Goal: Information Seeking & Learning: Learn about a topic

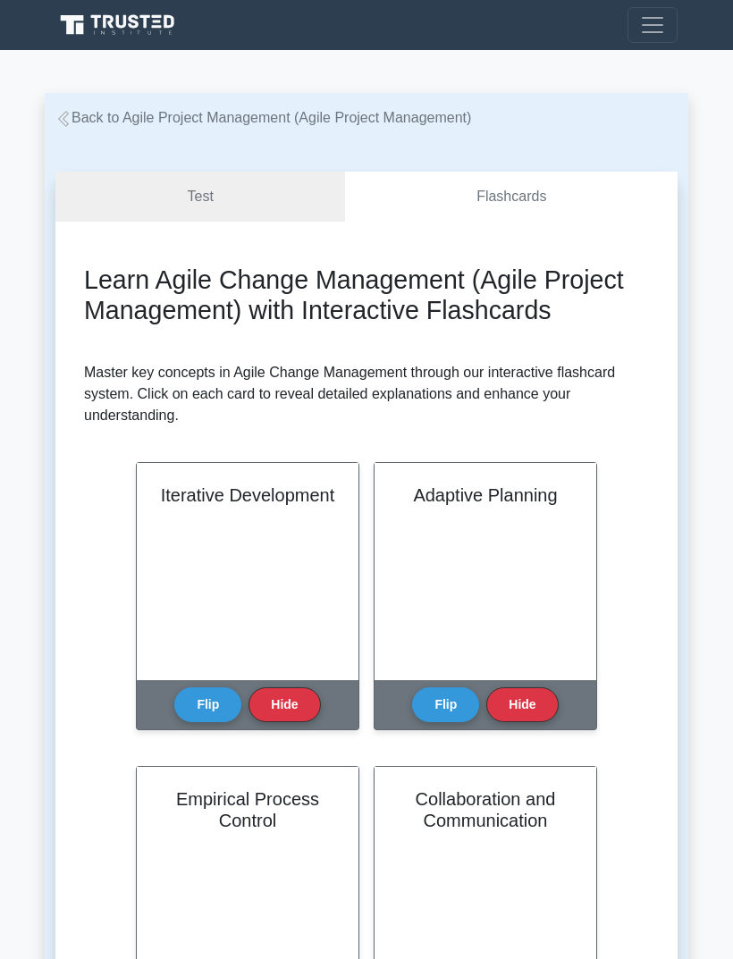
scroll to position [172, 0]
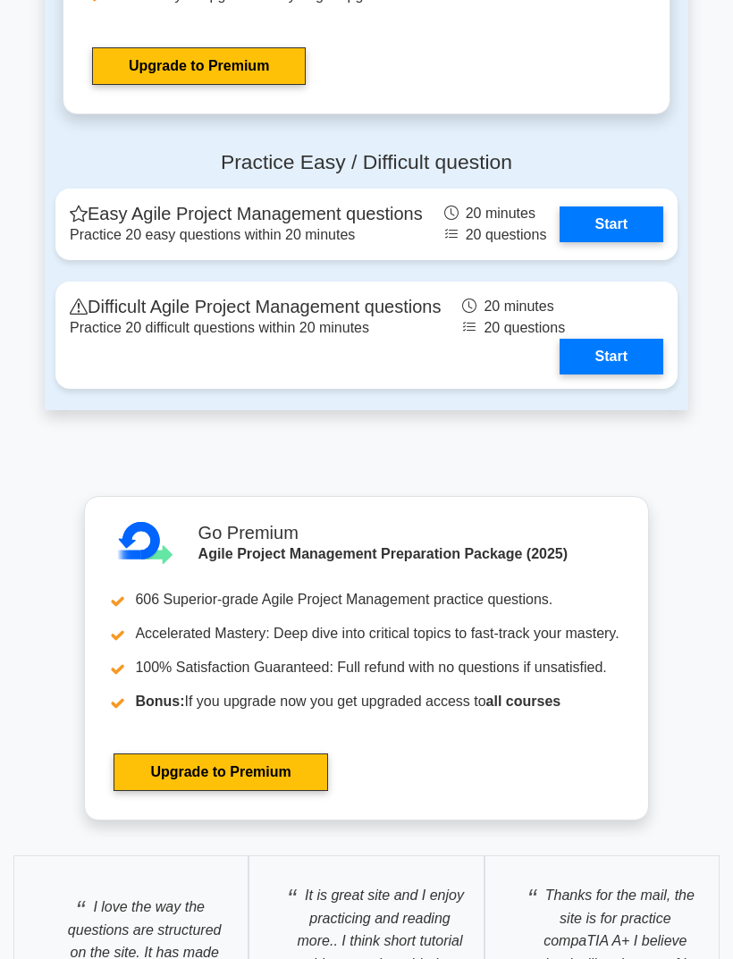
scroll to position [4011, 0]
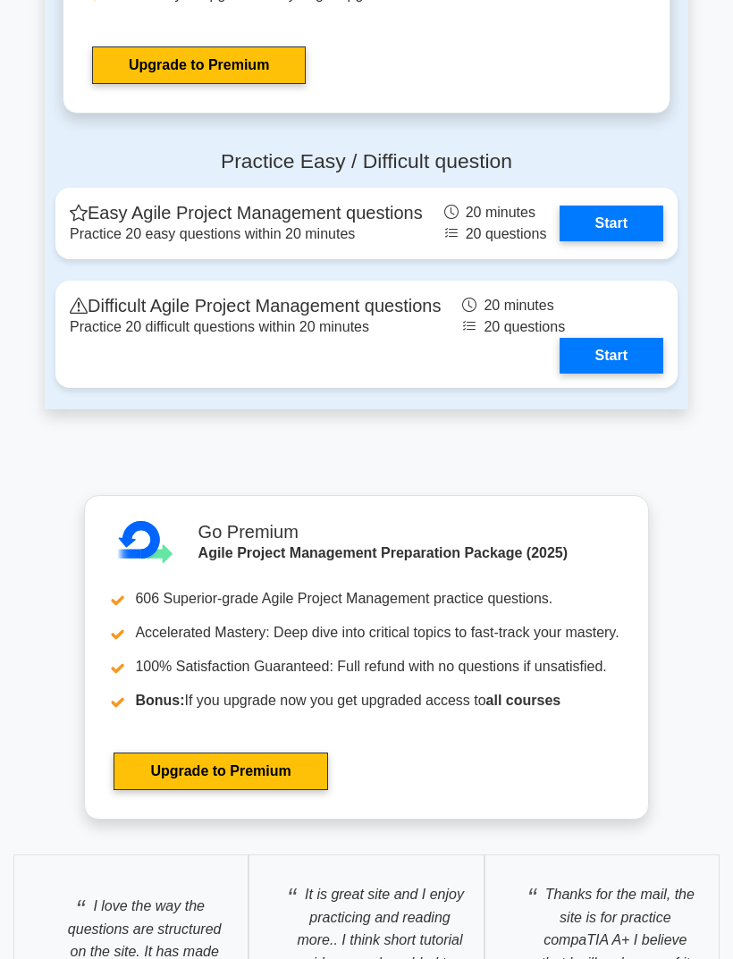
click at [623, 241] on link "Start" at bounding box center [611, 224] width 104 height 36
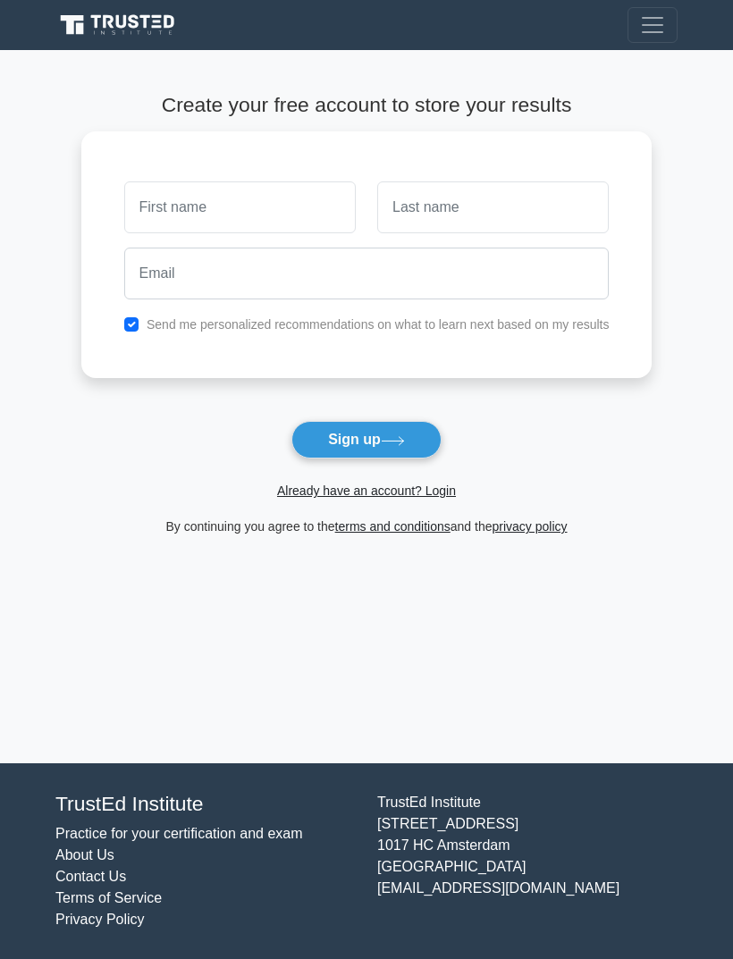
click at [416, 486] on link "Already have an account? Login" at bounding box center [366, 490] width 179 height 14
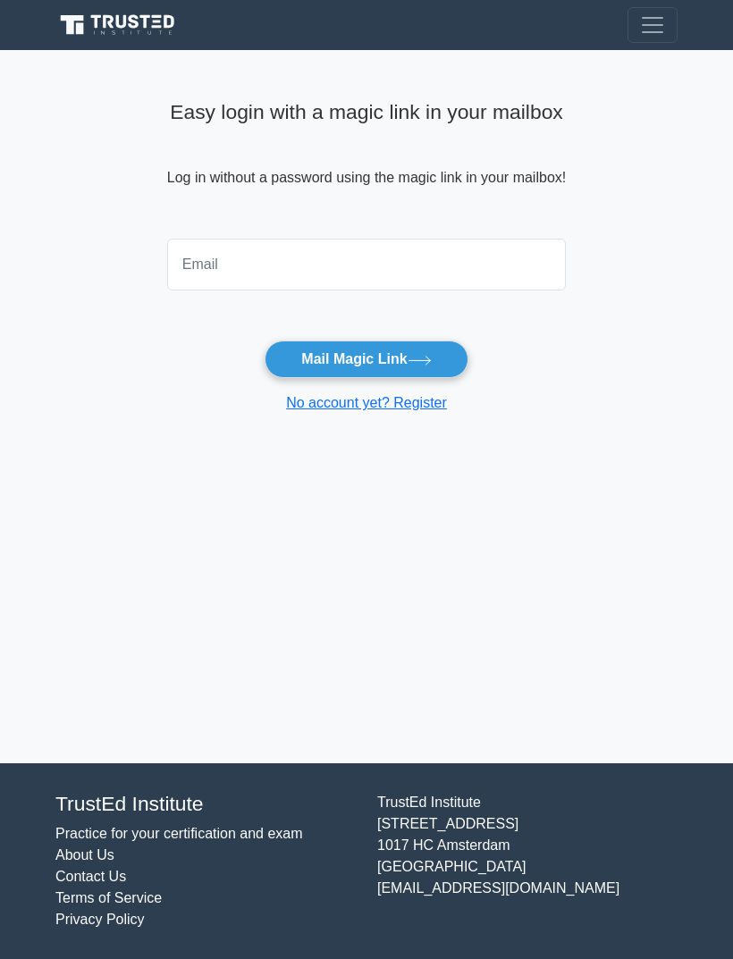
click at [213, 257] on input "email" at bounding box center [366, 265] width 399 height 52
type input "ahmed_nafis@yahoo.com"
click at [365, 359] on button "Mail Magic Link" at bounding box center [366, 359] width 203 height 38
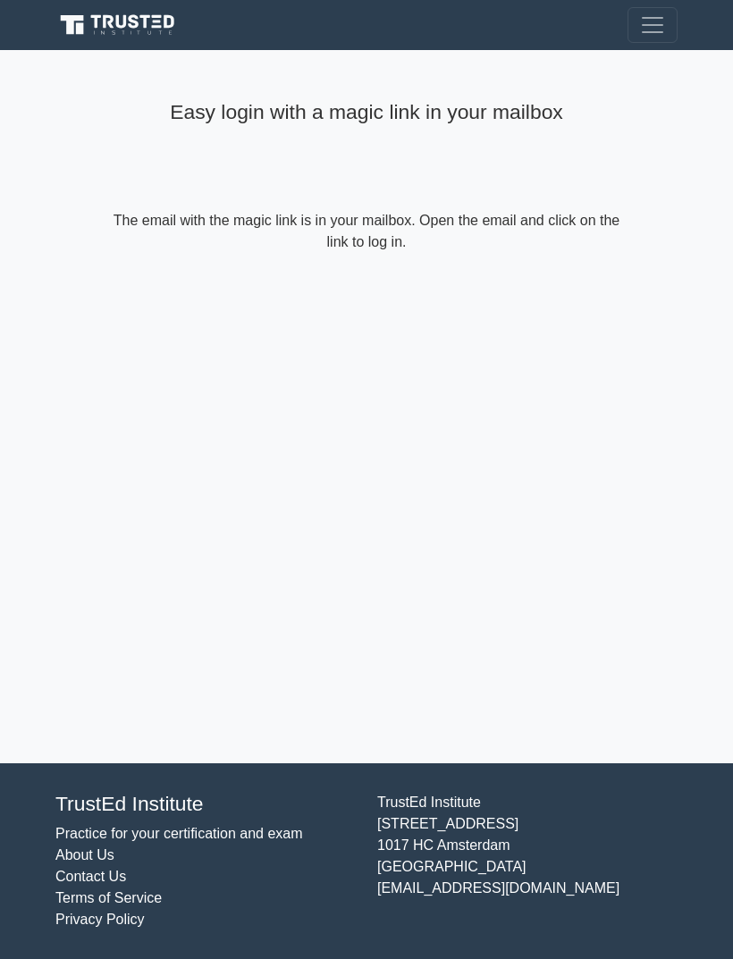
click at [662, 25] on span "Toggle navigation" at bounding box center [652, 25] width 27 height 27
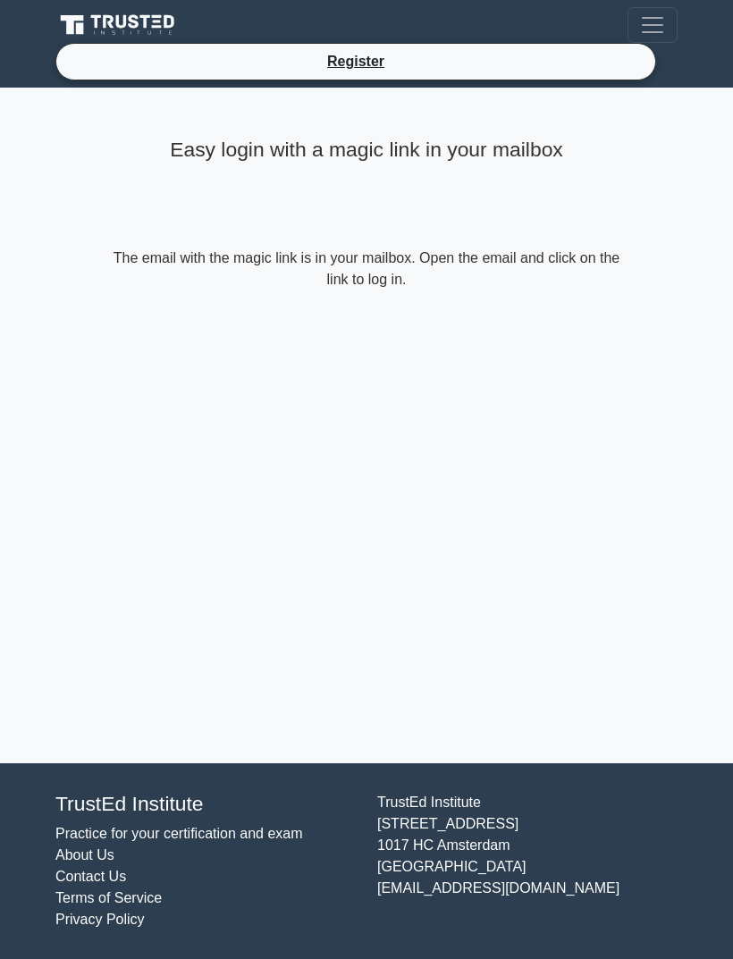
click at [424, 483] on div "Easy login with a magic link in your mailbox The email with the magic link is i…" at bounding box center [366, 426] width 536 height 676
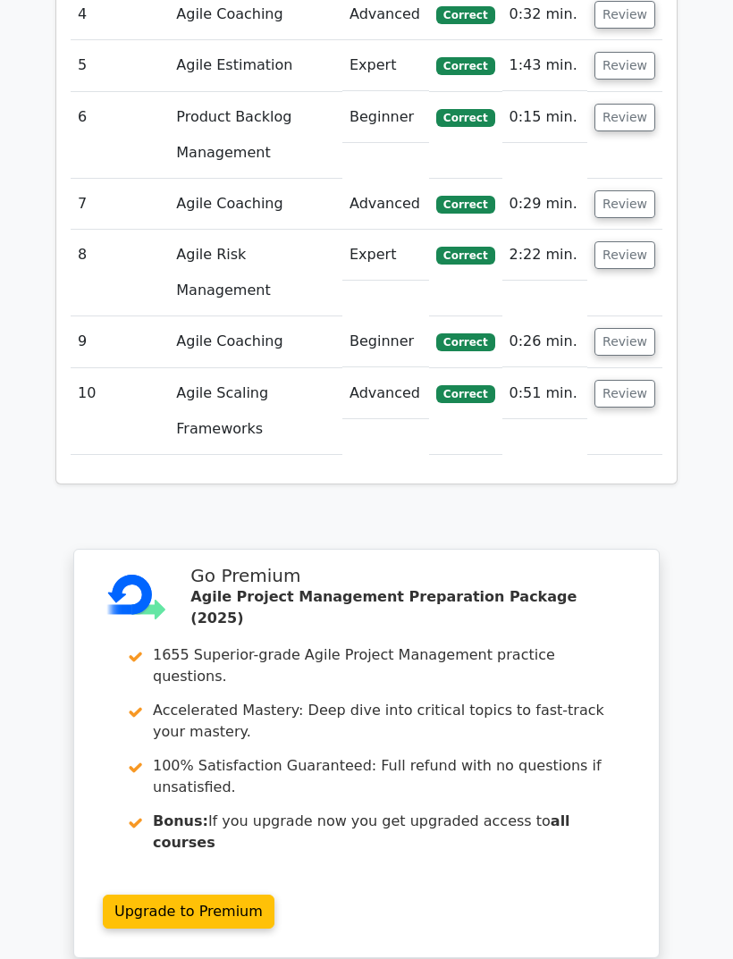
scroll to position [2514, 0]
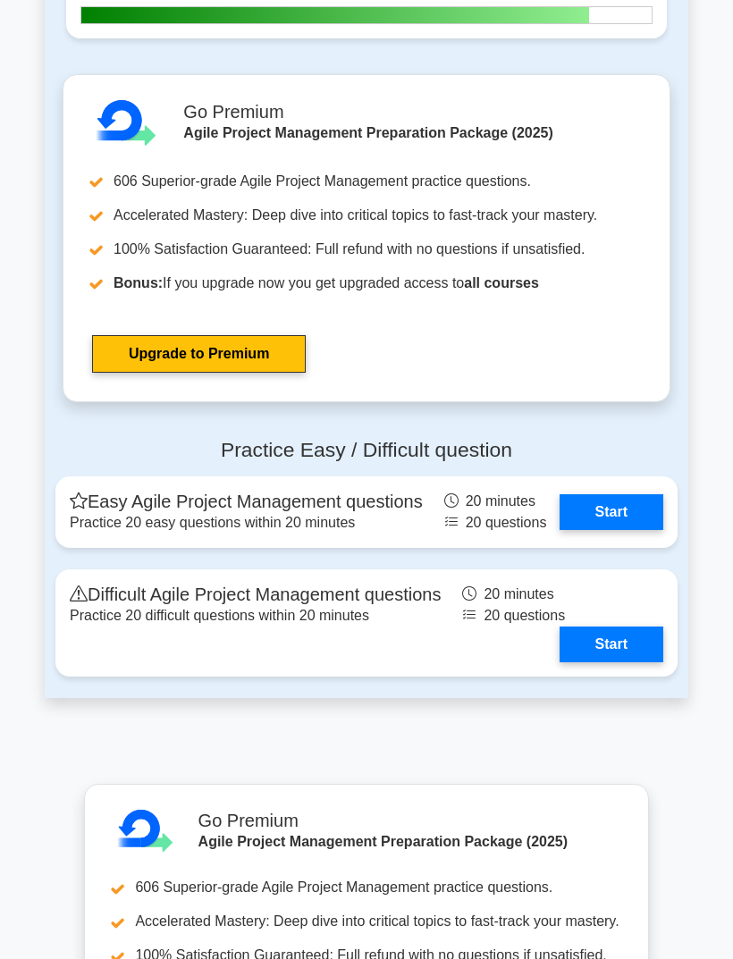
scroll to position [4329, 0]
click at [618, 530] on link "Start" at bounding box center [611, 512] width 104 height 36
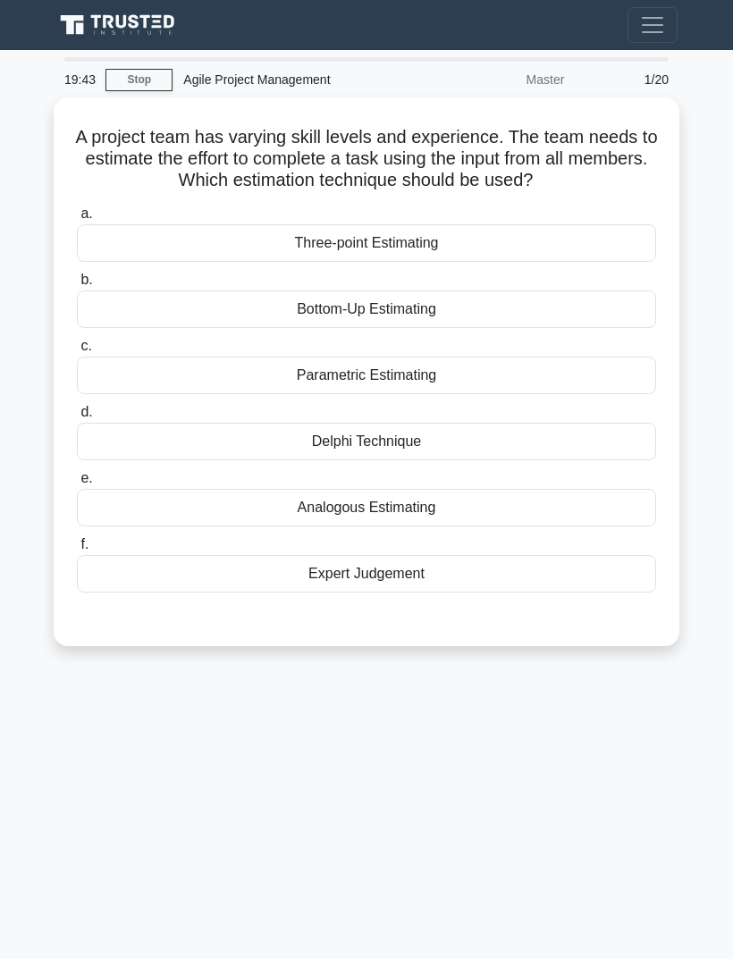
click at [440, 460] on div "Delphi Technique" at bounding box center [366, 442] width 579 height 38
click at [77, 418] on input "d. Delphi Technique" at bounding box center [77, 413] width 0 height 12
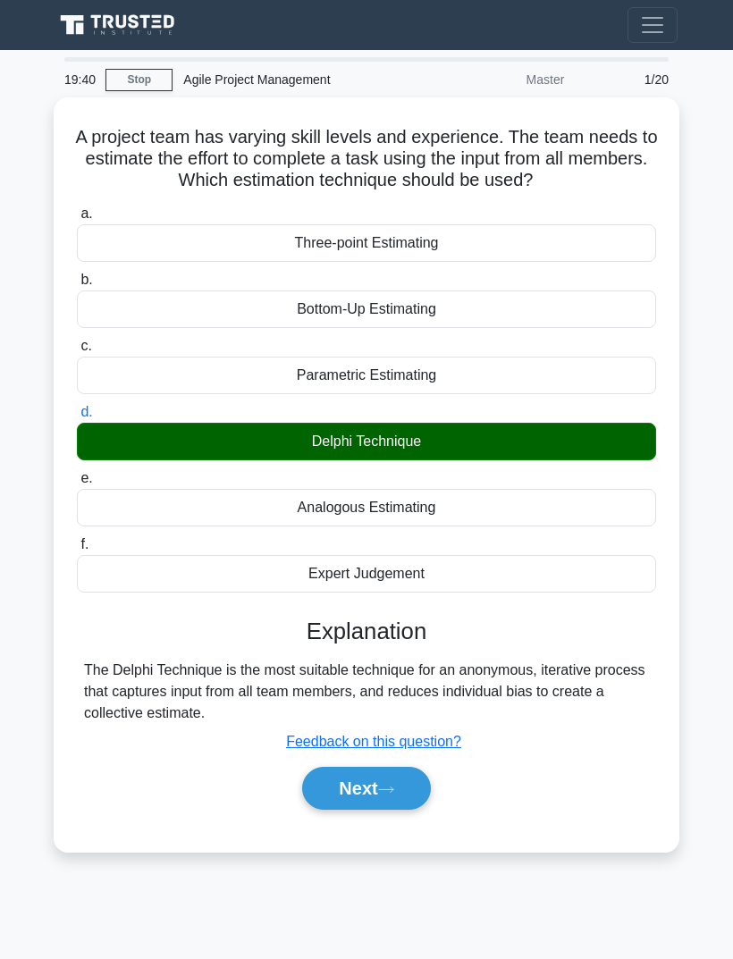
click at [391, 794] on icon at bounding box center [386, 790] width 16 height 10
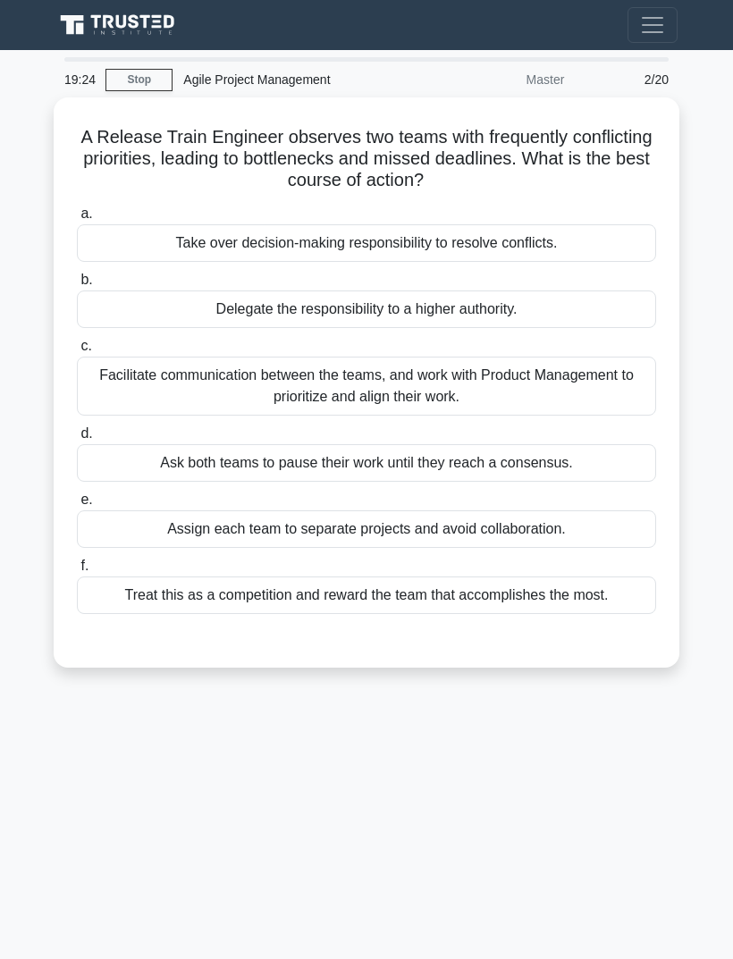
click at [602, 382] on div "Facilitate communication between the teams, and work with Product Management to…" at bounding box center [366, 386] width 579 height 59
click at [77, 352] on input "c. Facilitate communication between the teams, and work with Product Management…" at bounding box center [77, 346] width 0 height 12
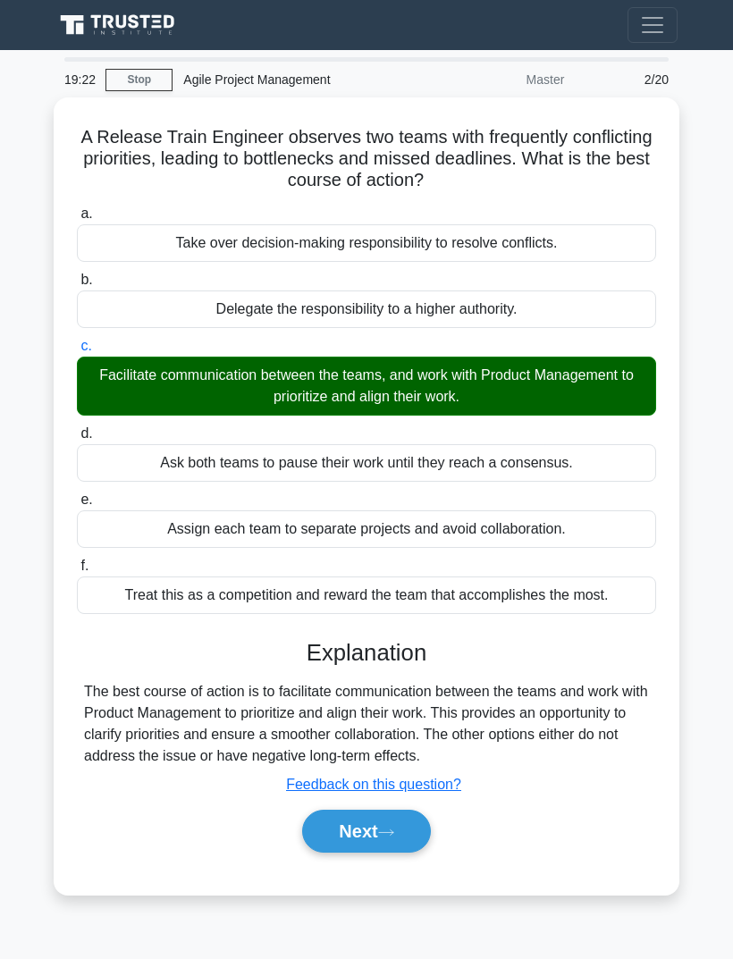
click at [382, 844] on button "Next" at bounding box center [366, 831] width 128 height 43
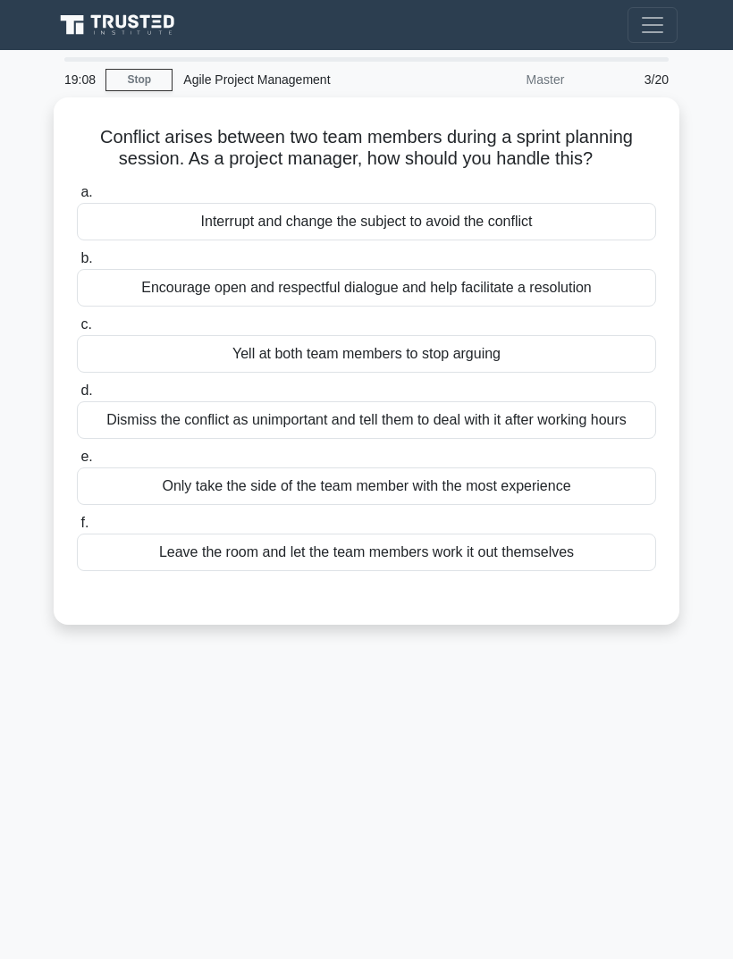
click at [626, 307] on div "Encourage open and respectful dialogue and help facilitate a resolution" at bounding box center [366, 288] width 579 height 38
click at [77, 265] on input "b. Encourage open and respectful dialogue and help facilitate a resolution" at bounding box center [77, 259] width 0 height 12
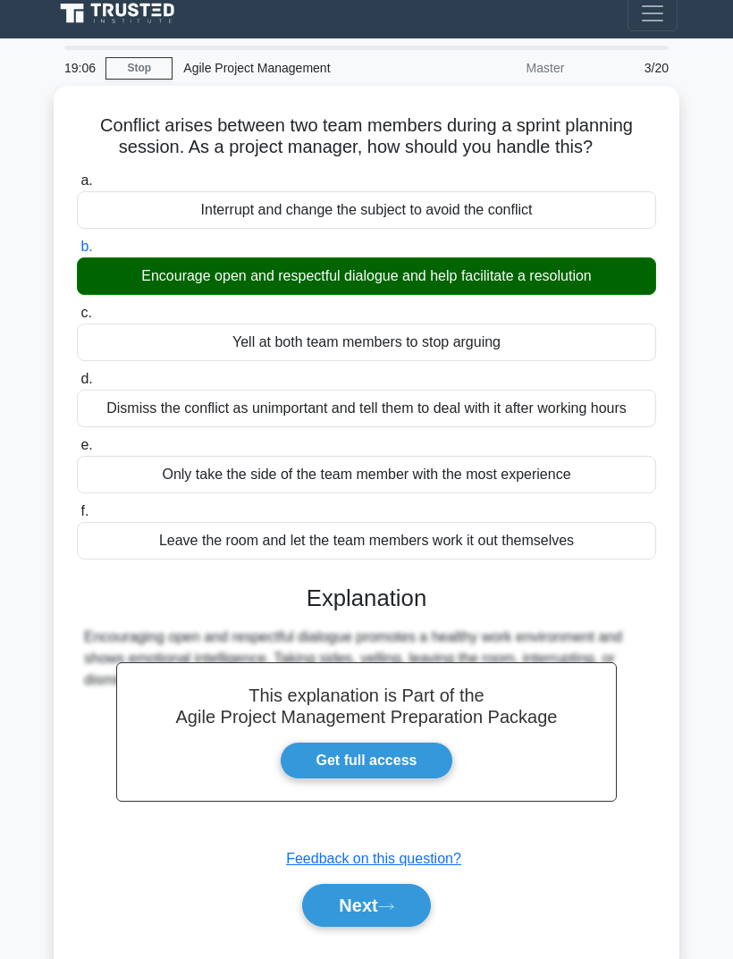
scroll to position [21, 0]
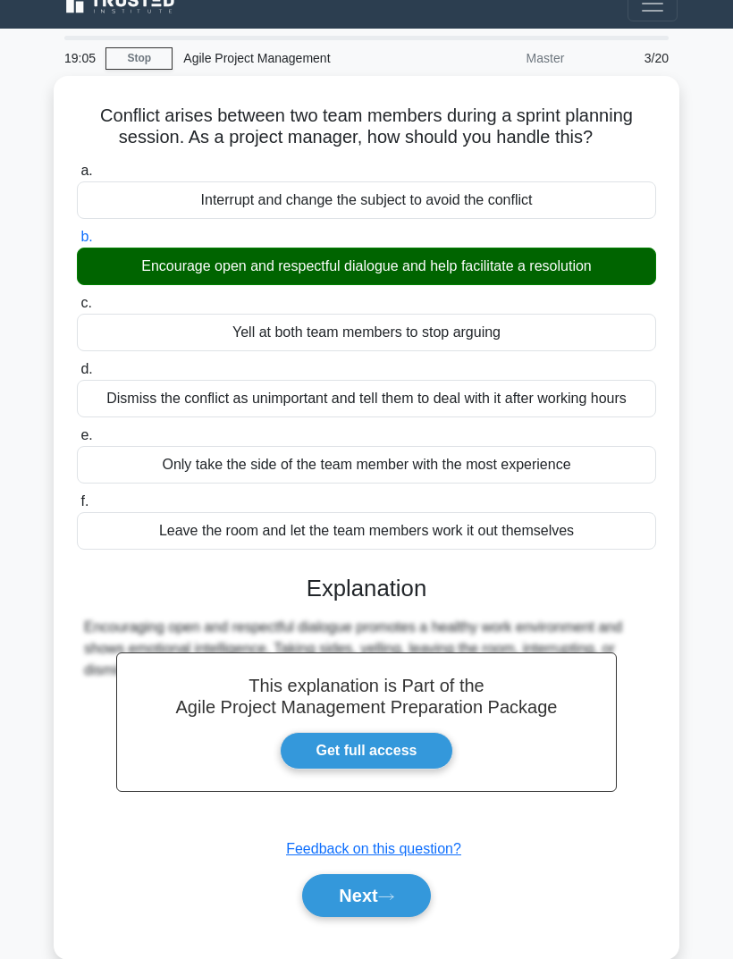
click at [386, 917] on button "Next" at bounding box center [366, 895] width 128 height 43
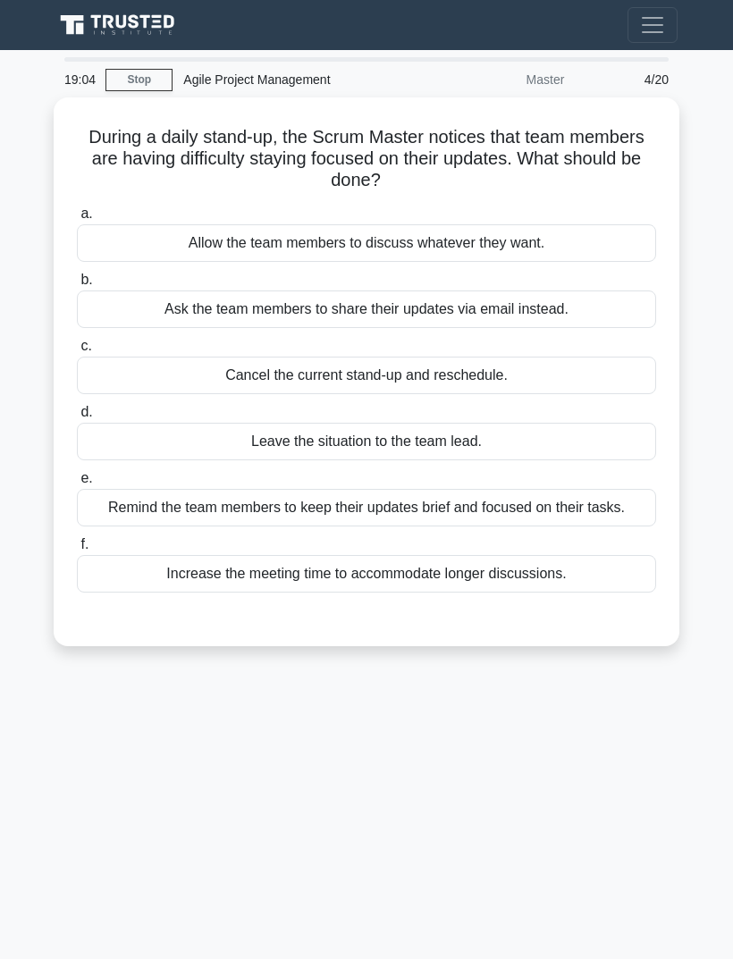
scroll to position [0, 0]
click at [609, 509] on div "Remind the team members to keep their updates brief and focused on their tasks." at bounding box center [366, 508] width 579 height 38
click at [77, 484] on input "e. Remind the team members to keep their updates brief and focused on their tas…" at bounding box center [77, 479] width 0 height 12
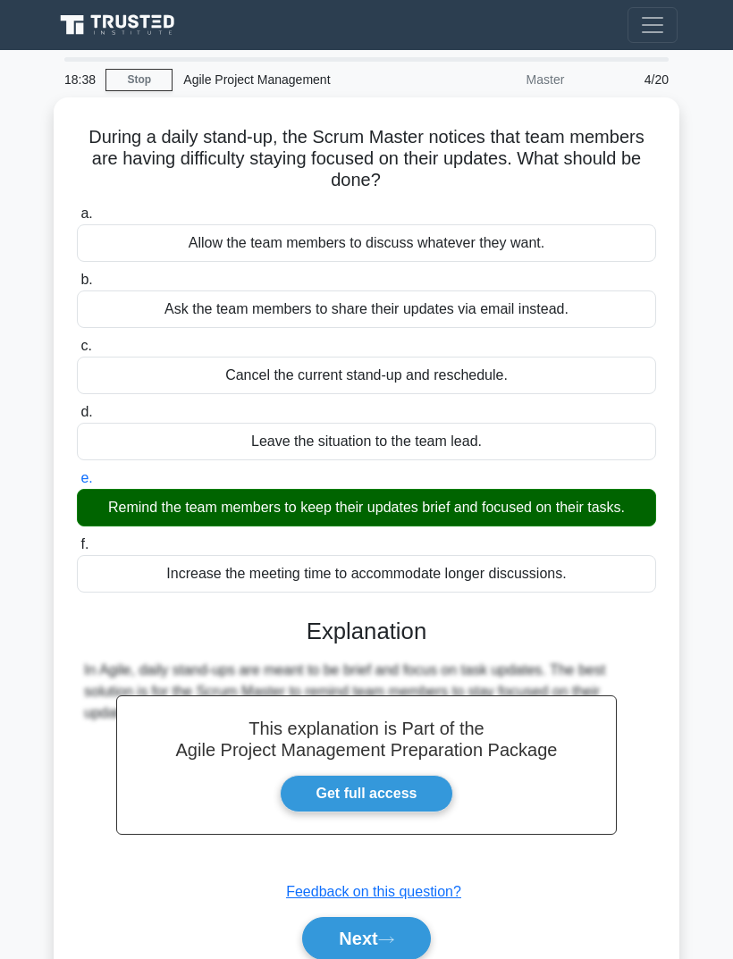
click at [382, 947] on button "Next" at bounding box center [366, 938] width 128 height 43
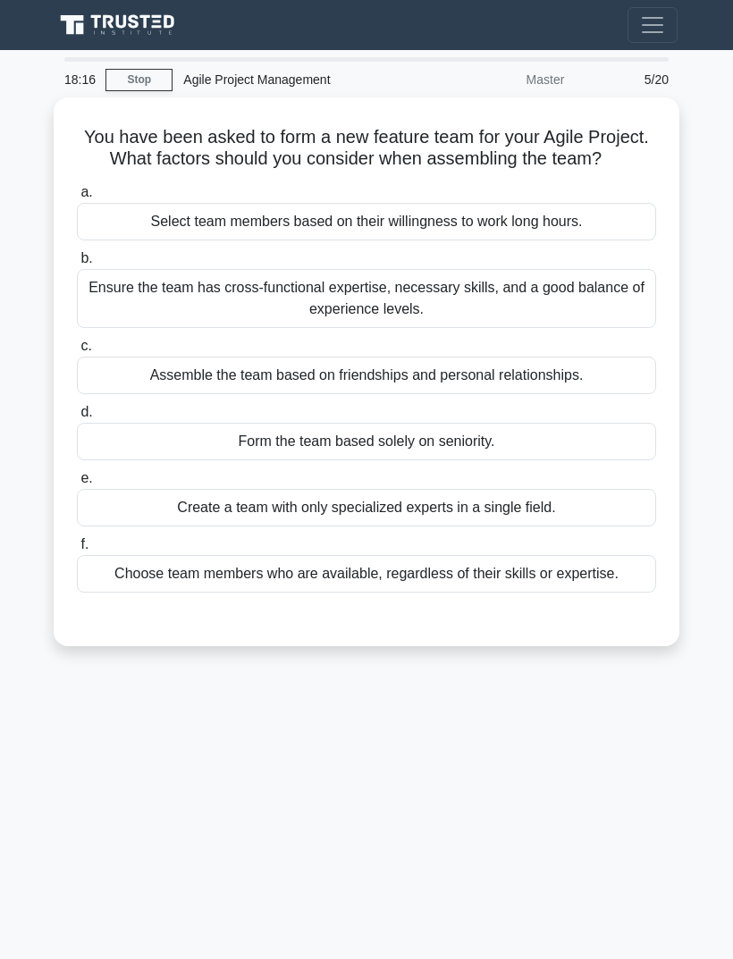
click at [592, 314] on div "Ensure the team has cross-functional expertise, necessary skills, and a good ba…" at bounding box center [366, 298] width 579 height 59
click at [77, 265] on input "b. Ensure the team has cross-functional expertise, necessary skills, and a good…" at bounding box center [77, 259] width 0 height 12
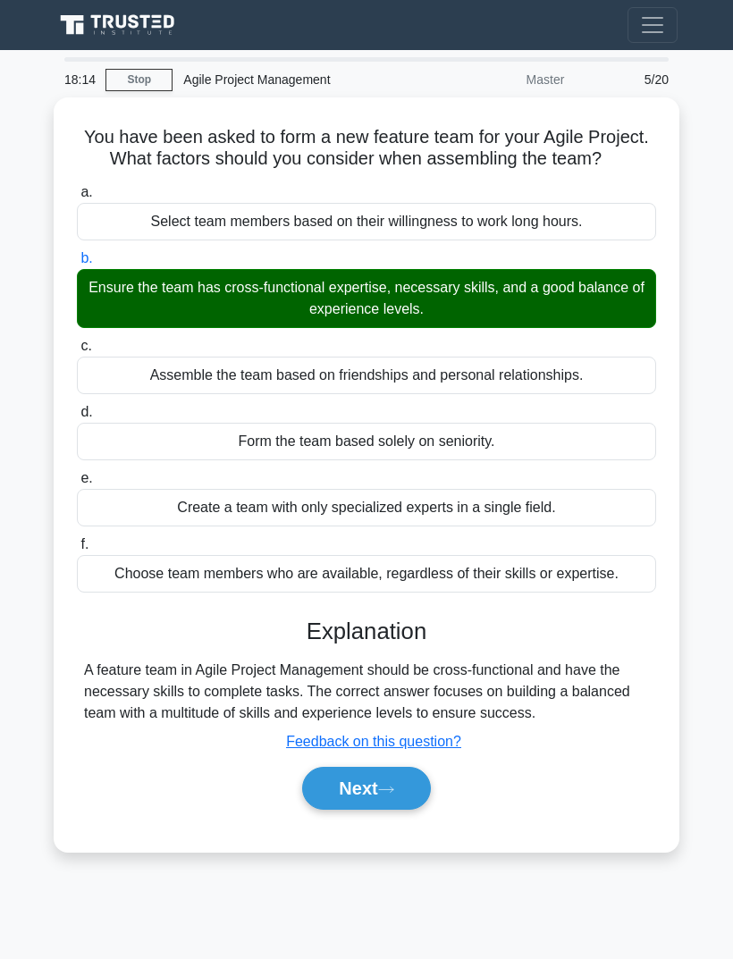
click at [379, 810] on button "Next" at bounding box center [366, 788] width 128 height 43
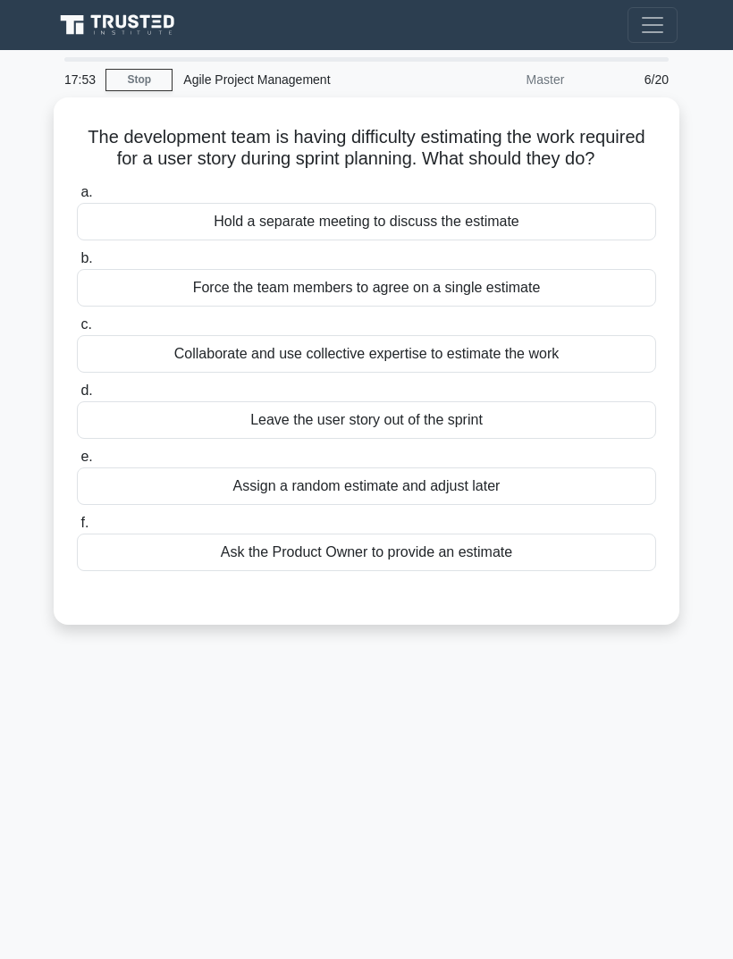
click at [601, 373] on div "Collaborate and use collective expertise to estimate the work" at bounding box center [366, 354] width 579 height 38
click at [77, 331] on input "c. Collaborate and use collective expertise to estimate the work" at bounding box center [77, 325] width 0 height 12
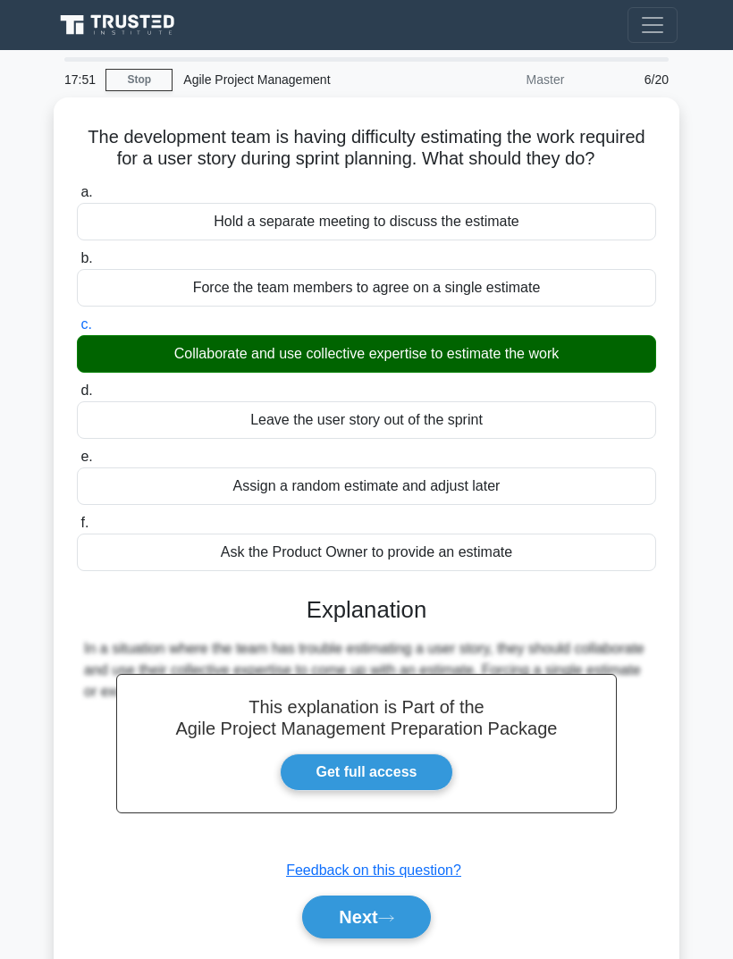
click at [378, 911] on button "Next" at bounding box center [366, 916] width 128 height 43
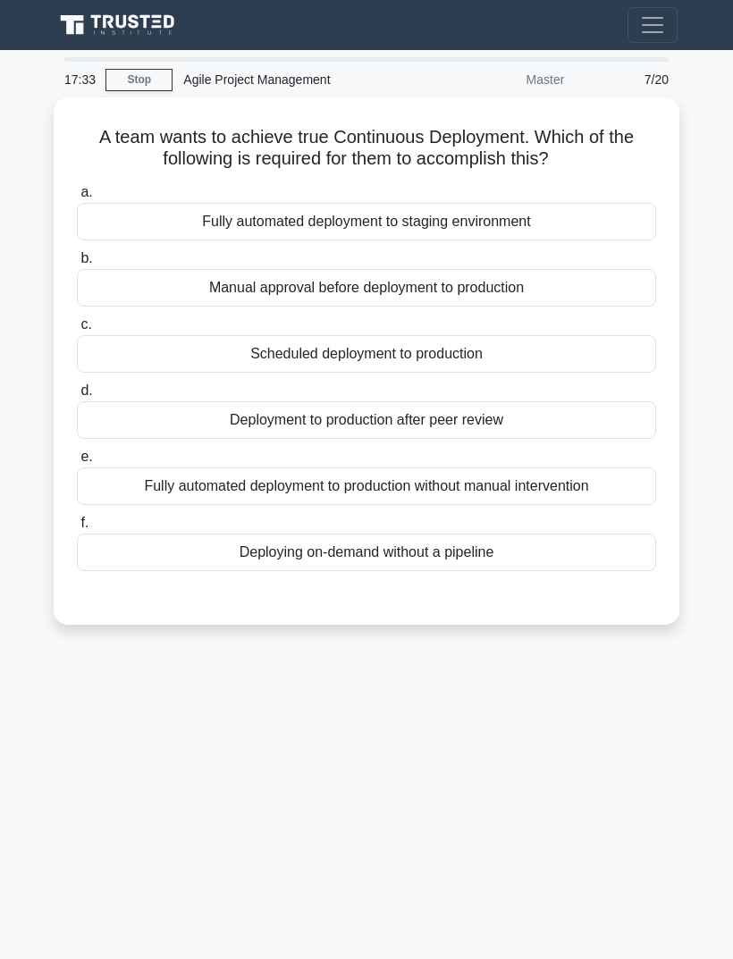
click at [595, 484] on div "Fully automated deployment to production without manual intervention" at bounding box center [366, 486] width 579 height 38
click at [77, 463] on input "e. Fully automated deployment to production without manual intervention" at bounding box center [77, 457] width 0 height 12
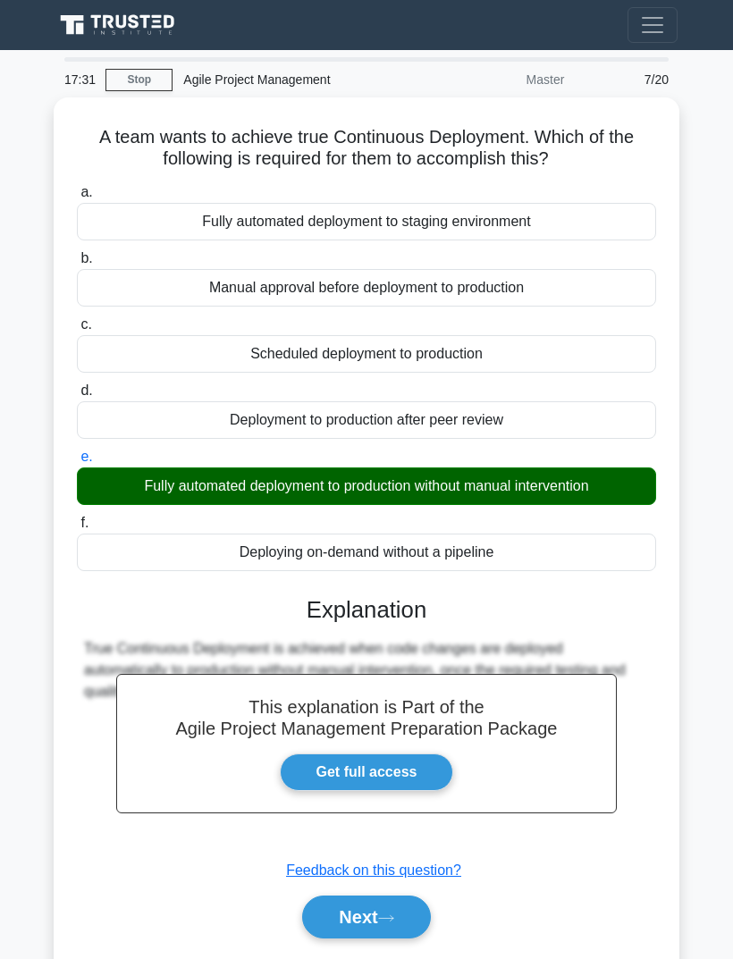
click at [394, 913] on icon at bounding box center [386, 918] width 16 height 10
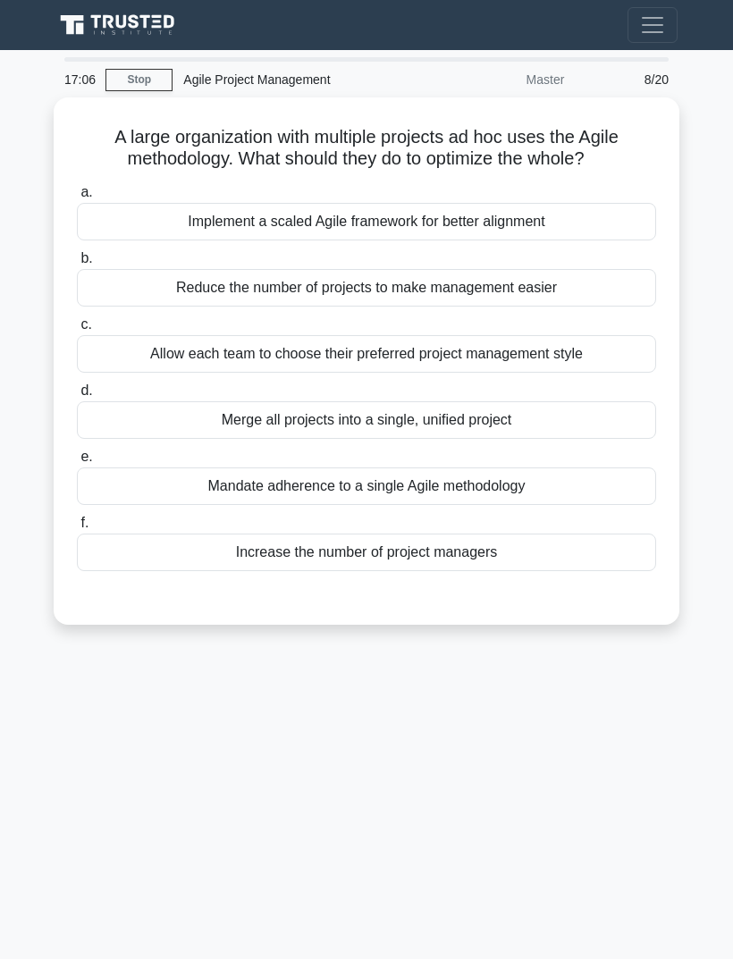
click at [619, 223] on div "Implement a scaled Agile framework for better alignment" at bounding box center [366, 222] width 579 height 38
click at [77, 198] on input "a. Implement a scaled Agile framework for better alignment" at bounding box center [77, 193] width 0 height 12
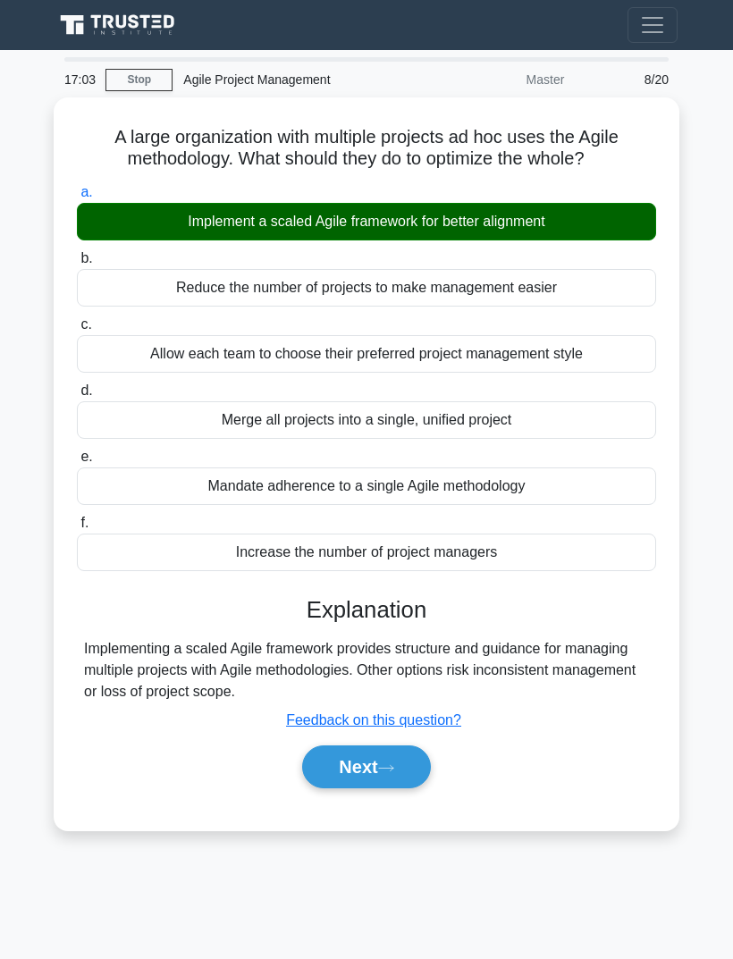
click at [399, 752] on button "Next" at bounding box center [366, 766] width 128 height 43
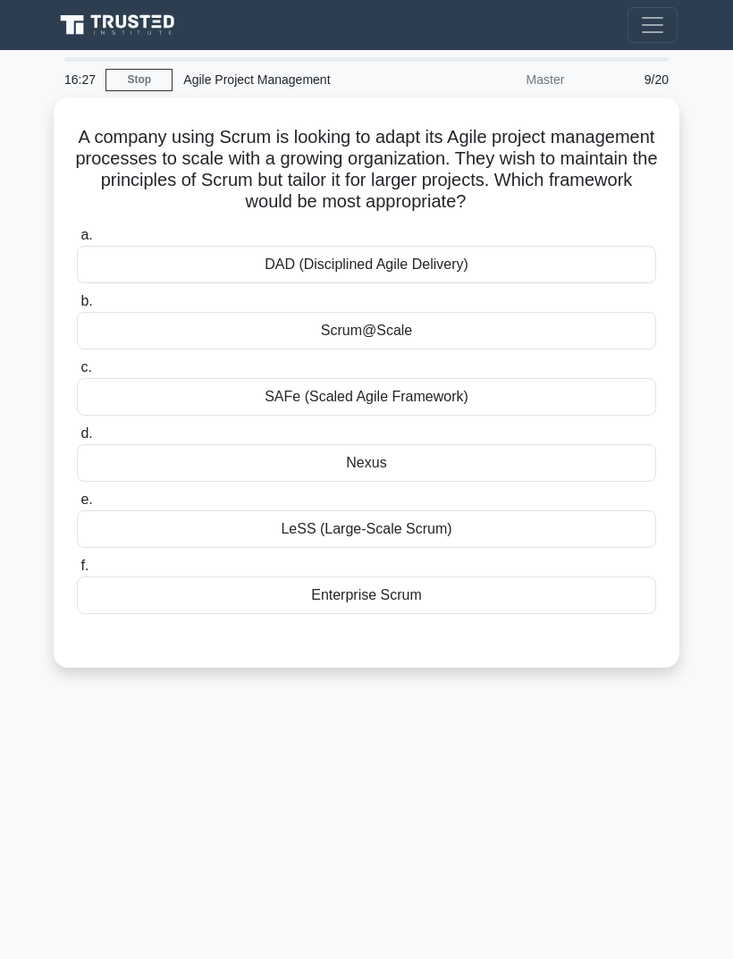
click at [510, 416] on div "SAFe (Scaled Agile Framework)" at bounding box center [366, 397] width 579 height 38
click at [77, 374] on input "c. SAFe (Scaled Agile Framework)" at bounding box center [77, 368] width 0 height 12
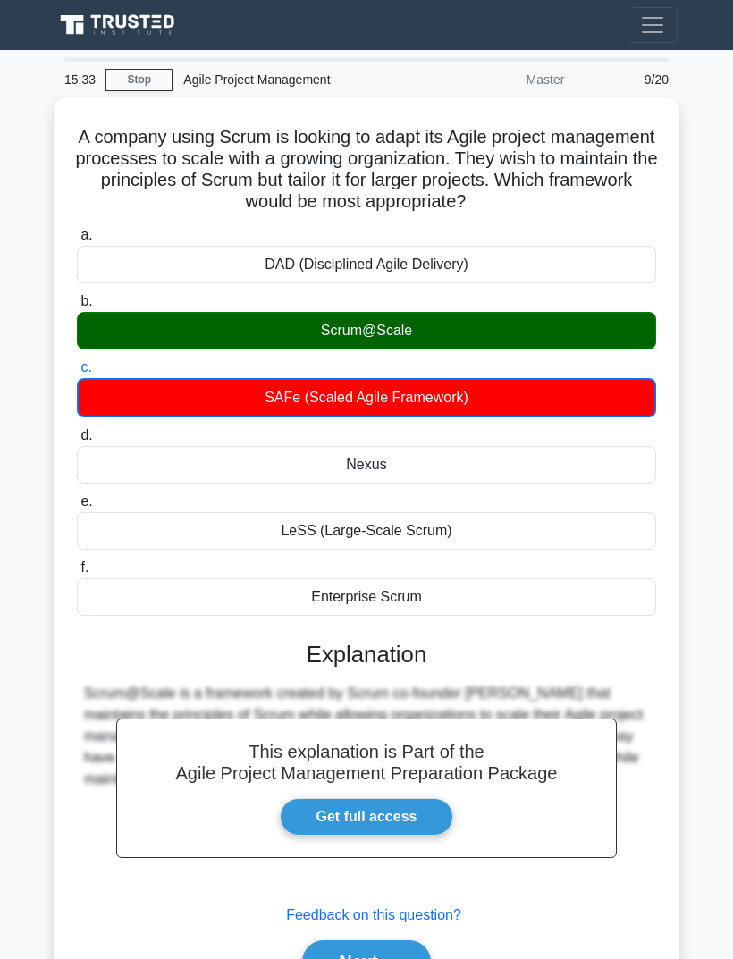
click at [380, 958] on button "Next" at bounding box center [366, 961] width 128 height 43
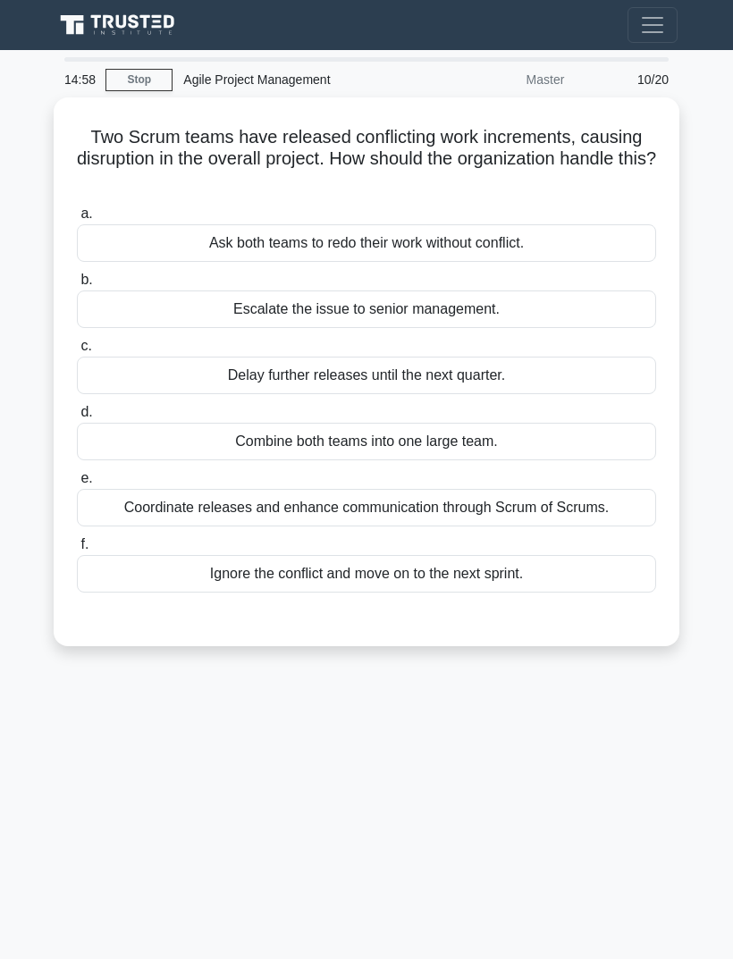
click at [619, 510] on div "Coordinate releases and enhance communication through Scrum of Scrums." at bounding box center [366, 508] width 579 height 38
click at [77, 484] on input "e. Coordinate releases and enhance communication through Scrum of Scrums." at bounding box center [77, 479] width 0 height 12
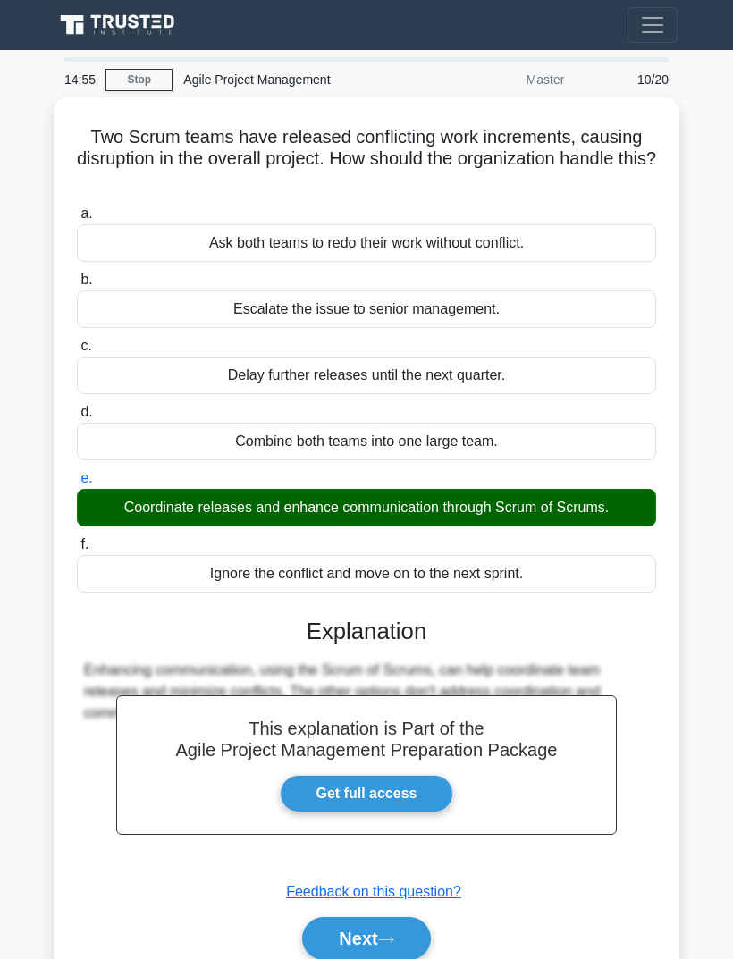
click at [386, 926] on button "Next" at bounding box center [366, 938] width 128 height 43
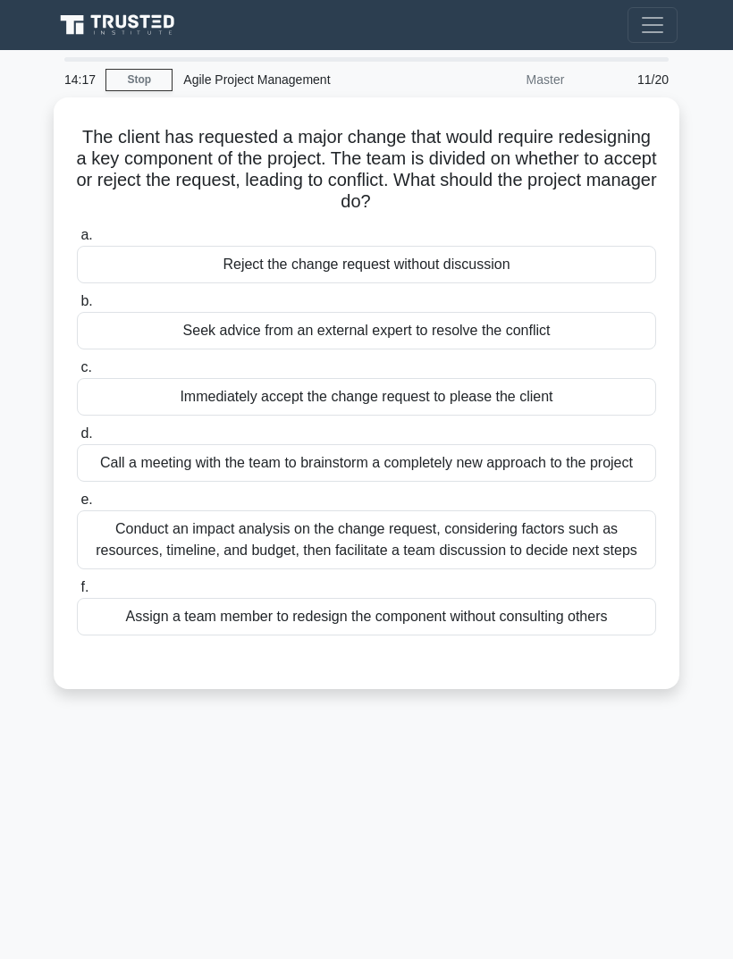
click at [464, 569] on div "Conduct an impact analysis on the change request, considering factors such as r…" at bounding box center [366, 539] width 579 height 59
click at [77, 506] on input "e. Conduct an impact analysis on the change request, considering factors such a…" at bounding box center [77, 500] width 0 height 12
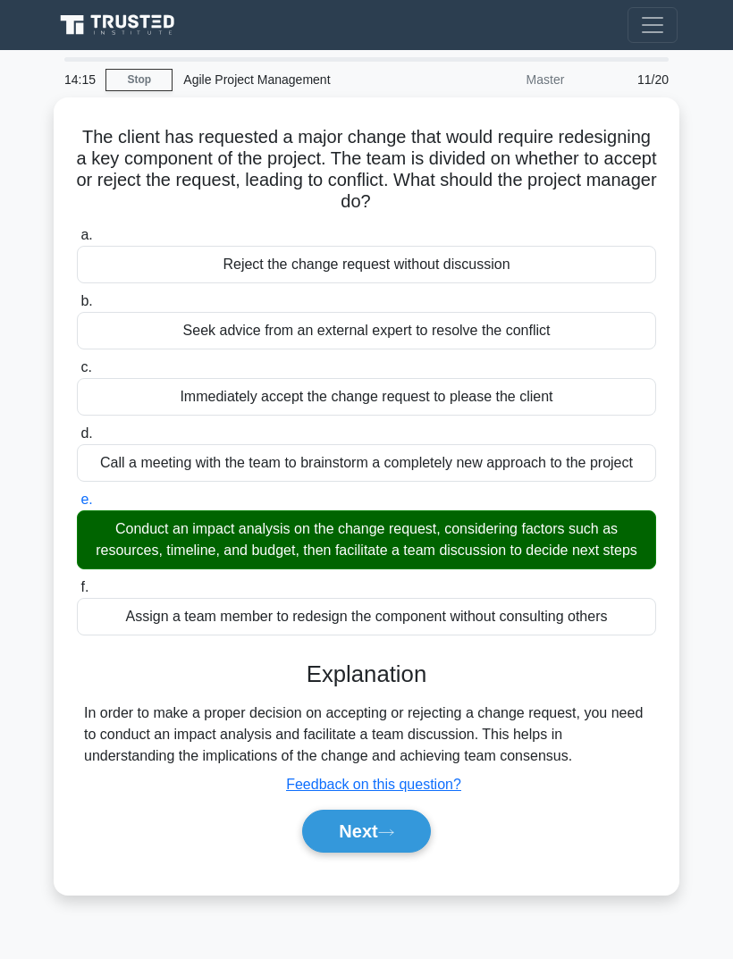
click at [396, 853] on button "Next" at bounding box center [366, 831] width 128 height 43
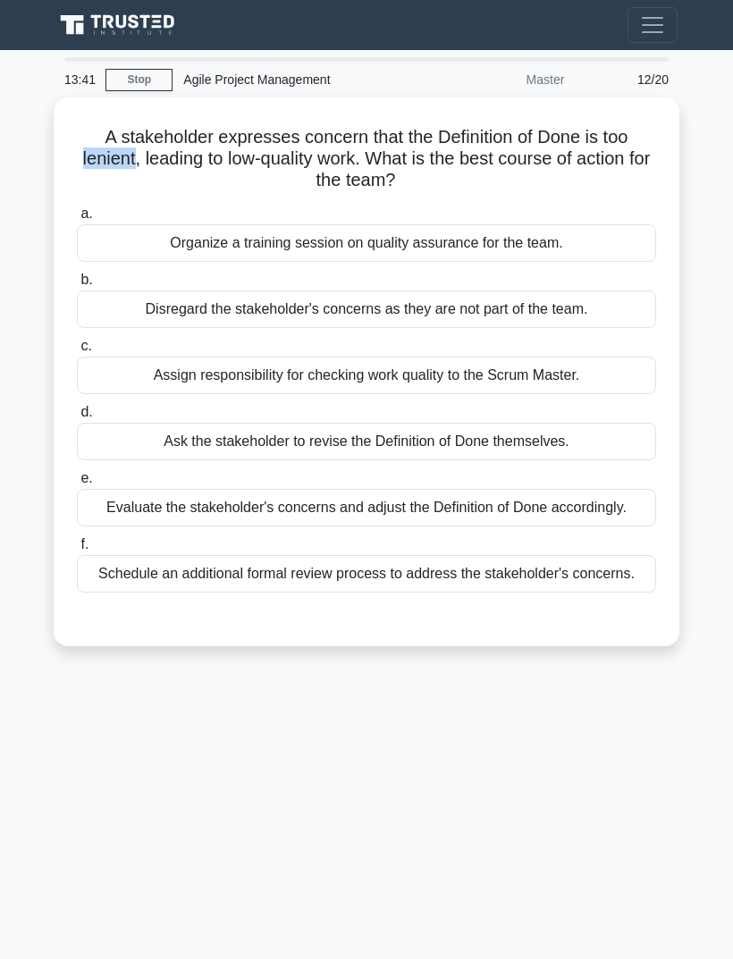
click at [477, 155] on h5 "A stakeholder expresses concern that the Definition of Done is too lenient, lea…" at bounding box center [366, 159] width 583 height 66
click at [545, 514] on div "Evaluate the stakeholder's concerns and adjust the Definition of Done according…" at bounding box center [366, 508] width 579 height 38
click at [77, 484] on input "e. Evaluate the stakeholder's concerns and adjust the Definition of Done accord…" at bounding box center [77, 479] width 0 height 12
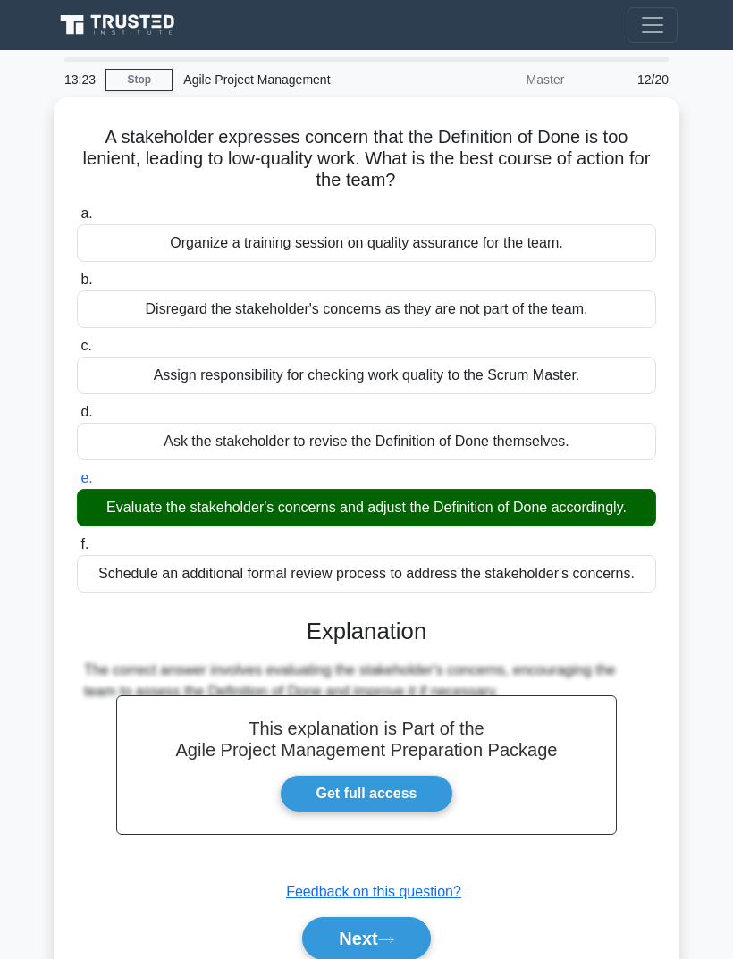
click at [386, 958] on button "Next" at bounding box center [366, 938] width 128 height 43
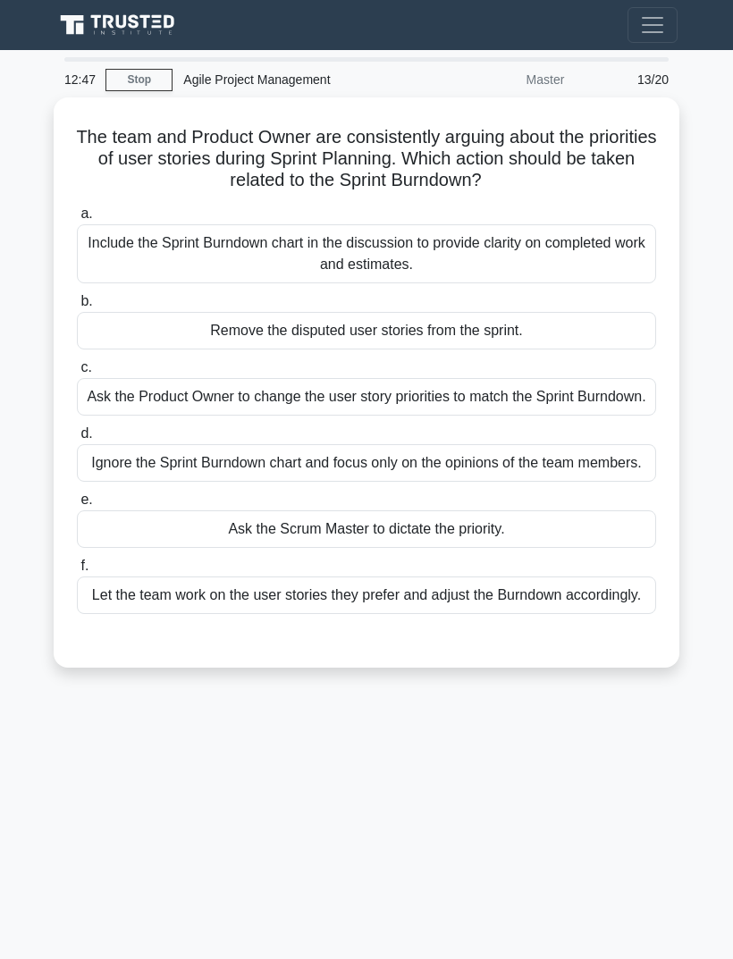
click at [622, 255] on div "Include the Sprint Burndown chart in the discussion to provide clarity on compl…" at bounding box center [366, 253] width 579 height 59
click at [77, 220] on input "a. Include the Sprint Burndown chart in the discussion to provide clarity on co…" at bounding box center [77, 214] width 0 height 12
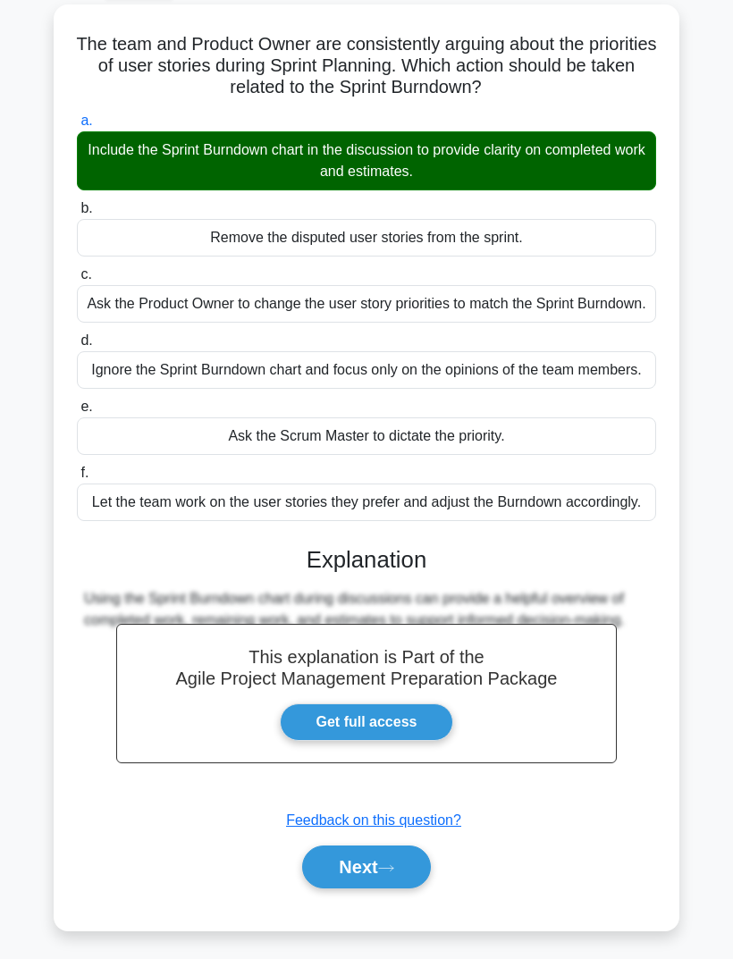
scroll to position [94, 0]
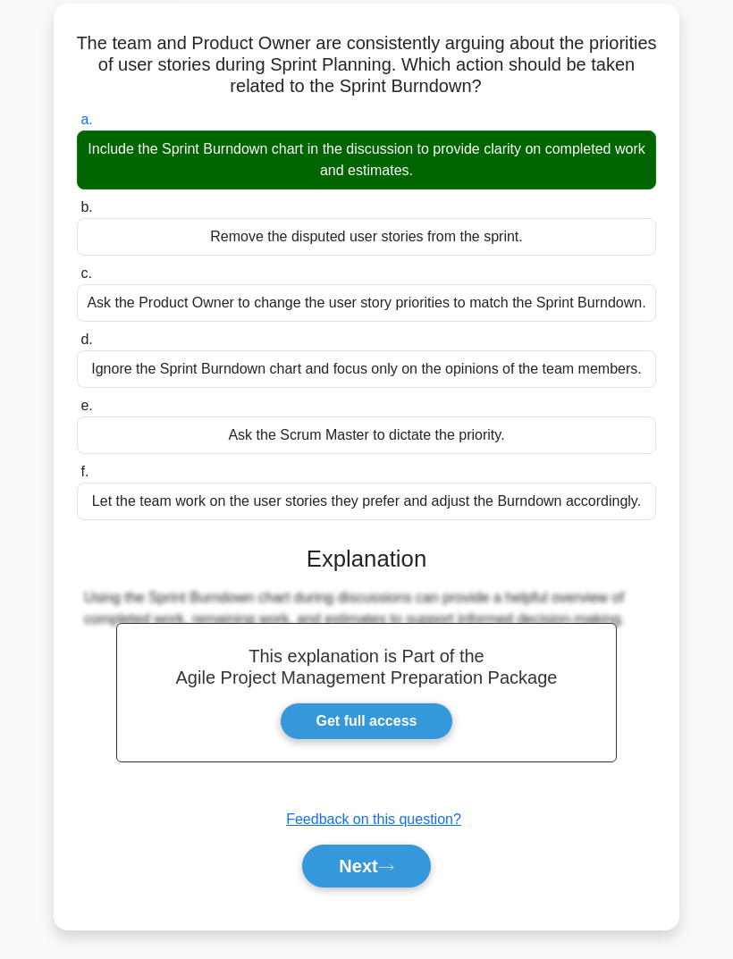
click at [372, 887] on button "Next" at bounding box center [366, 865] width 128 height 43
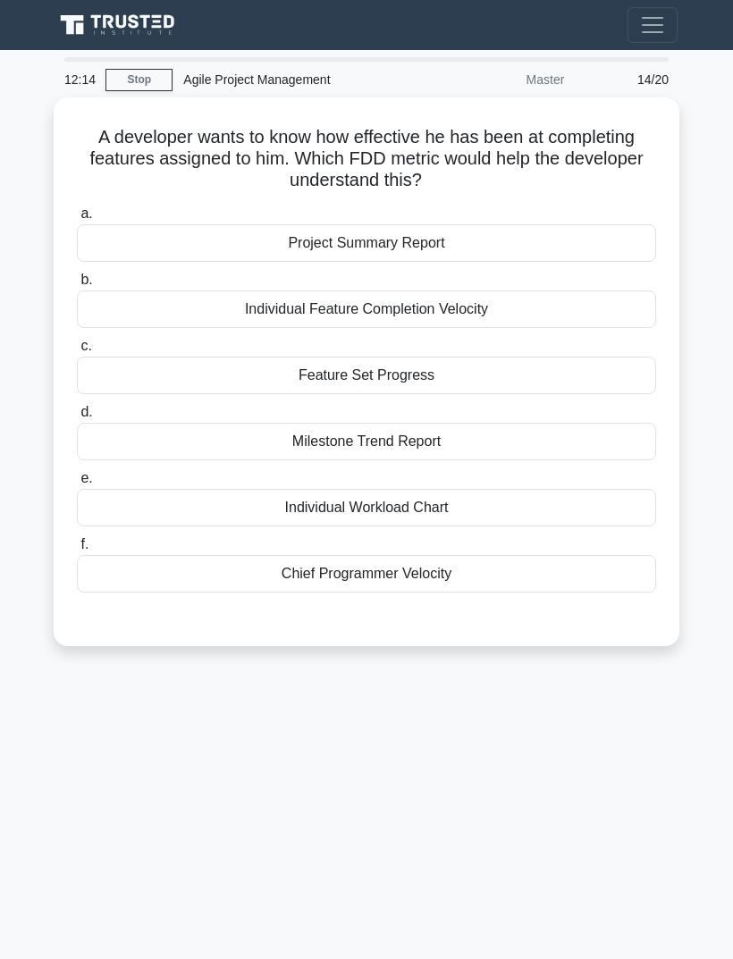
click at [577, 315] on div "Individual Feature Completion Velocity" at bounding box center [366, 309] width 579 height 38
click at [77, 286] on input "b. Individual Feature Completion Velocity" at bounding box center [77, 280] width 0 height 12
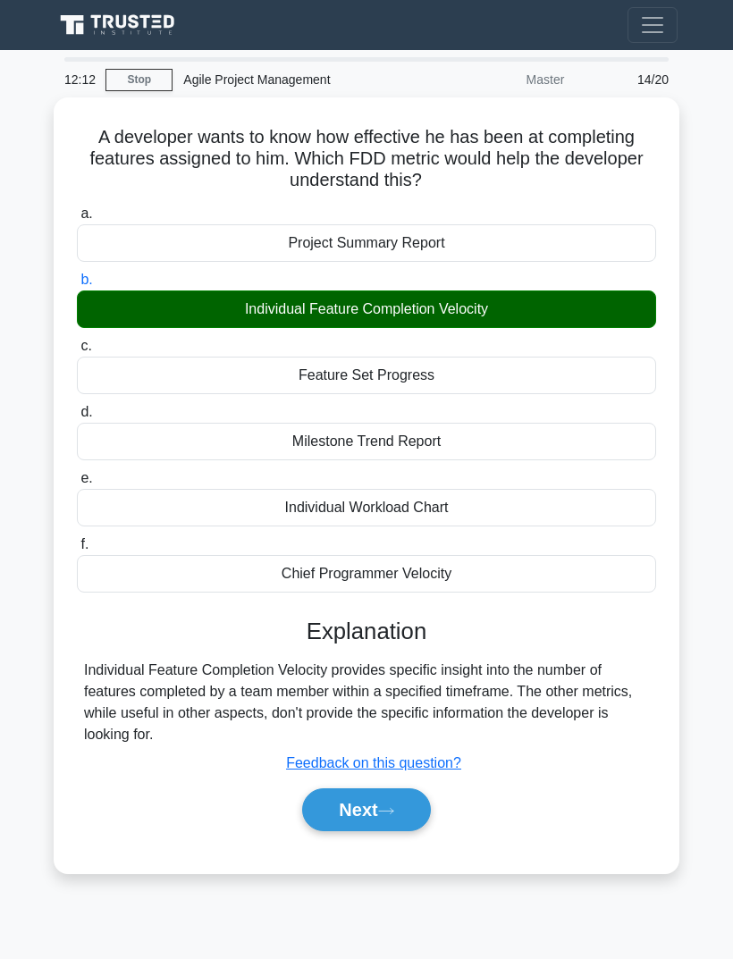
click at [381, 814] on button "Next" at bounding box center [366, 809] width 128 height 43
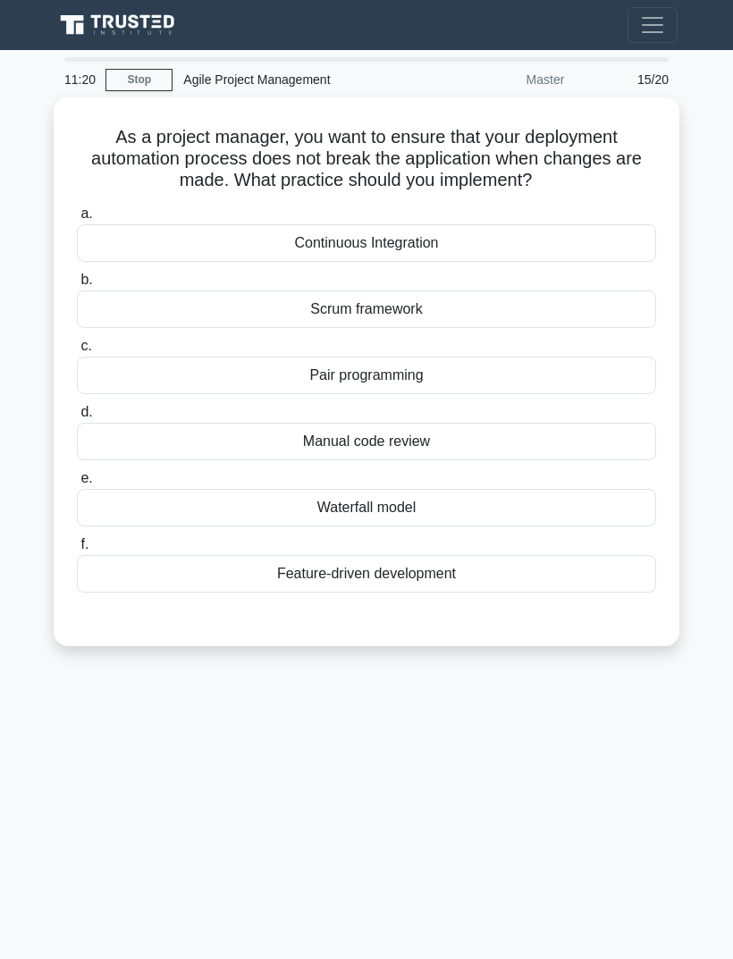
click at [475, 242] on div "Continuous Integration" at bounding box center [366, 243] width 579 height 38
click at [77, 220] on input "a. Continuous Integration" at bounding box center [77, 214] width 0 height 12
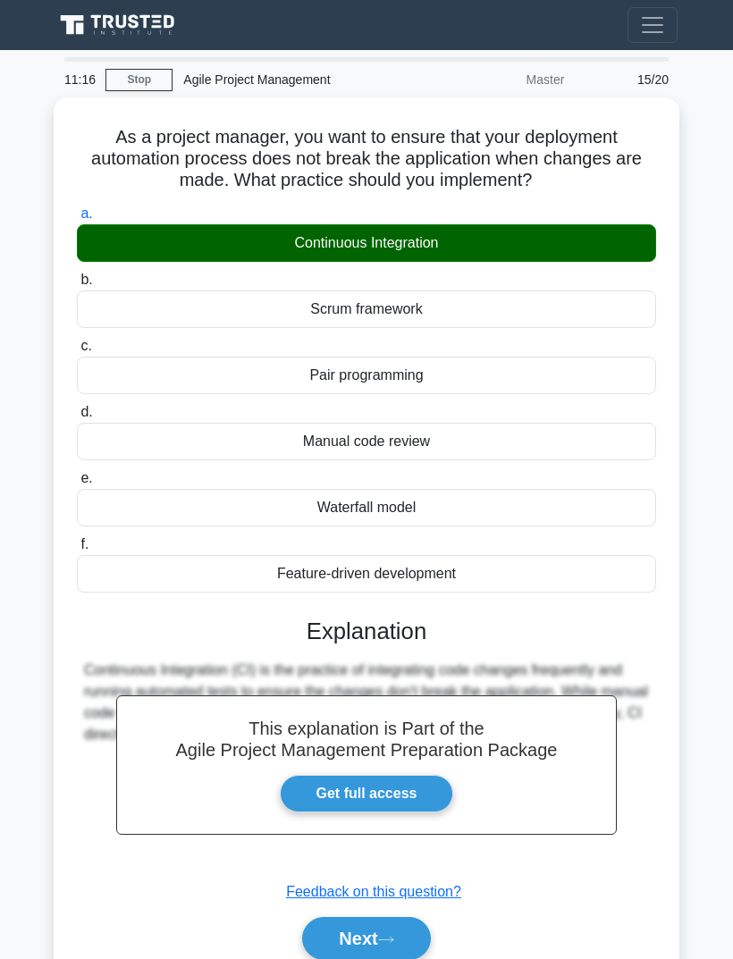
click at [381, 928] on button "Next" at bounding box center [366, 938] width 128 height 43
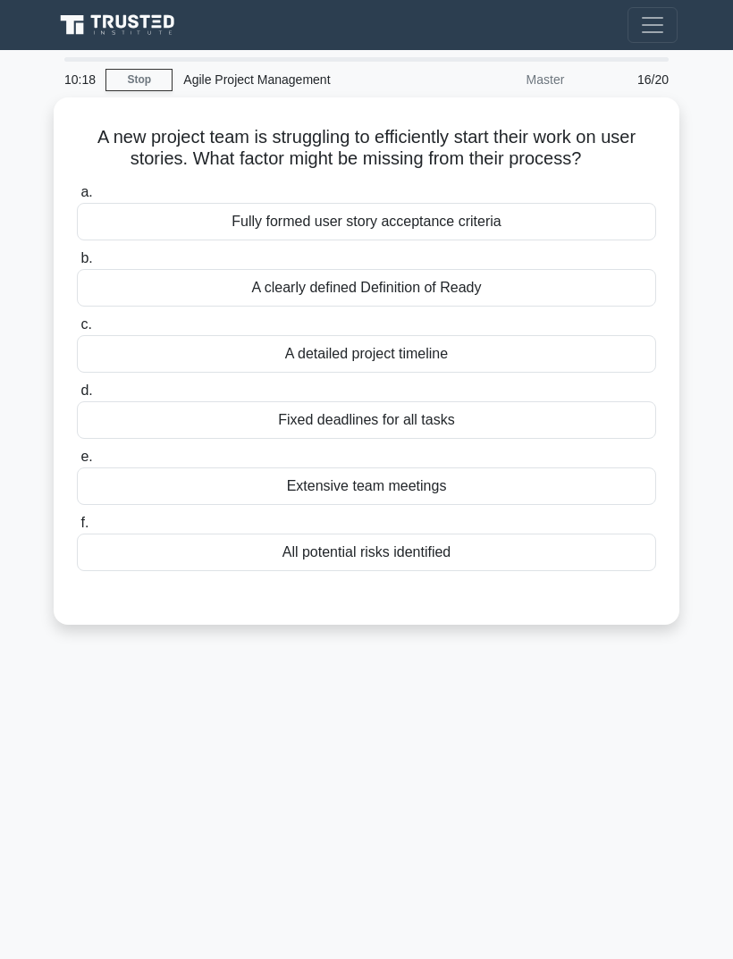
click at [578, 307] on div "A clearly defined Definition of Ready" at bounding box center [366, 288] width 579 height 38
click at [77, 265] on input "b. A clearly defined Definition of Ready" at bounding box center [77, 259] width 0 height 12
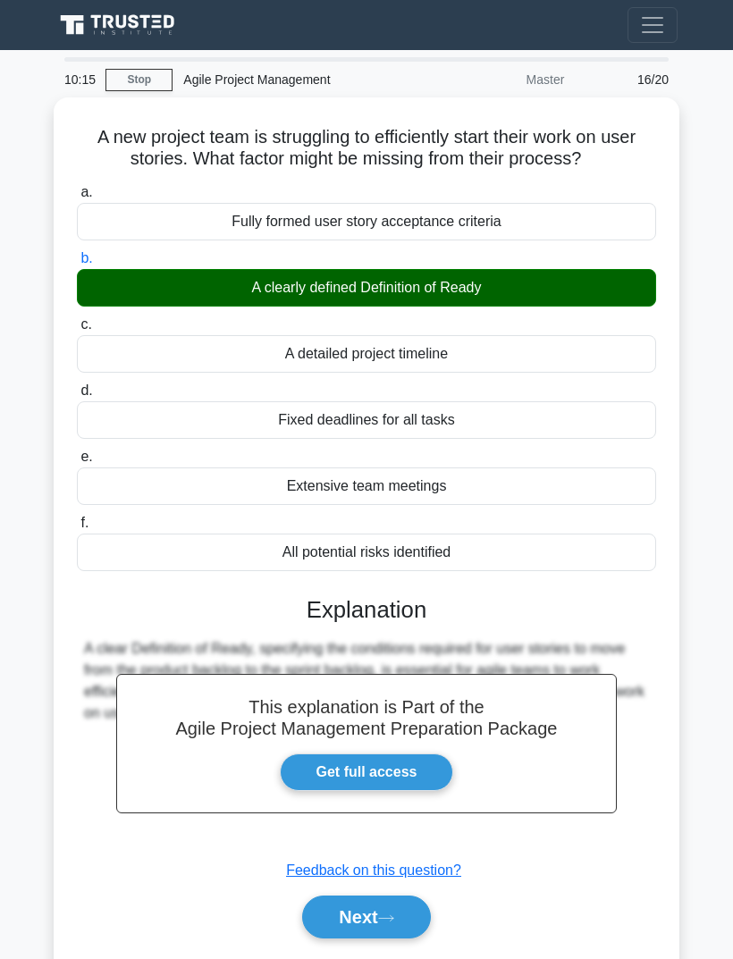
click at [388, 923] on icon at bounding box center [386, 918] width 16 height 10
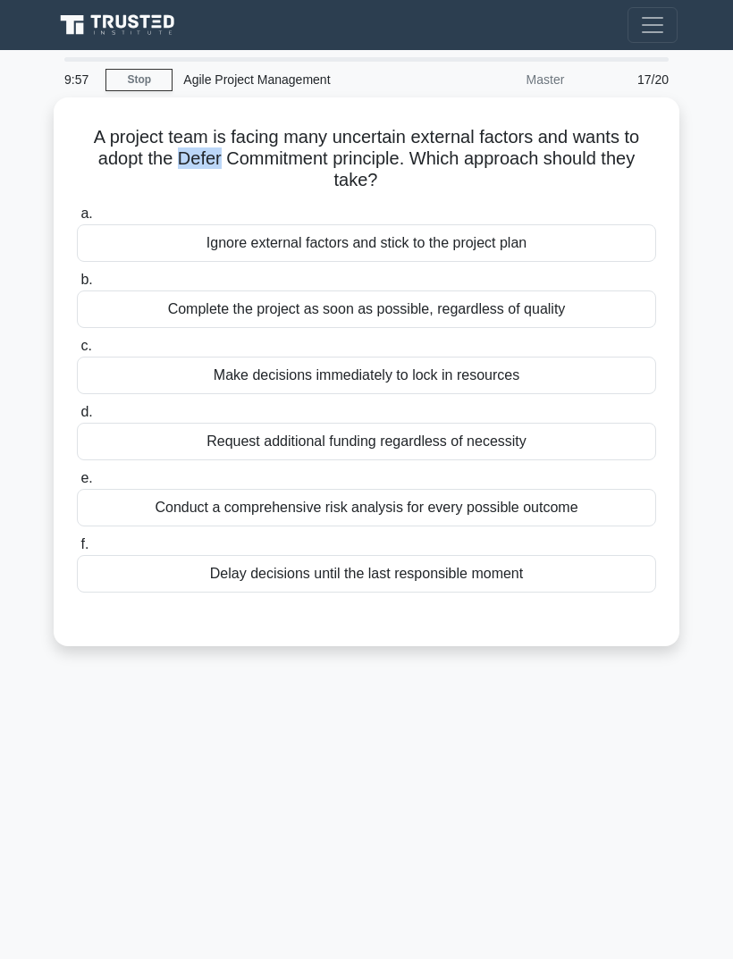
click at [459, 724] on div "9:57 Stop Agile Project Management Master 17/20 A project team is facing many u…" at bounding box center [366, 504] width 643 height 894
click at [606, 508] on div "Conduct a comprehensive risk analysis for every possible outcome" at bounding box center [366, 508] width 579 height 38
click at [77, 484] on input "e. Conduct a comprehensive risk analysis for every possible outcome" at bounding box center [77, 479] width 0 height 12
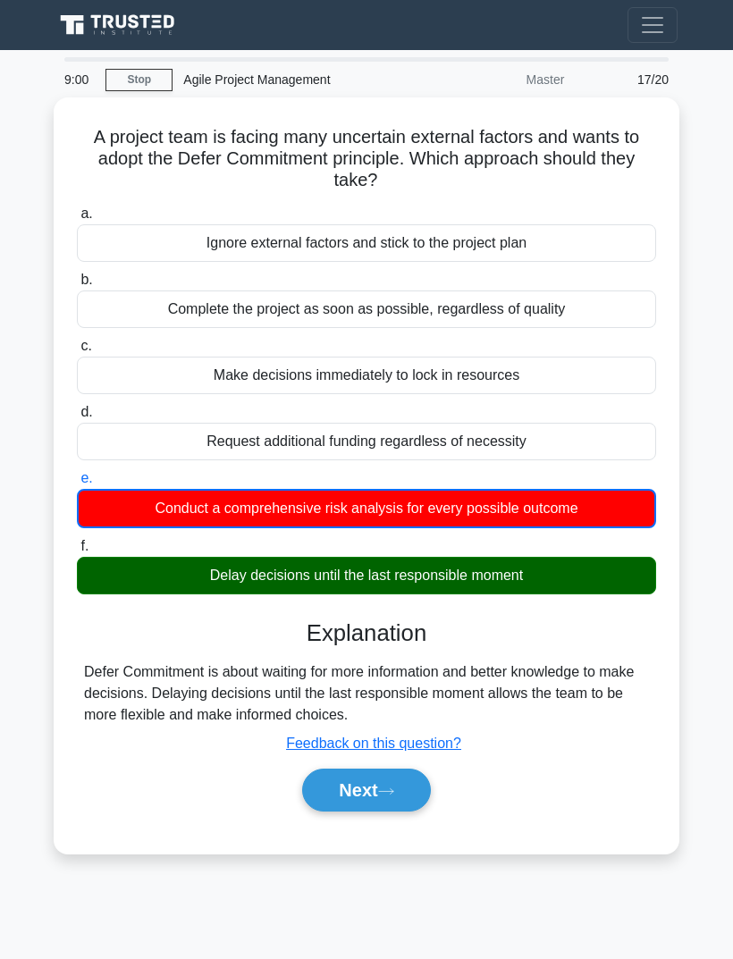
click at [382, 779] on button "Next" at bounding box center [366, 790] width 128 height 43
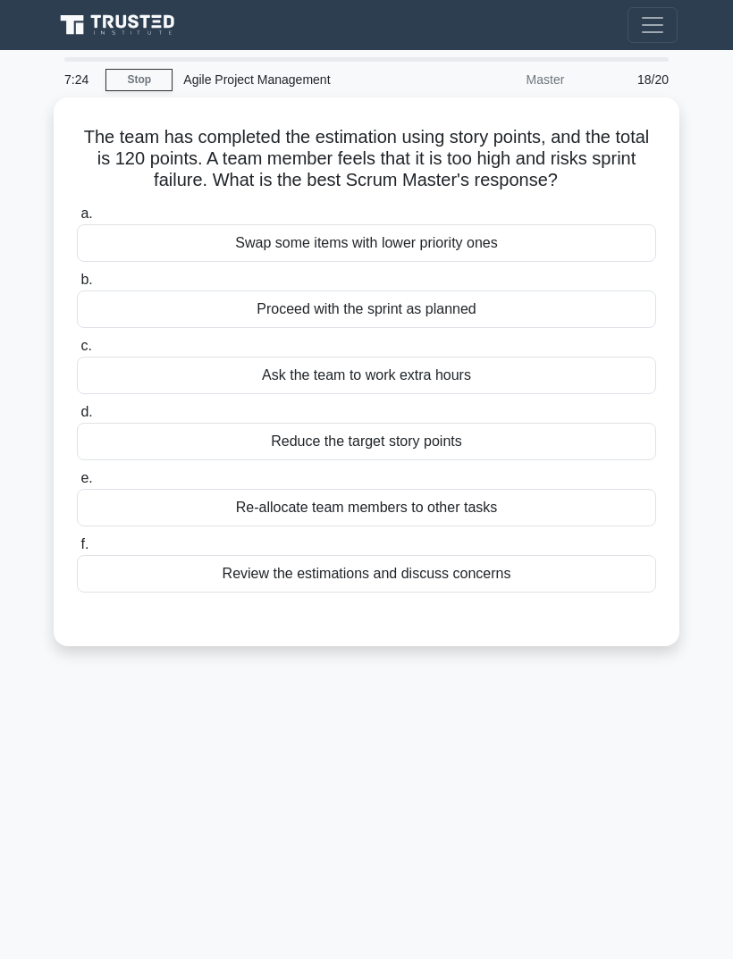
click at [565, 590] on div "Review the estimations and discuss concerns" at bounding box center [366, 574] width 579 height 38
click at [77, 550] on input "f. Review the estimations and discuss concerns" at bounding box center [77, 545] width 0 height 12
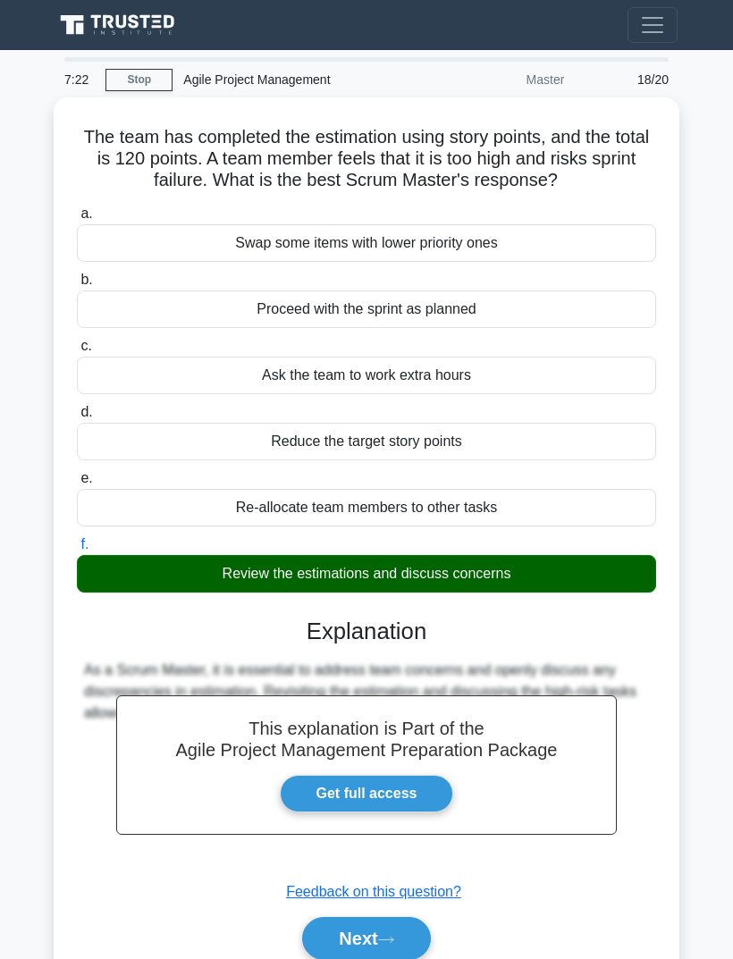
click at [383, 957] on button "Next" at bounding box center [366, 938] width 128 height 43
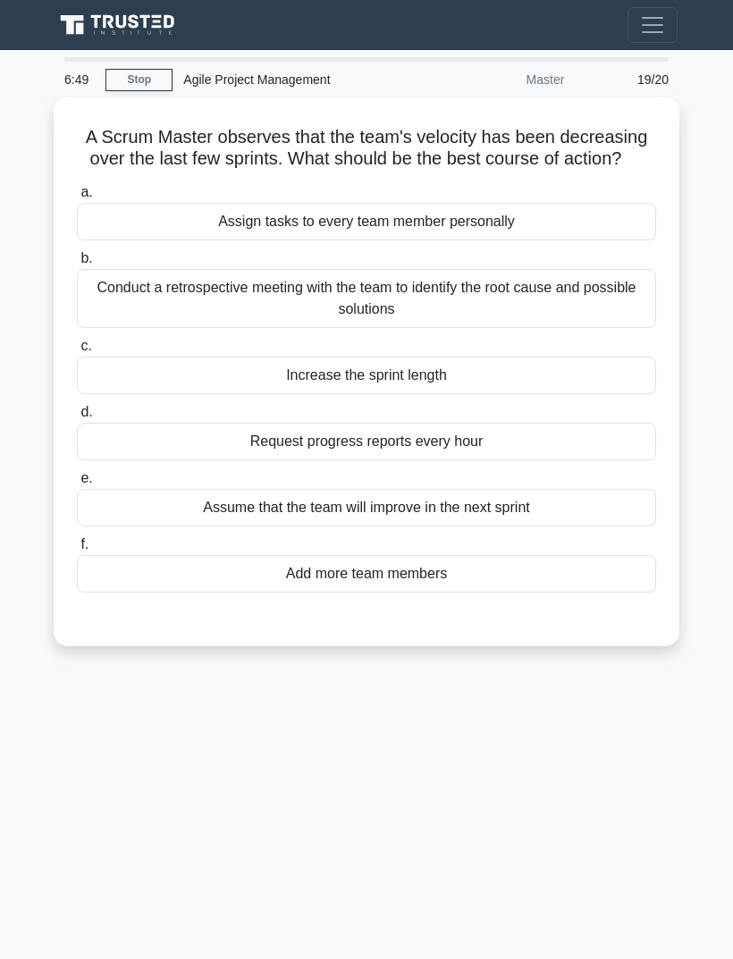
click at [518, 322] on div "Conduct a retrospective meeting with the team to identify the root cause and po…" at bounding box center [366, 298] width 579 height 59
click at [77, 265] on input "b. Conduct a retrospective meeting with the team to identify the root cause and…" at bounding box center [77, 259] width 0 height 12
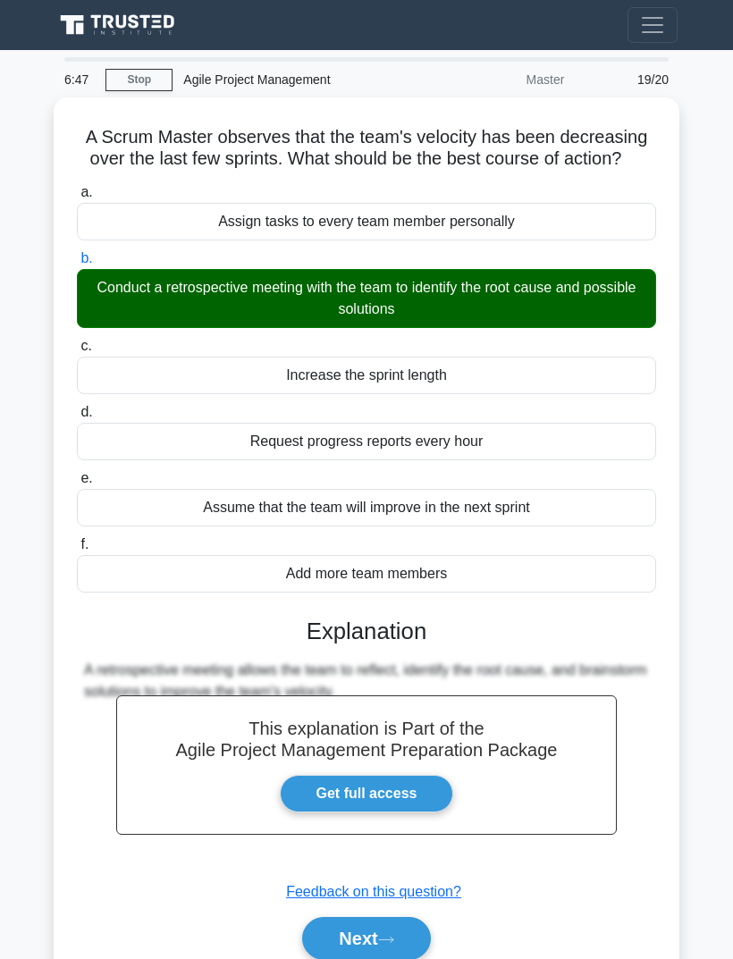
click at [376, 957] on button "Next" at bounding box center [366, 938] width 128 height 43
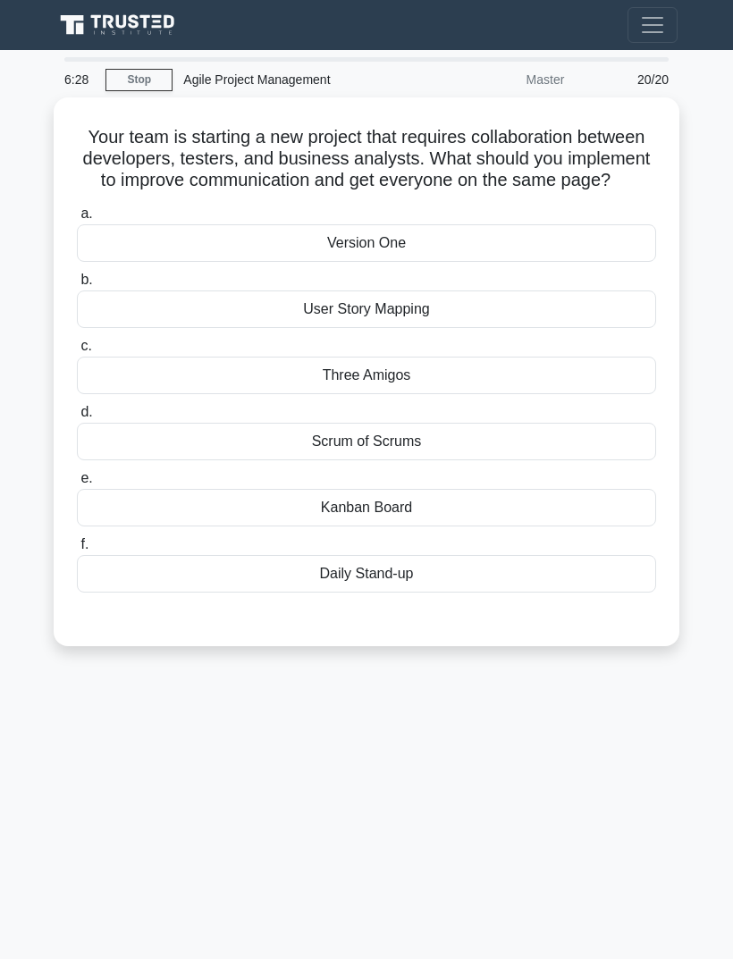
click at [445, 394] on div "Three Amigos" at bounding box center [366, 376] width 579 height 38
click at [77, 352] on input "c. Three Amigos" at bounding box center [77, 346] width 0 height 12
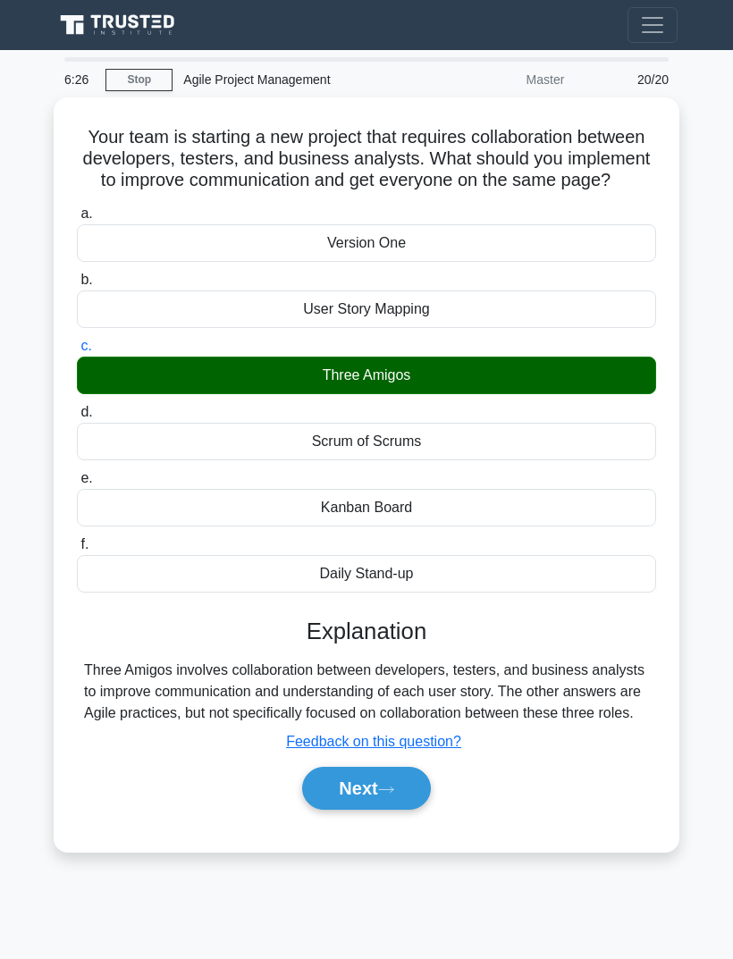
click at [375, 810] on button "Next" at bounding box center [366, 788] width 128 height 43
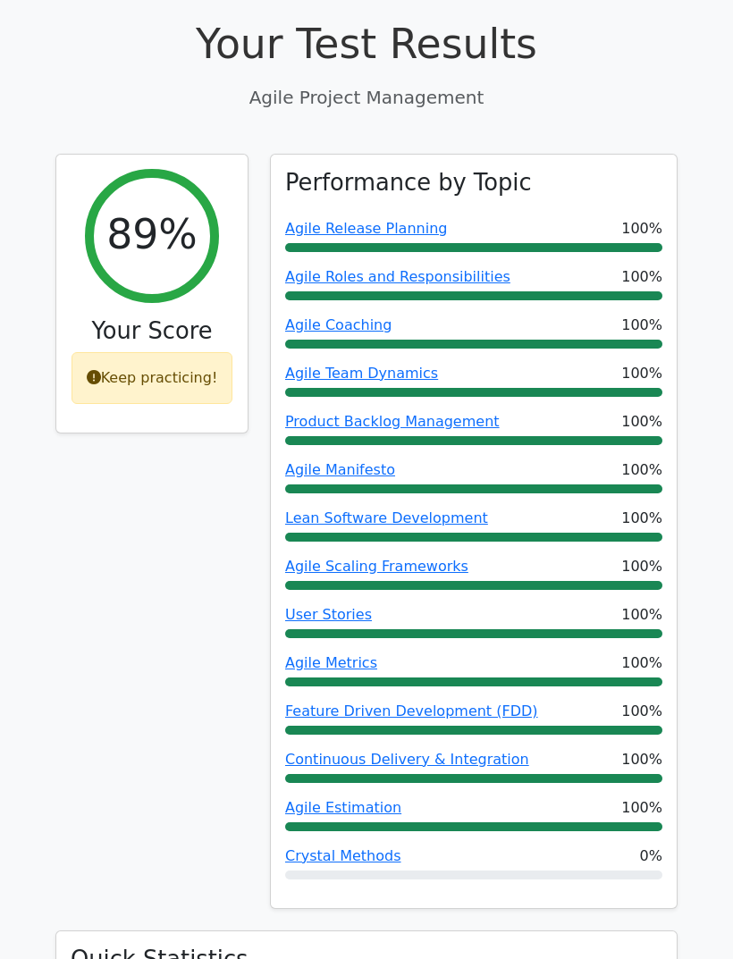
scroll to position [475, 0]
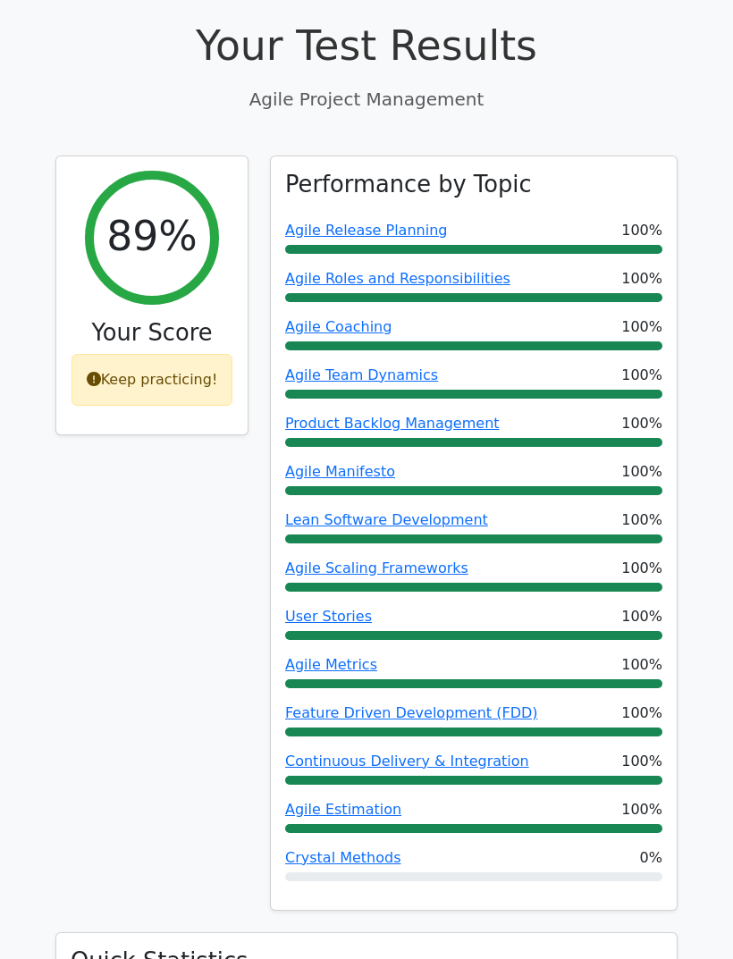
click at [369, 849] on link "Crystal Methods" at bounding box center [343, 857] width 116 height 17
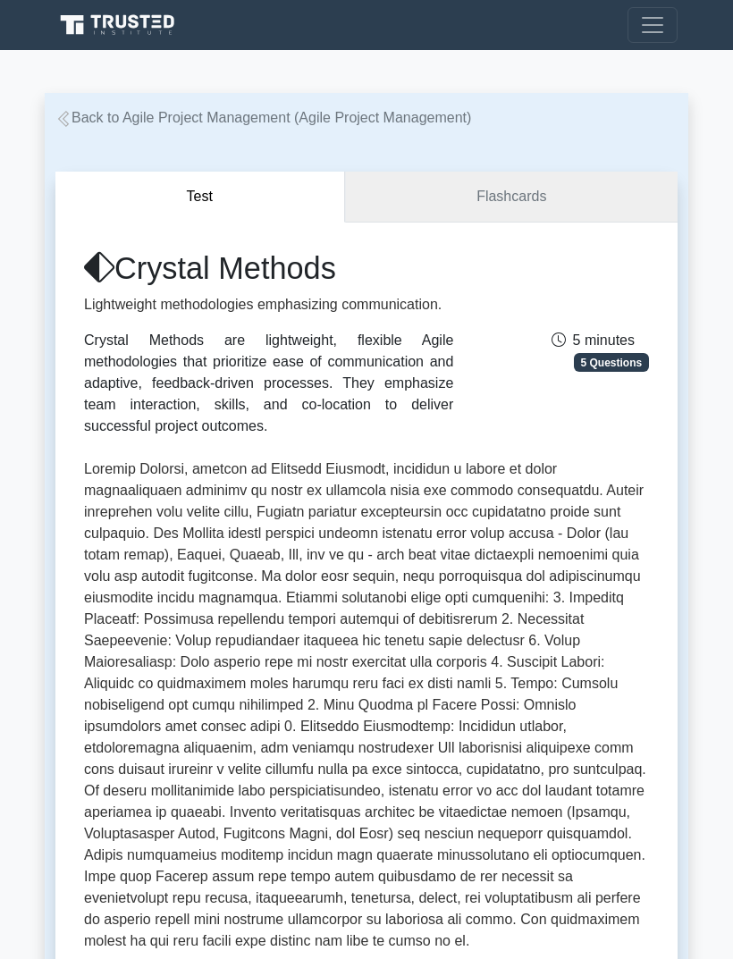
click at [572, 199] on link "Flashcards" at bounding box center [511, 197] width 332 height 51
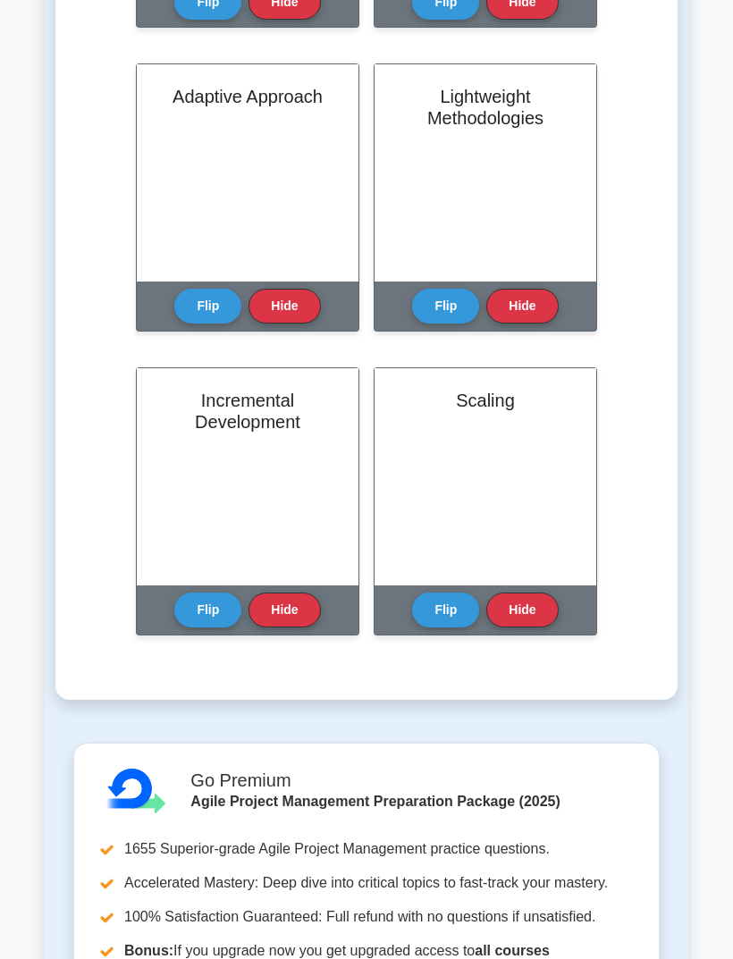
scroll to position [1550, 0]
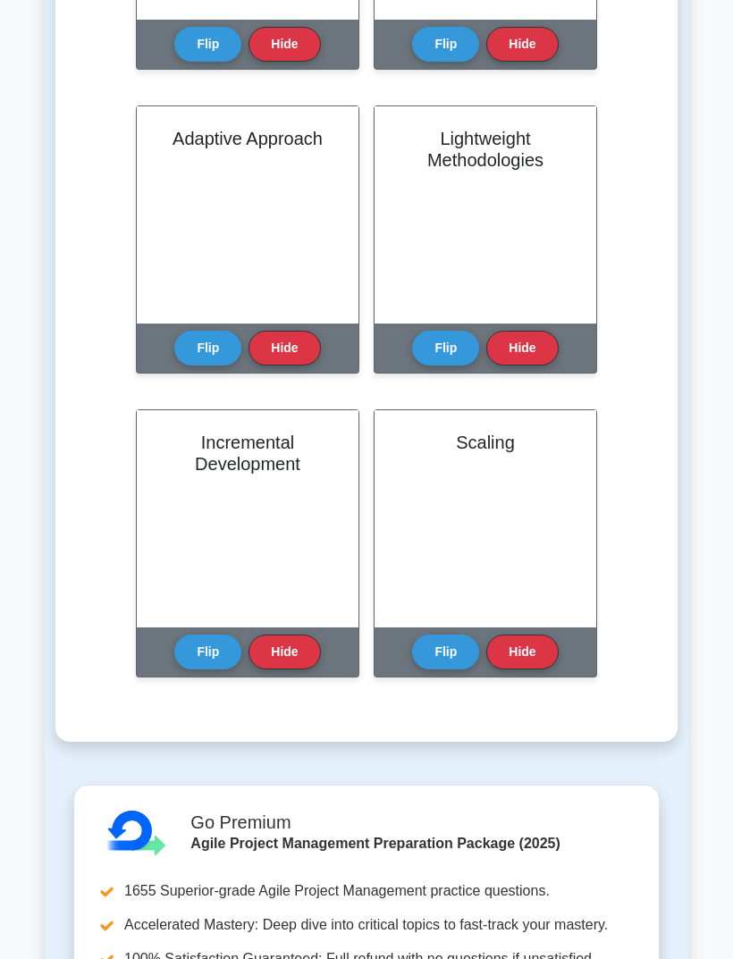
click at [449, 669] on button "Flip" at bounding box center [445, 651] width 67 height 35
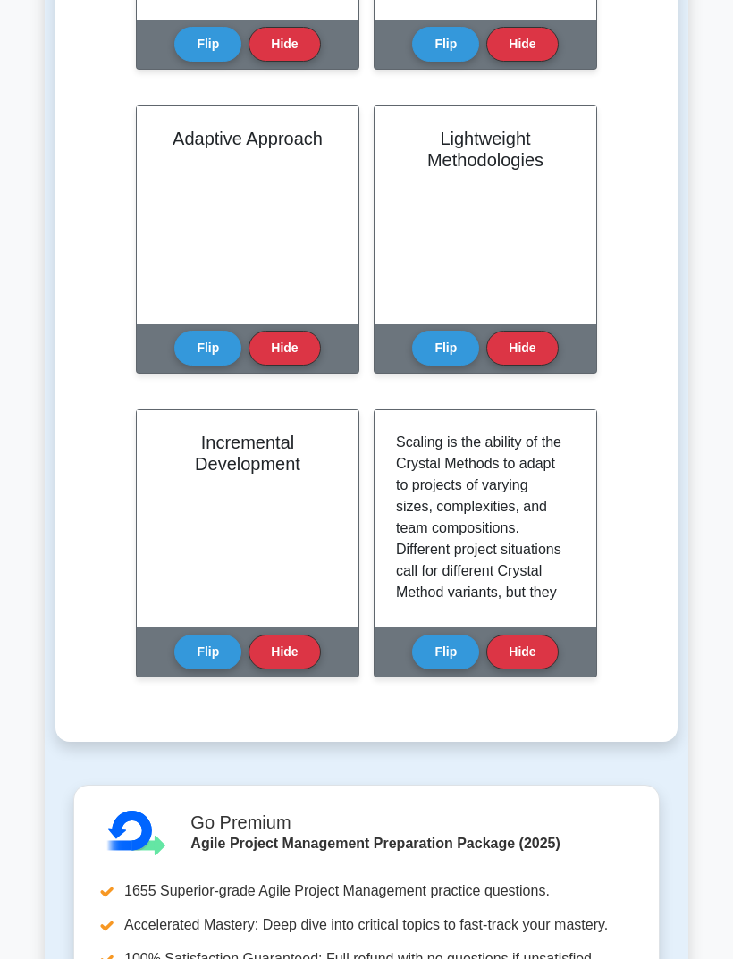
click at [488, 517] on p "Scaling is the ability of the Crystal Methods to adapt to projects of varying s…" at bounding box center [482, 753] width 172 height 643
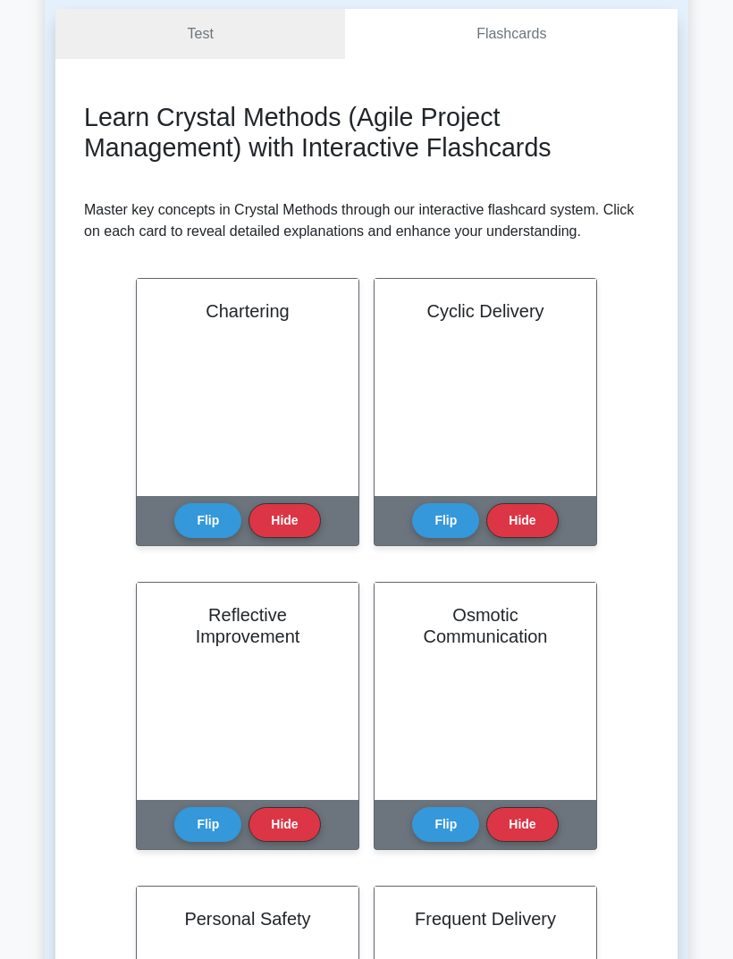
scroll to position [0, 0]
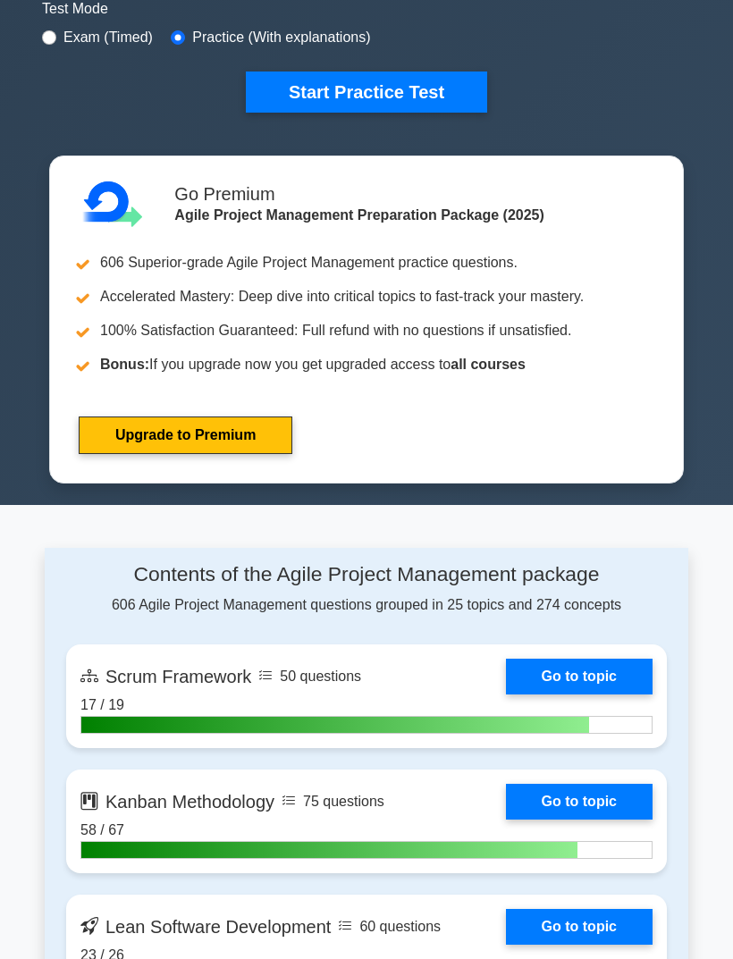
scroll to position [552, 0]
click at [584, 694] on link "Go to topic" at bounding box center [579, 677] width 147 height 36
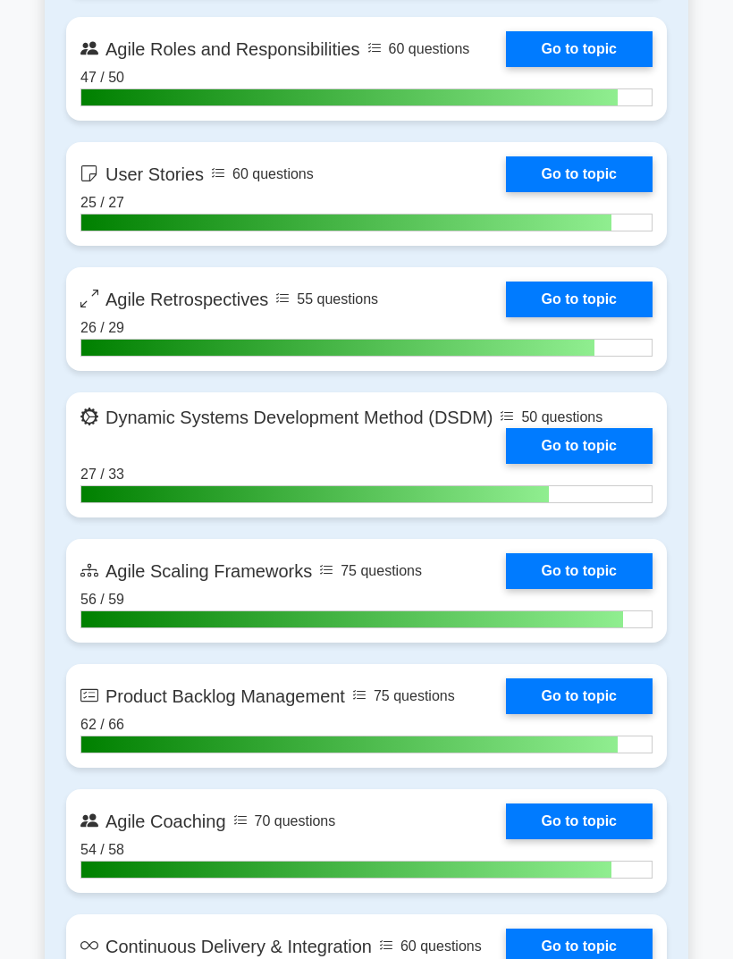
scroll to position [2055, 0]
click at [586, 589] on link "Go to topic" at bounding box center [579, 571] width 147 height 36
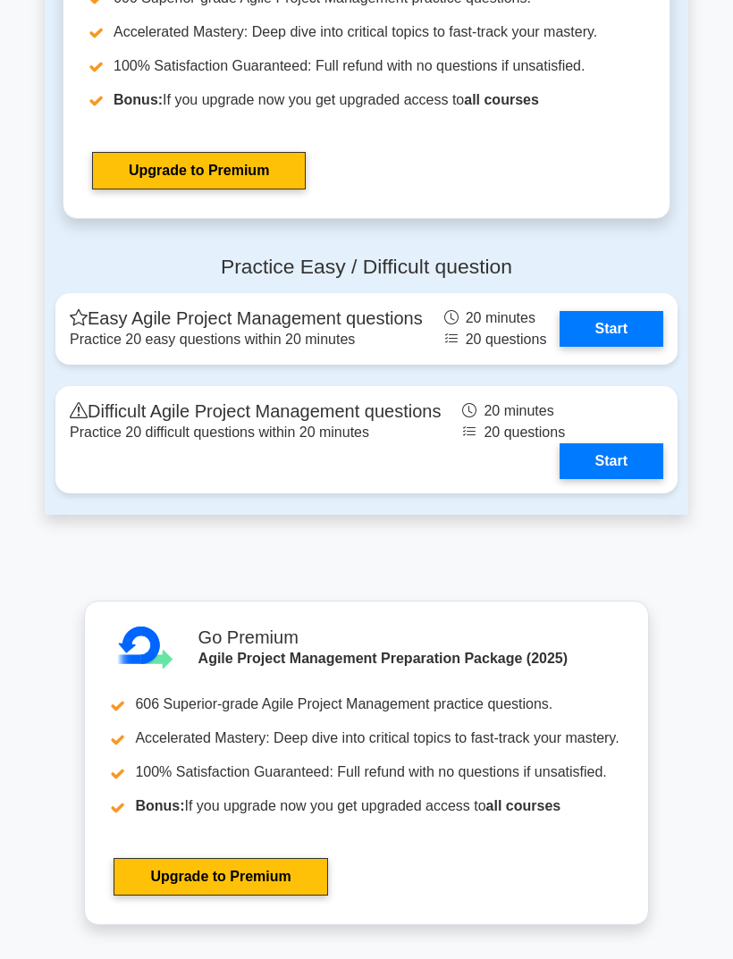
scroll to position [4512, 0]
click at [610, 479] on link "Start" at bounding box center [611, 461] width 104 height 36
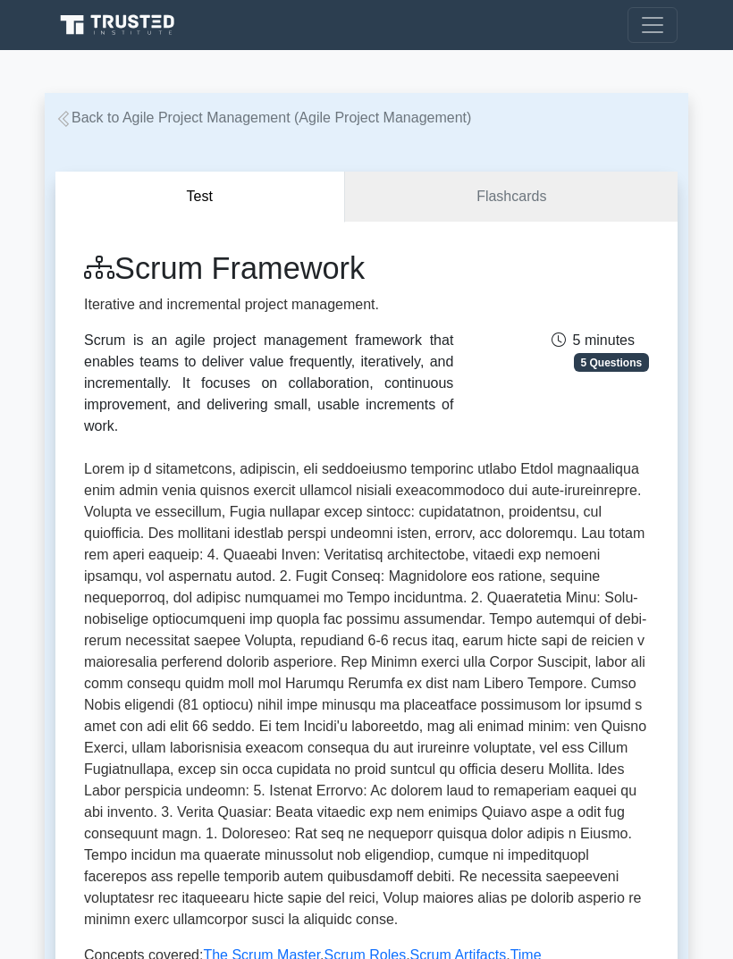
click at [513, 187] on link "Flashcards" at bounding box center [511, 197] width 332 height 51
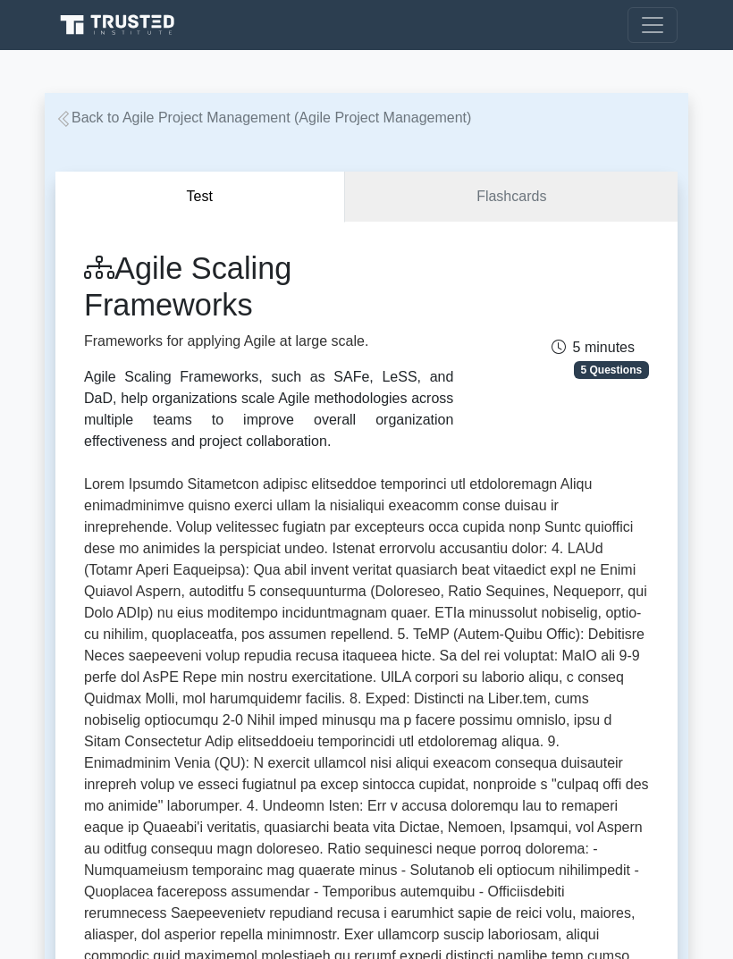
click at [514, 197] on link "Flashcards" at bounding box center [511, 197] width 332 height 51
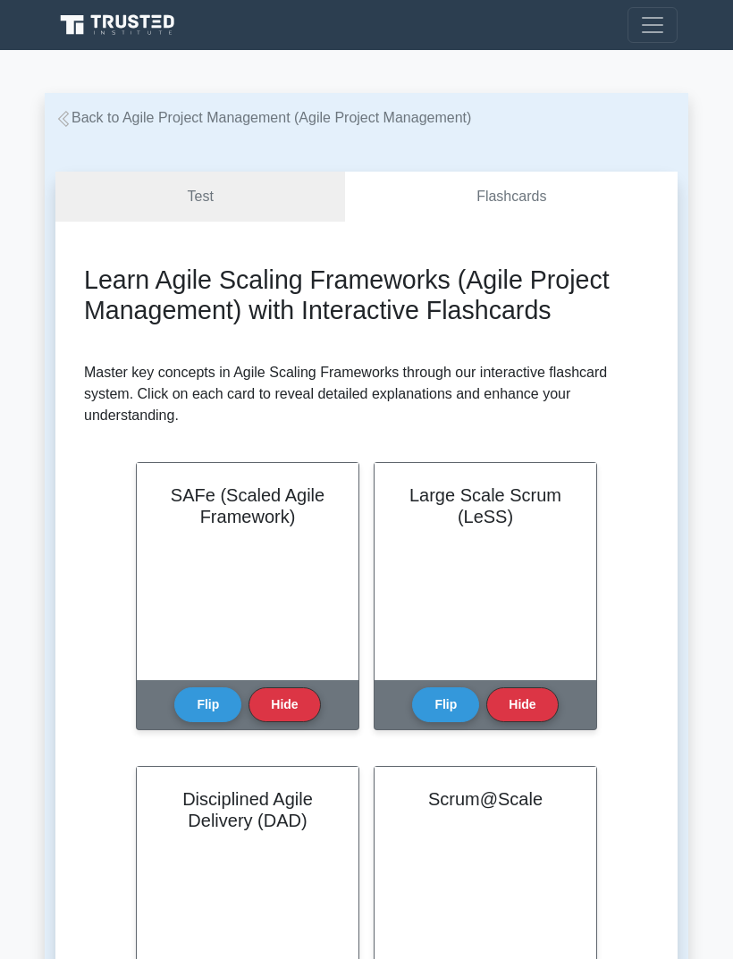
click at [227, 722] on button "Flip" at bounding box center [207, 704] width 67 height 35
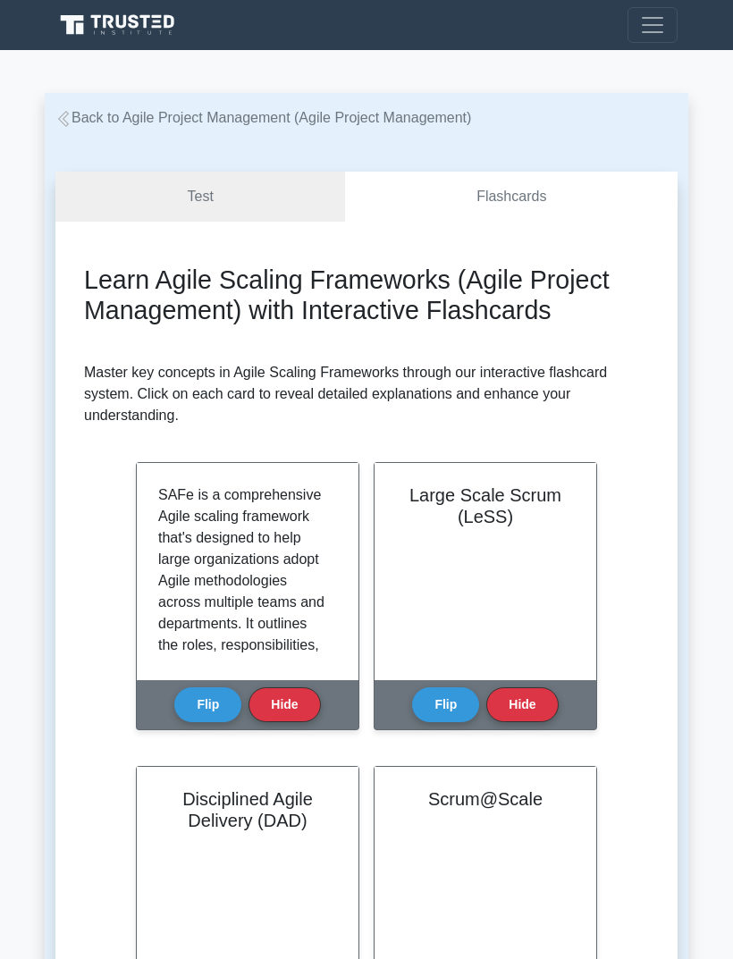
click at [262, 573] on p "SAFe is a comprehensive Agile scaling framework that's designed to help large o…" at bounding box center [244, 795] width 172 height 622
click at [199, 720] on button "Flip" at bounding box center [207, 704] width 67 height 35
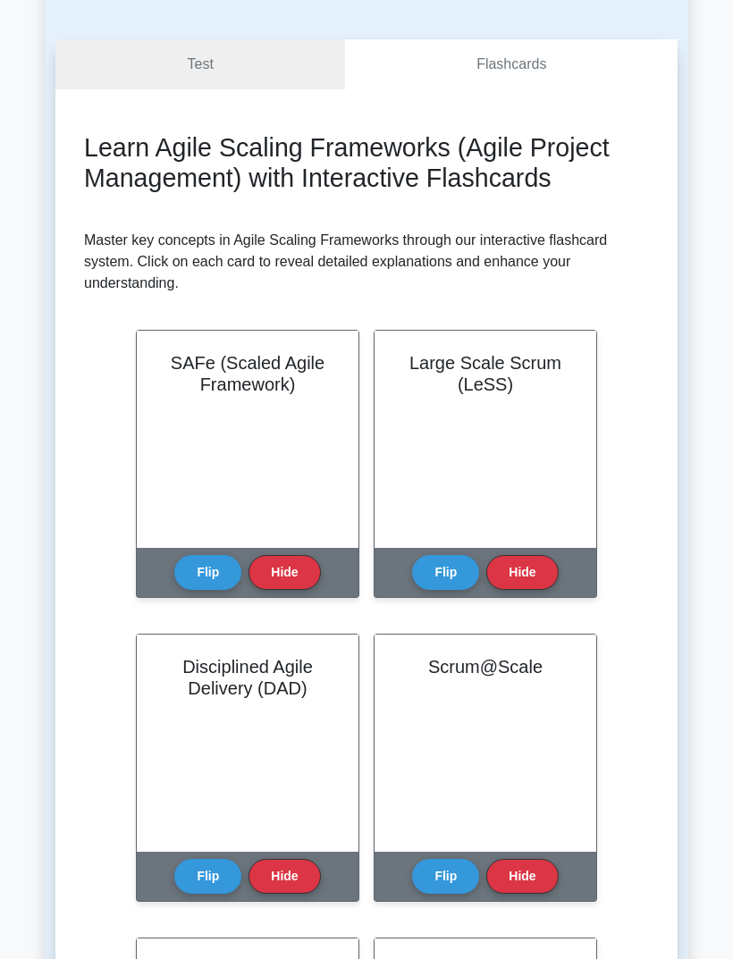
scroll to position [136, 0]
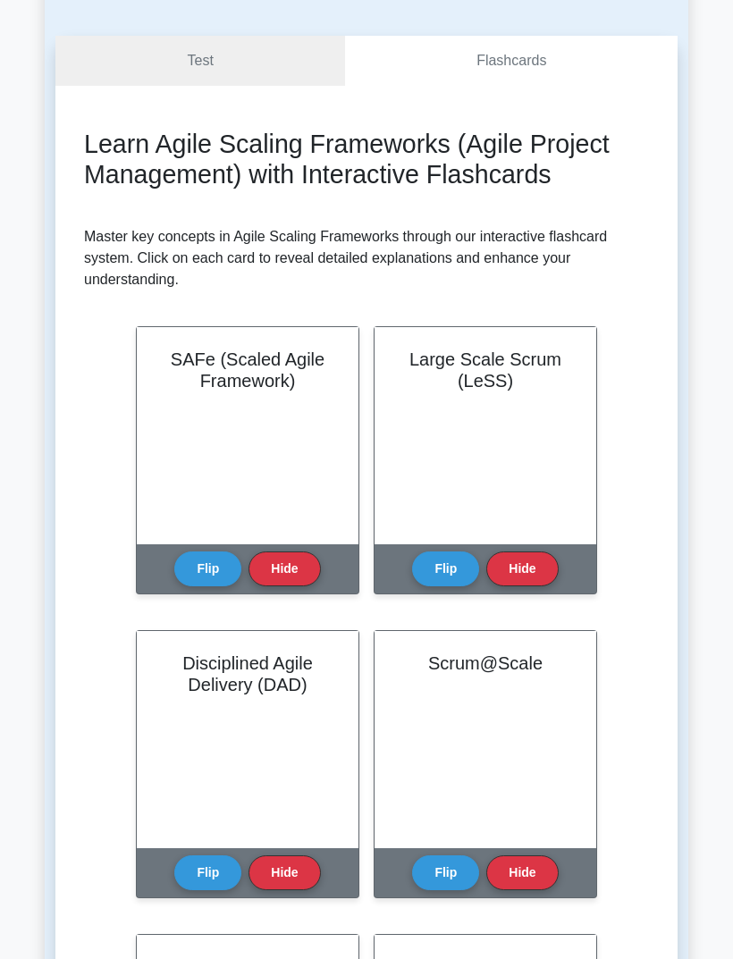
click at [454, 890] on button "Flip" at bounding box center [445, 872] width 67 height 35
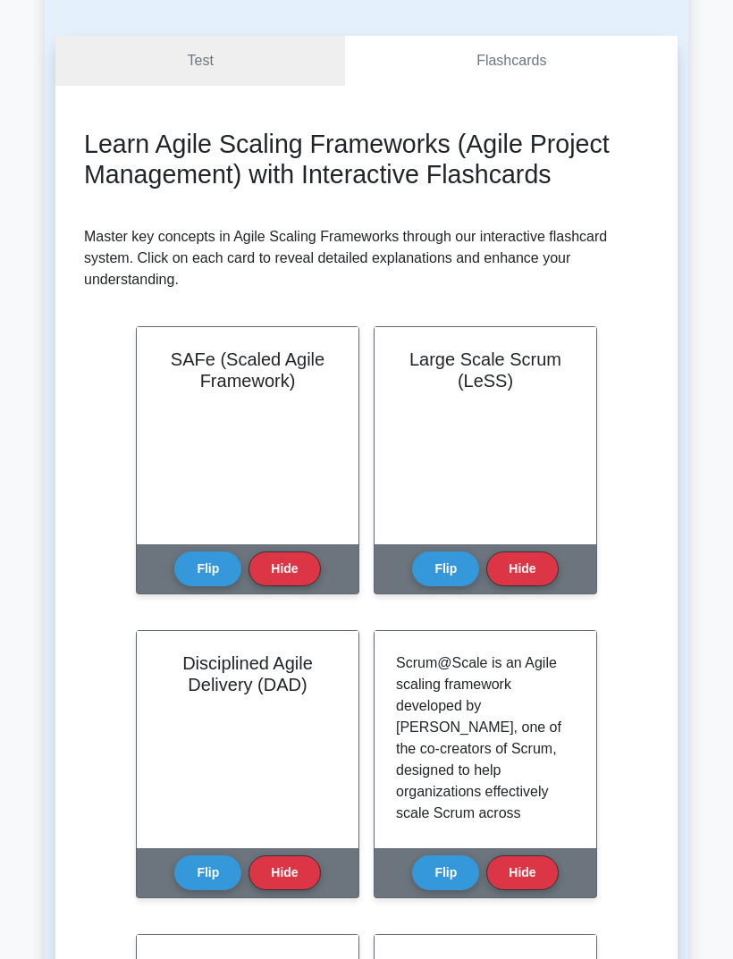
click at [447, 586] on button "Flip" at bounding box center [445, 568] width 67 height 35
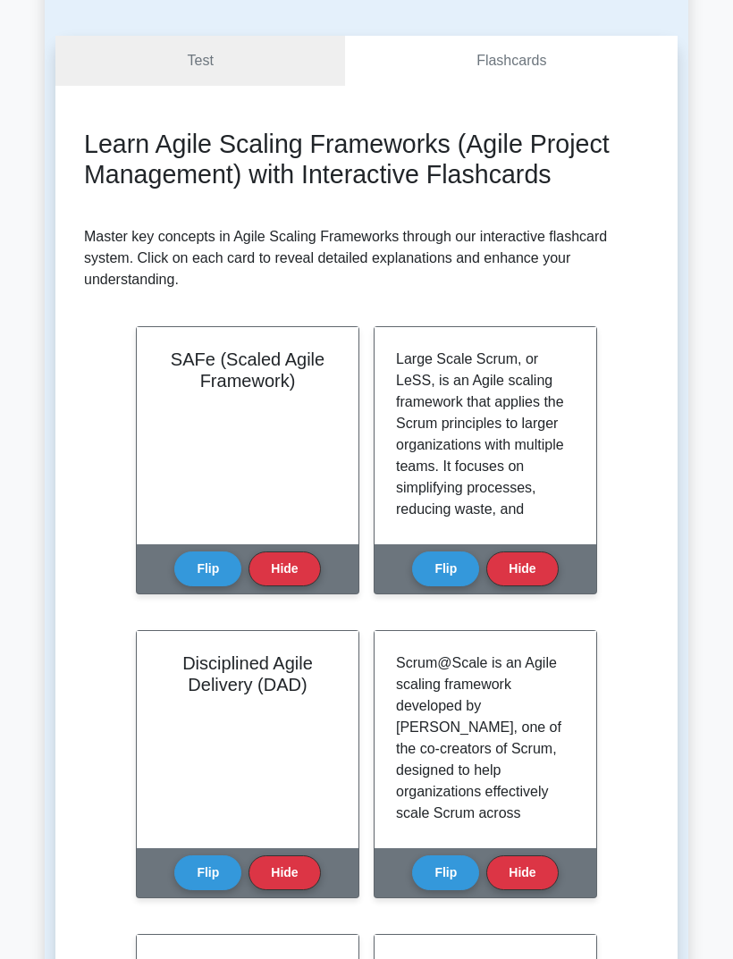
click at [478, 413] on p "Large Scale Scrum, or LeSS, is an Agile scaling framework that applies the Scru…" at bounding box center [482, 670] width 172 height 643
click at [477, 413] on p "Large Scale Scrum, or LeSS, is an Agile scaling framework that applies the Scru…" at bounding box center [482, 670] width 172 height 643
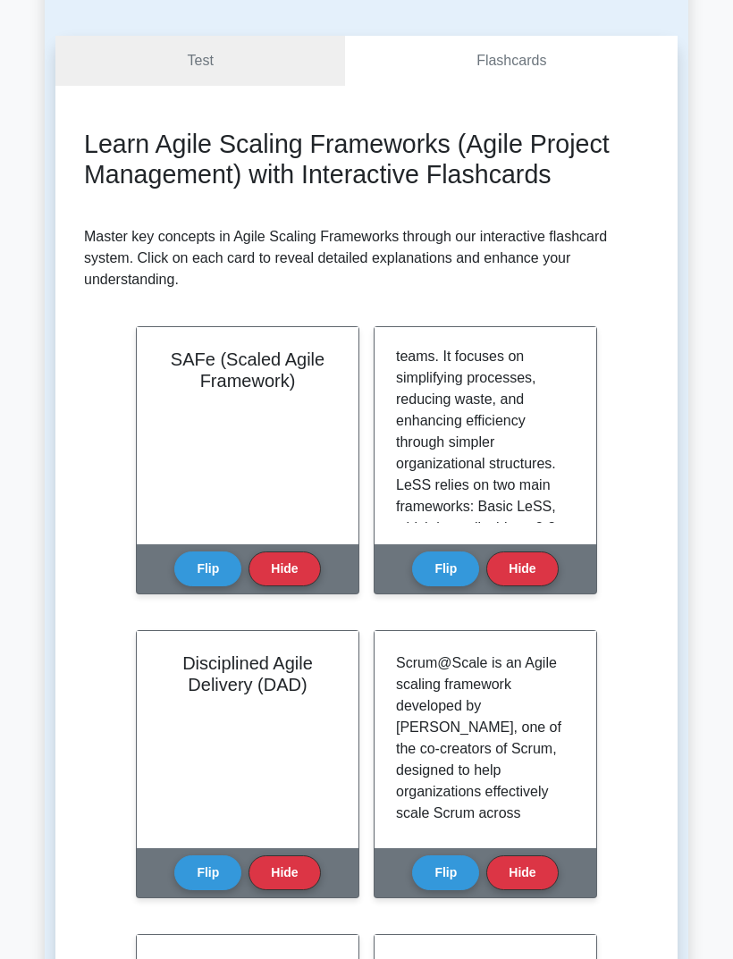
scroll to position [114, 0]
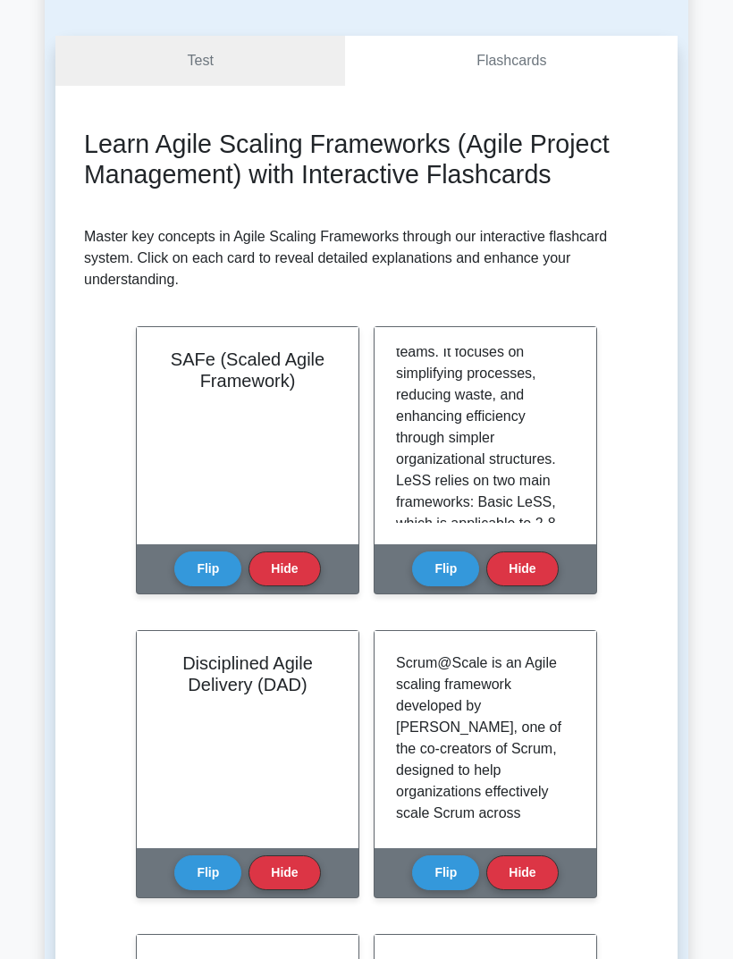
click at [454, 586] on button "Flip" at bounding box center [445, 568] width 67 height 35
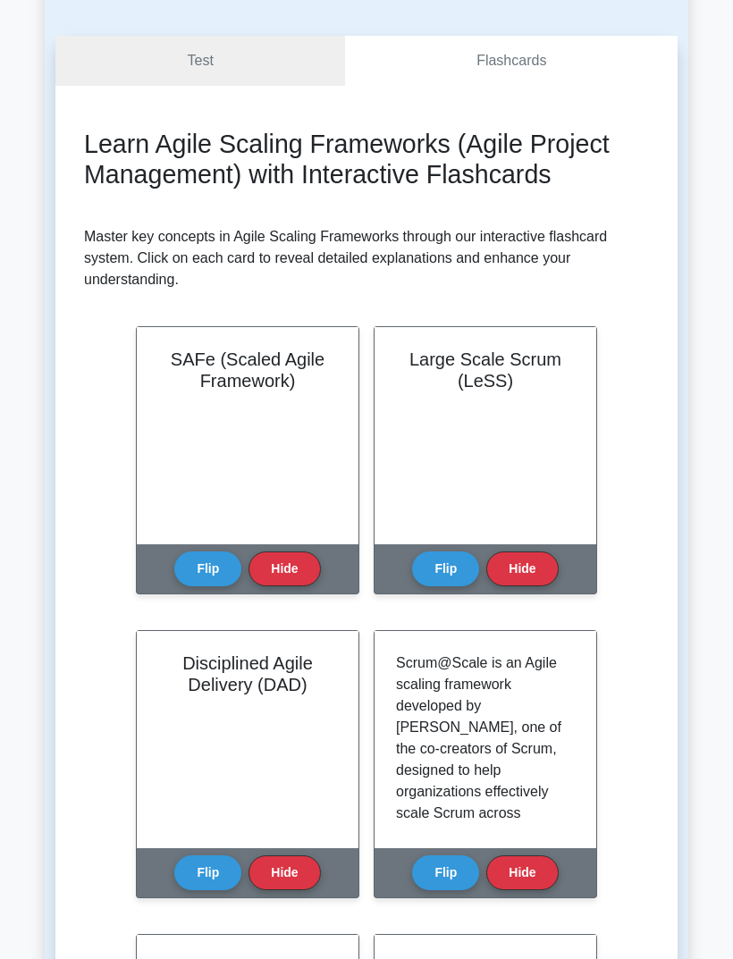
click at [456, 890] on button "Flip" at bounding box center [445, 872] width 67 height 35
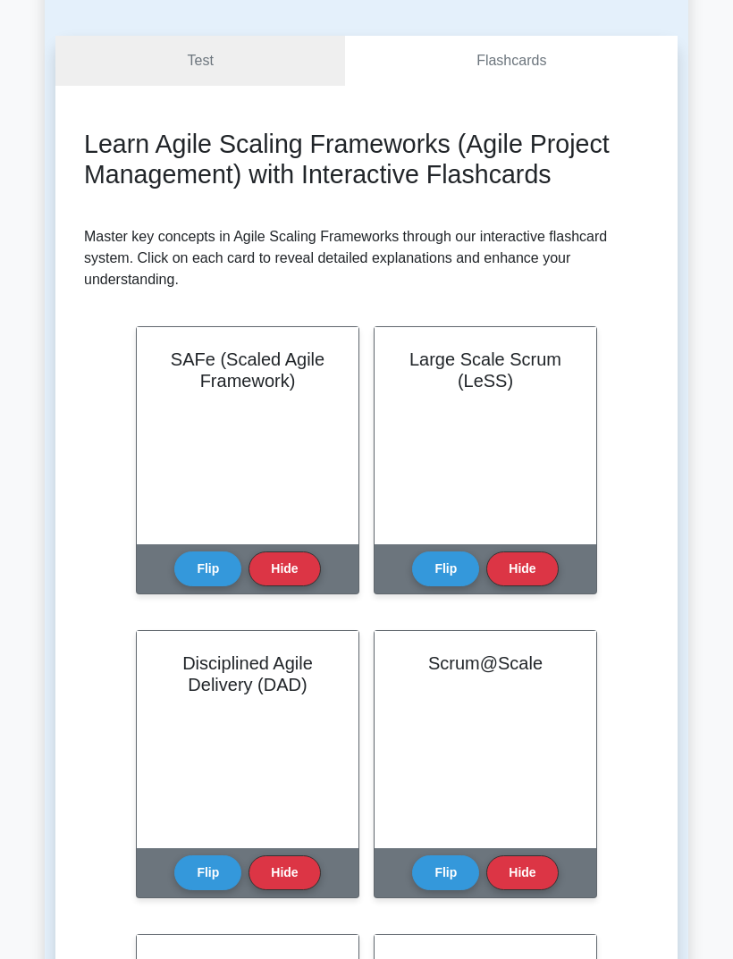
click at [218, 586] on button "Flip" at bounding box center [207, 568] width 67 height 35
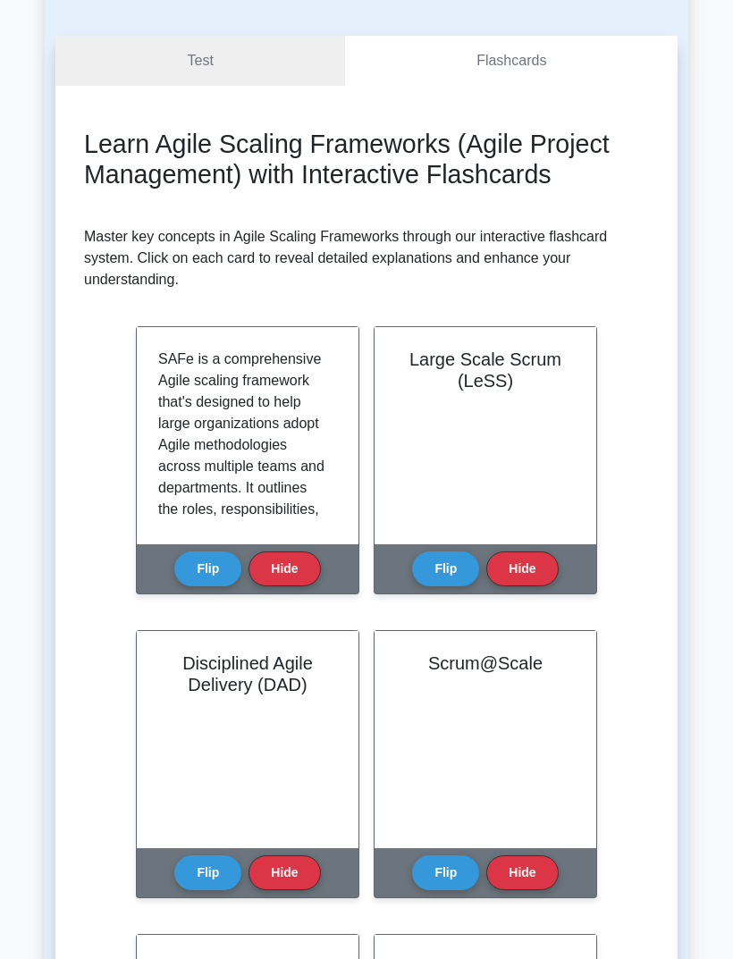
click at [257, 441] on p "SAFe is a comprehensive Agile scaling framework that's designed to help large o…" at bounding box center [244, 660] width 172 height 622
click at [225, 575] on button "Flip" at bounding box center [207, 568] width 67 height 35
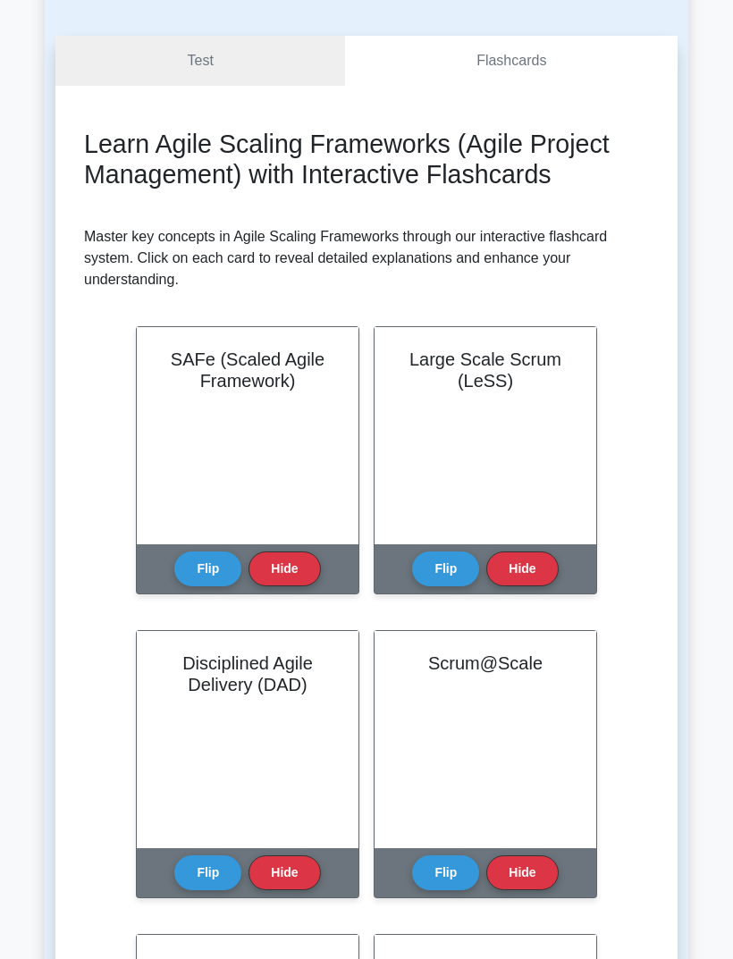
click at [206, 583] on button "Flip" at bounding box center [207, 568] width 67 height 35
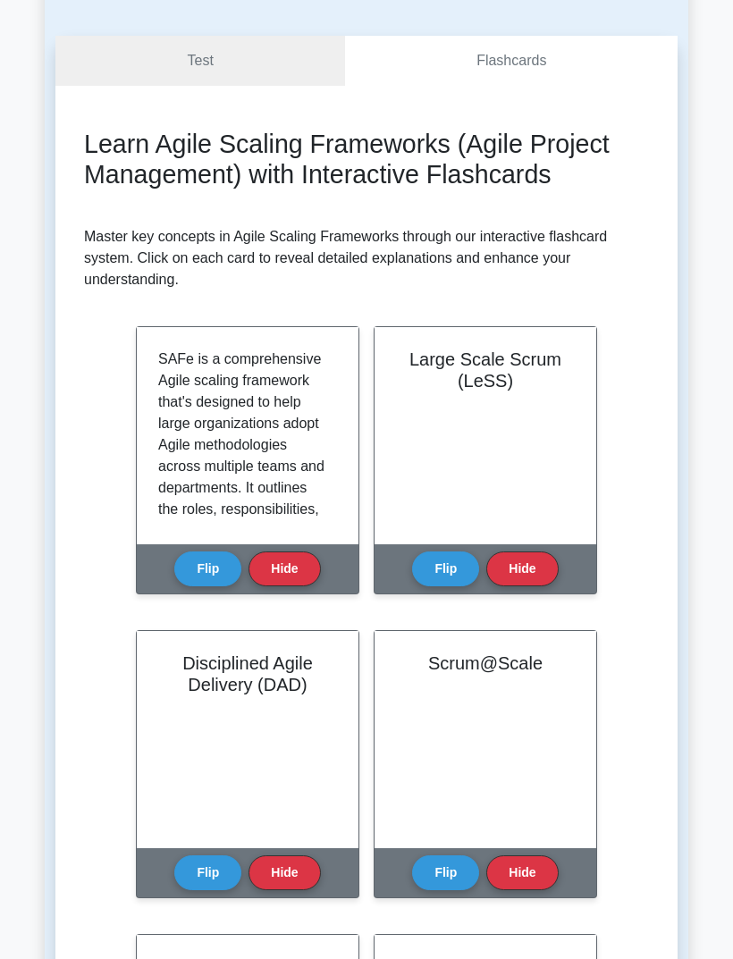
click at [322, 493] on p "SAFe is a comprehensive Agile scaling framework that's designed to help large o…" at bounding box center [244, 660] width 172 height 622
click at [449, 586] on button "Flip" at bounding box center [445, 568] width 67 height 35
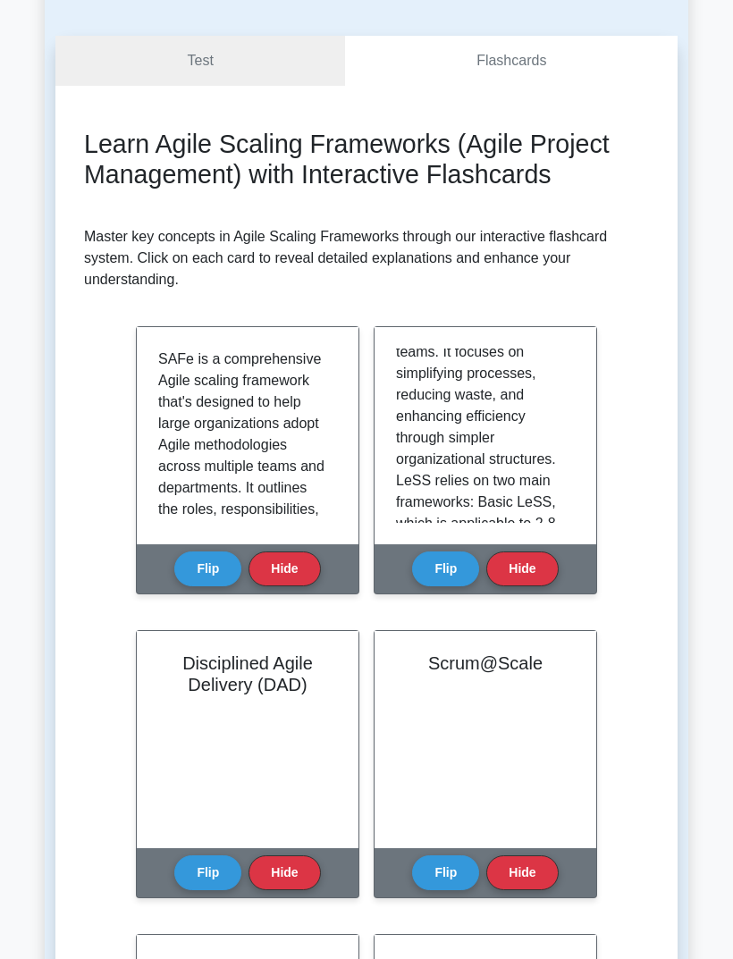
click at [443, 576] on button "Flip" at bounding box center [445, 568] width 67 height 35
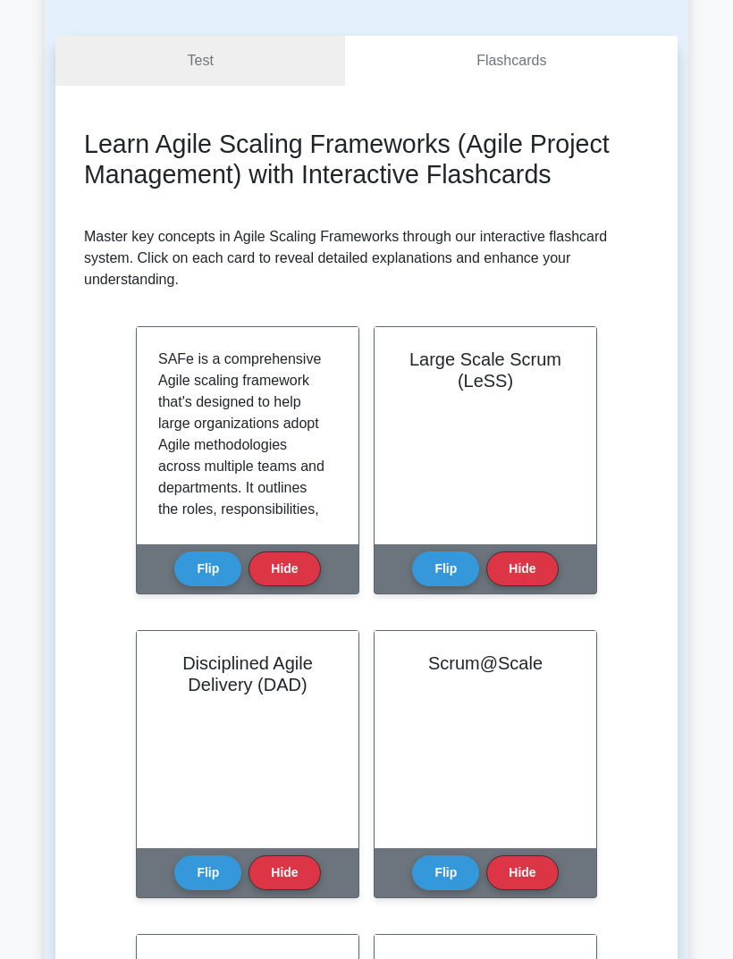
click at [448, 586] on button "Flip" at bounding box center [445, 568] width 67 height 35
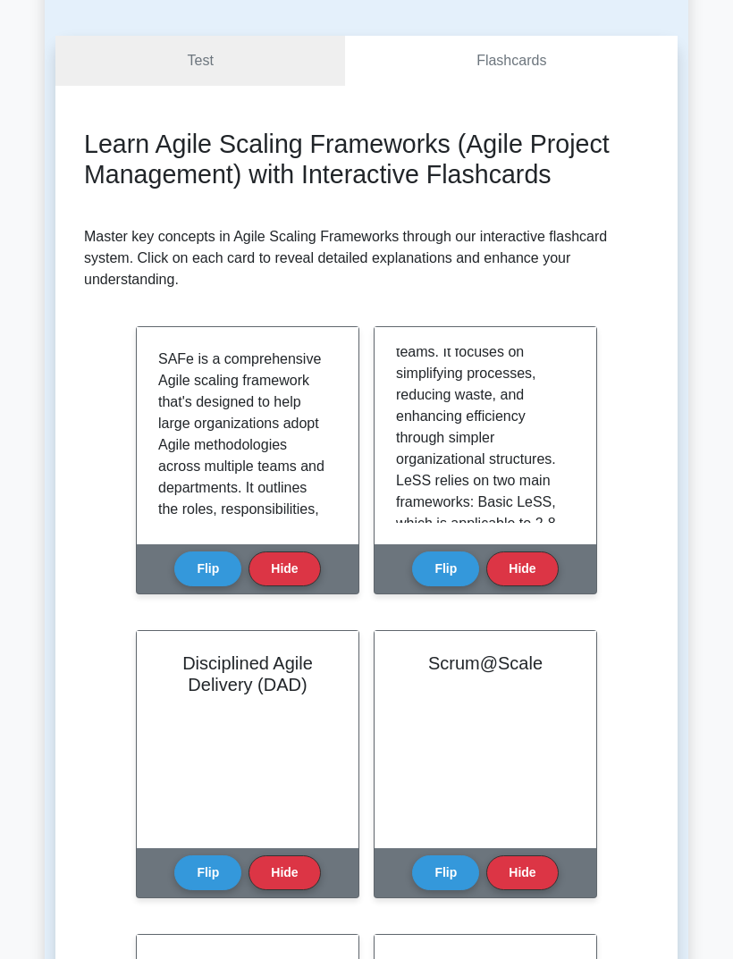
click at [453, 586] on button "Flip" at bounding box center [445, 568] width 67 height 35
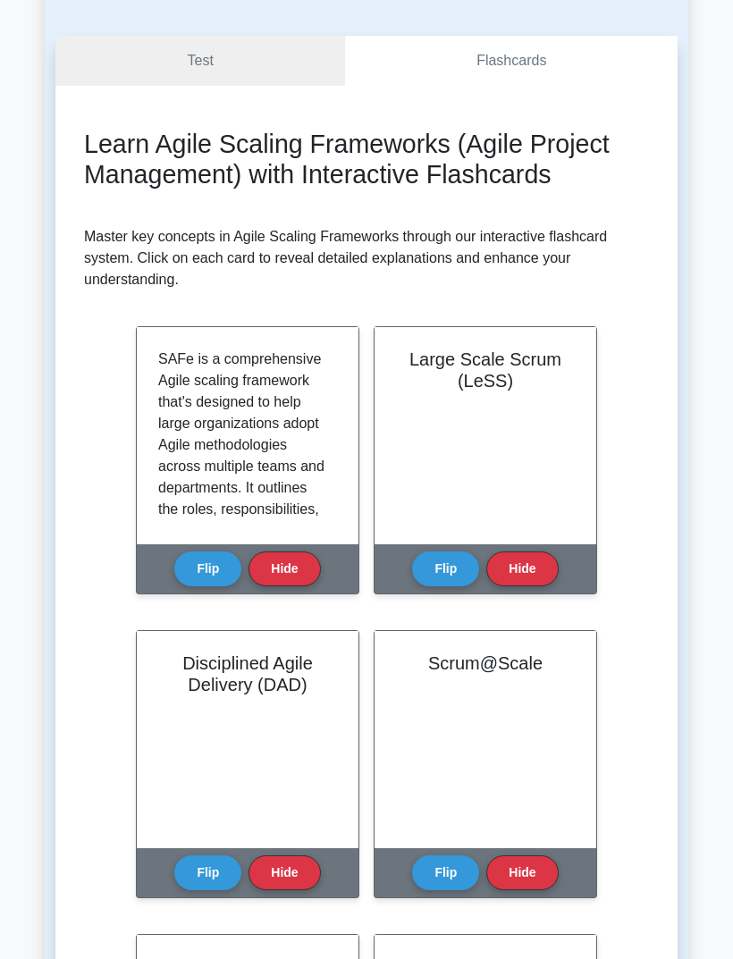
click at [447, 583] on button "Flip" at bounding box center [445, 568] width 67 height 35
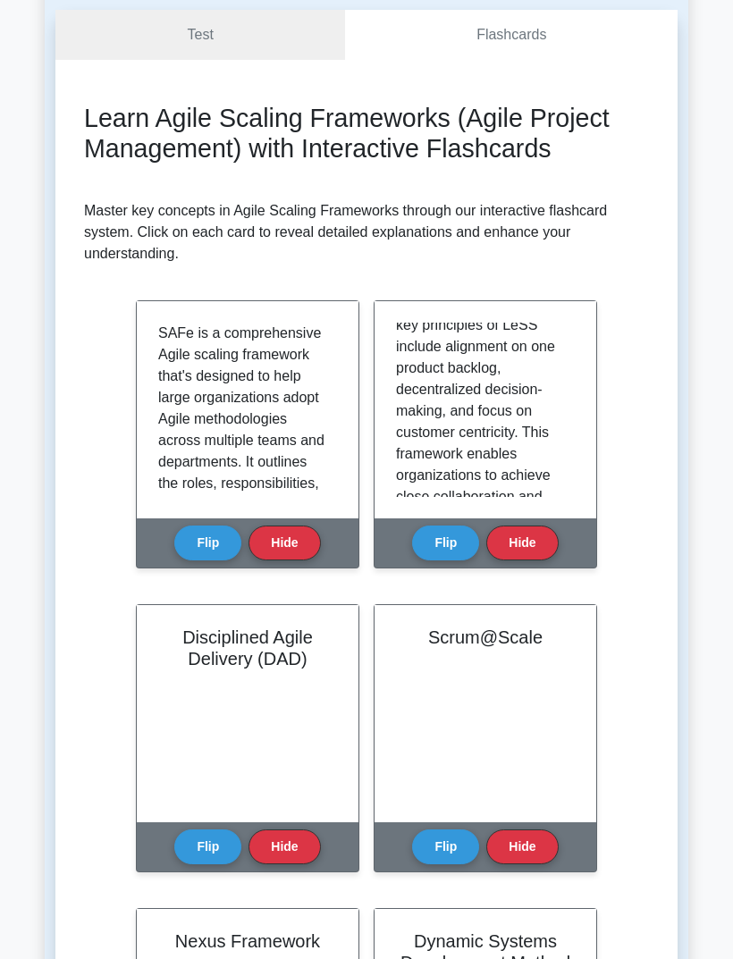
scroll to position [395, 0]
click at [215, 861] on button "Flip" at bounding box center [207, 846] width 67 height 35
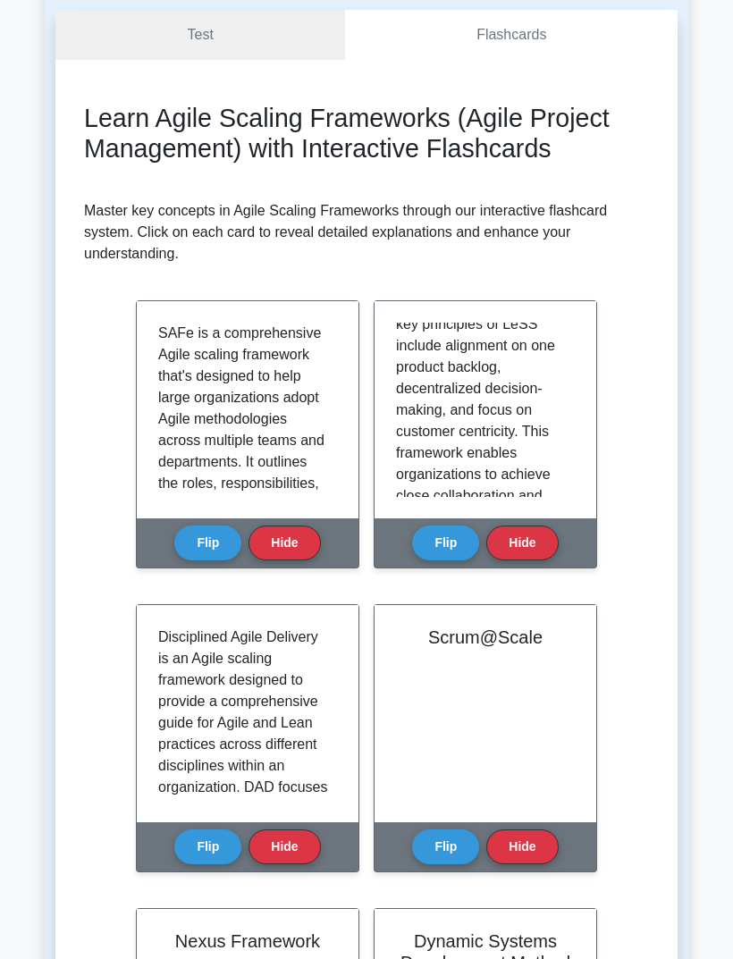
click at [214, 864] on button "Flip" at bounding box center [207, 846] width 67 height 35
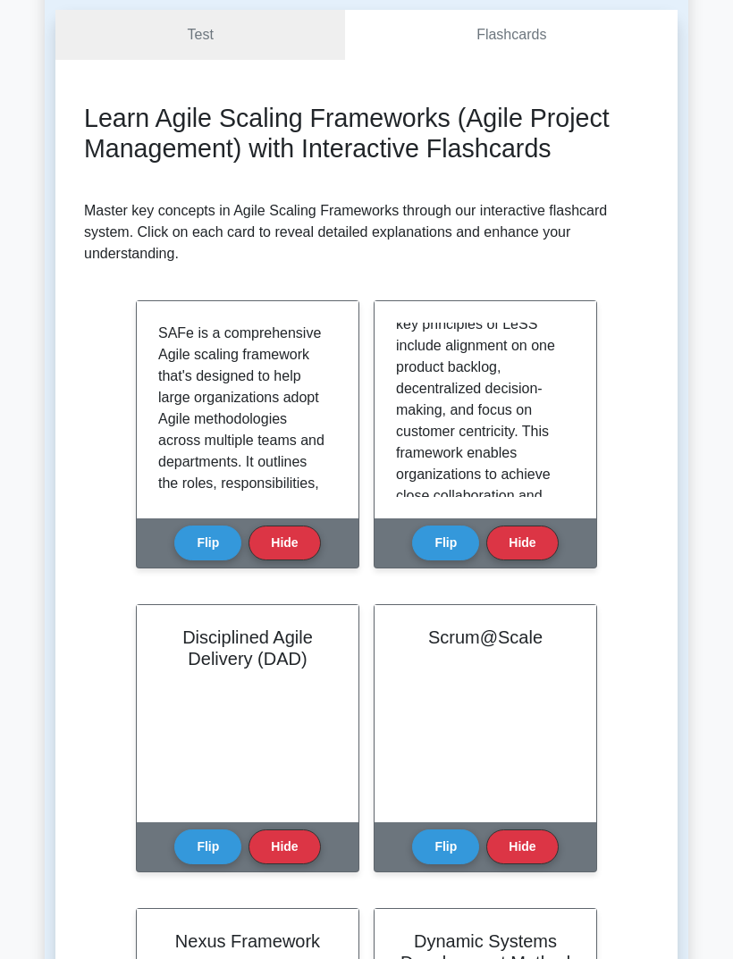
click at [214, 560] on button "Flip" at bounding box center [207, 542] width 67 height 35
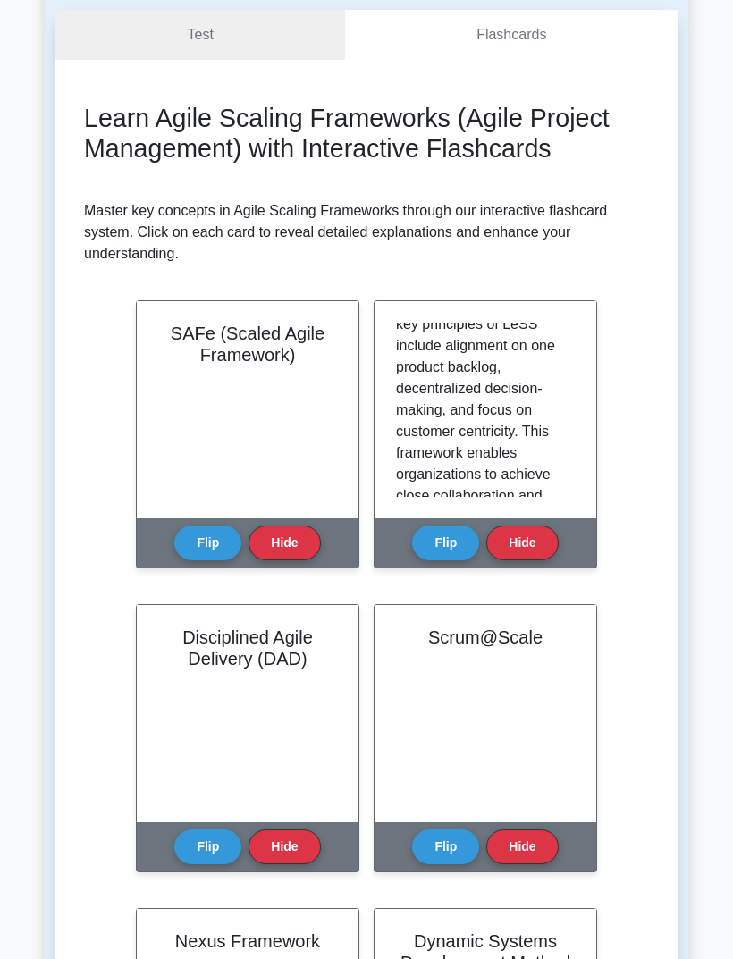
click at [213, 864] on button "Flip" at bounding box center [207, 846] width 67 height 35
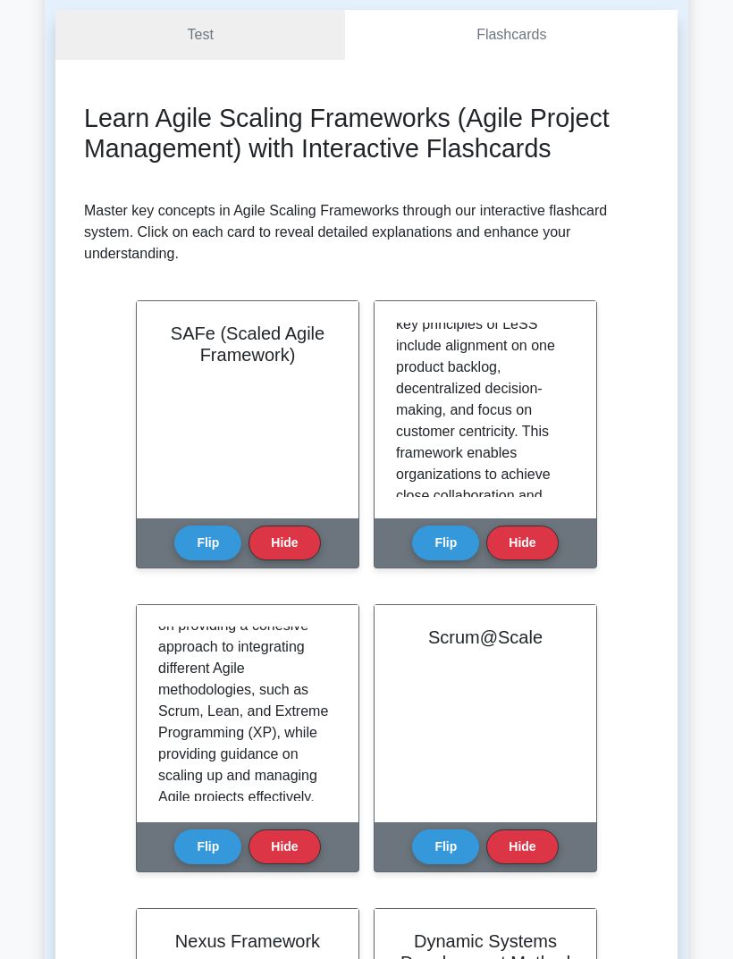
scroll to position [0, 0]
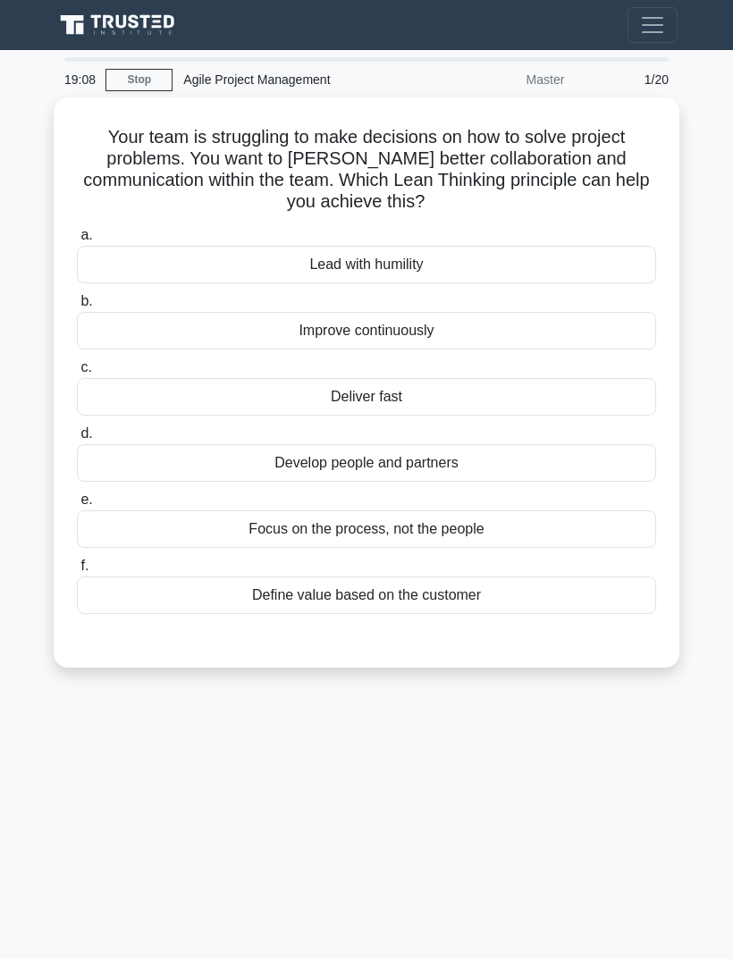
click at [508, 265] on div "Lead with humility" at bounding box center [366, 265] width 579 height 38
click at [77, 241] on input "a. Lead with humility" at bounding box center [77, 236] width 0 height 12
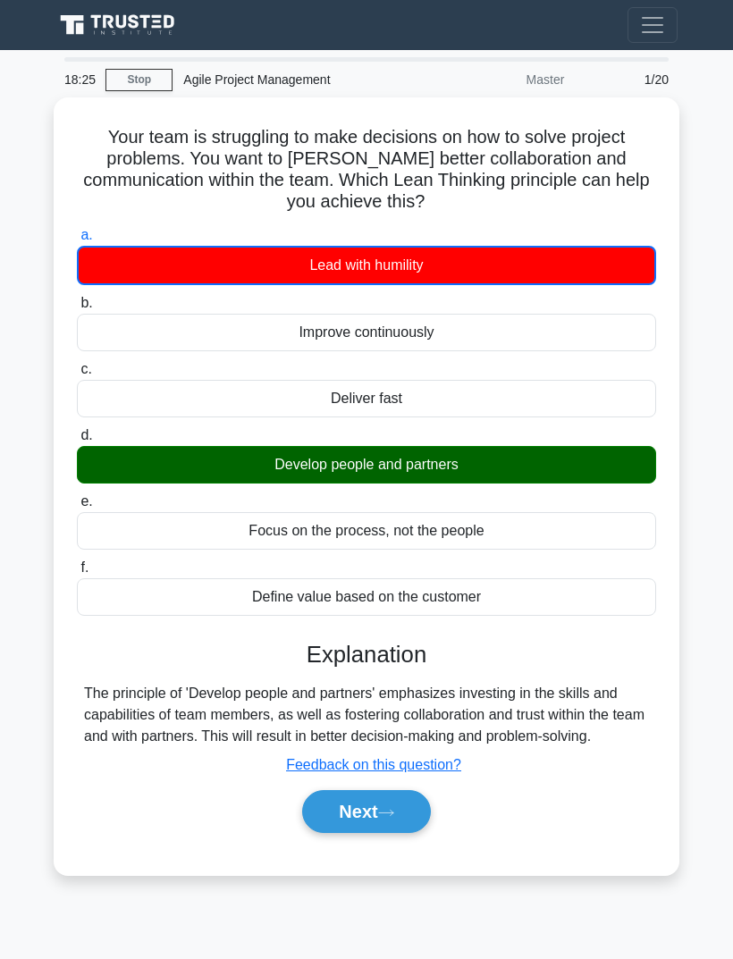
click at [380, 827] on button "Next" at bounding box center [366, 811] width 128 height 43
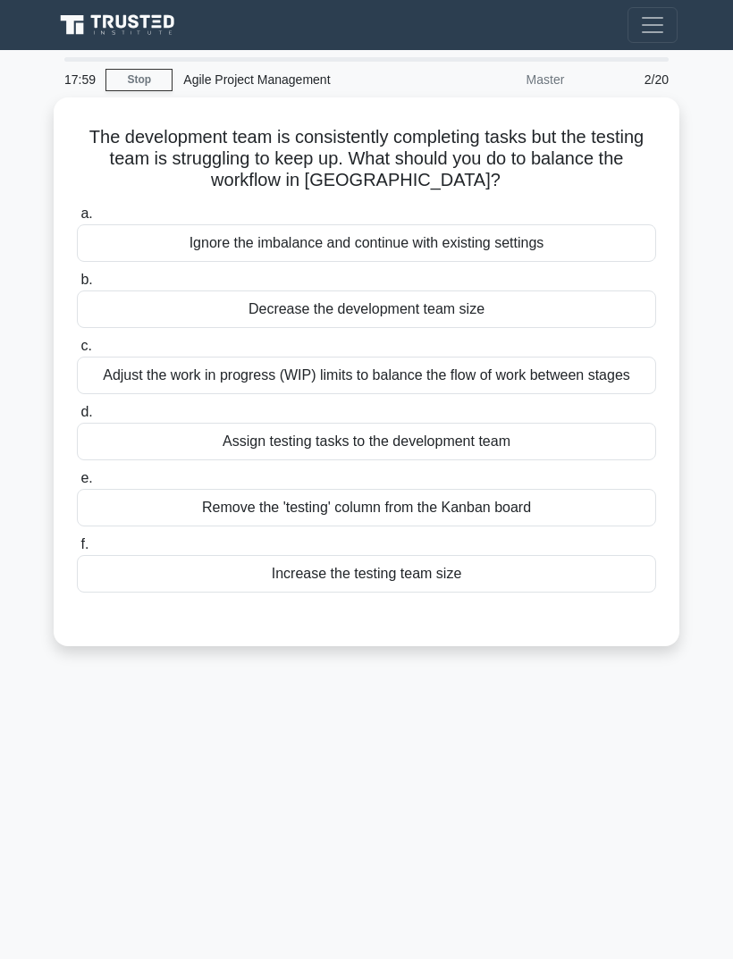
click at [595, 386] on div "Adjust the work in progress (WIP) limits to balance the flow of work between st…" at bounding box center [366, 376] width 579 height 38
click at [77, 352] on input "c. Adjust the work in progress (WIP) limits to balance the flow of work between…" at bounding box center [77, 346] width 0 height 12
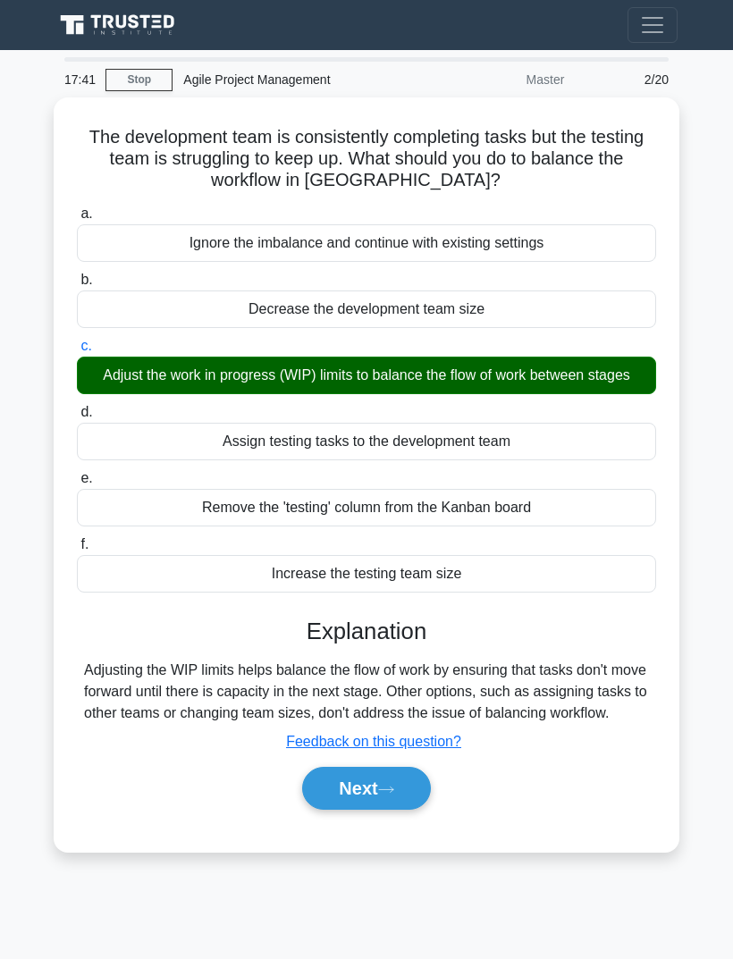
click at [391, 794] on icon at bounding box center [386, 790] width 16 height 10
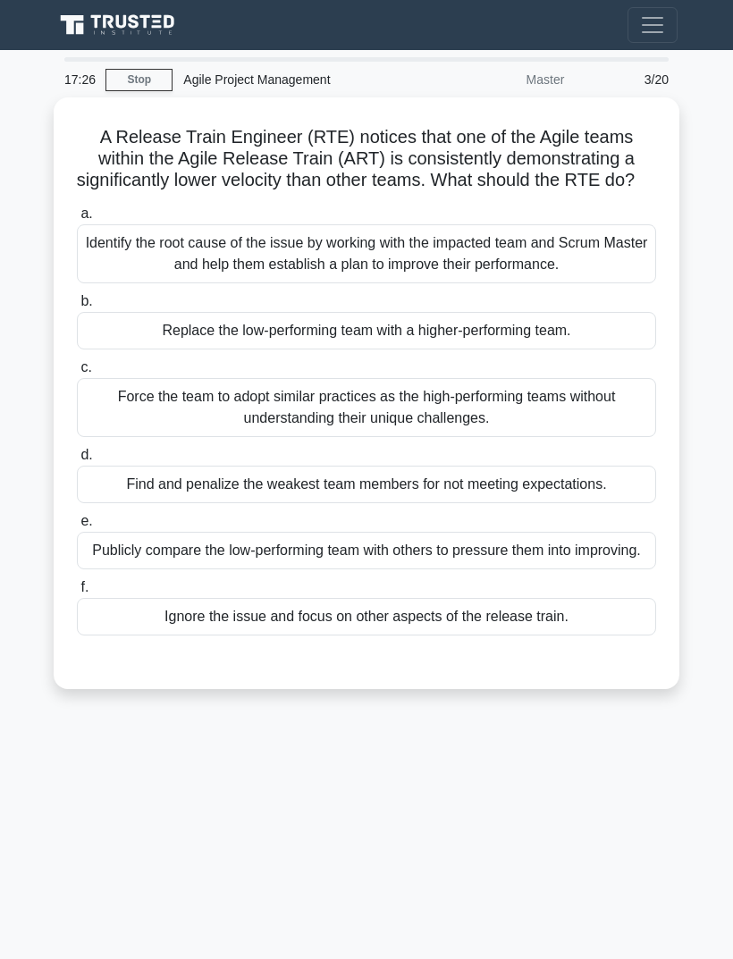
click at [597, 278] on div "Identify the root cause of the issue by working with the impacted team and Scru…" at bounding box center [366, 253] width 579 height 59
click at [77, 220] on input "a. Identify the root cause of the issue by working with the impacted team and S…" at bounding box center [77, 214] width 0 height 12
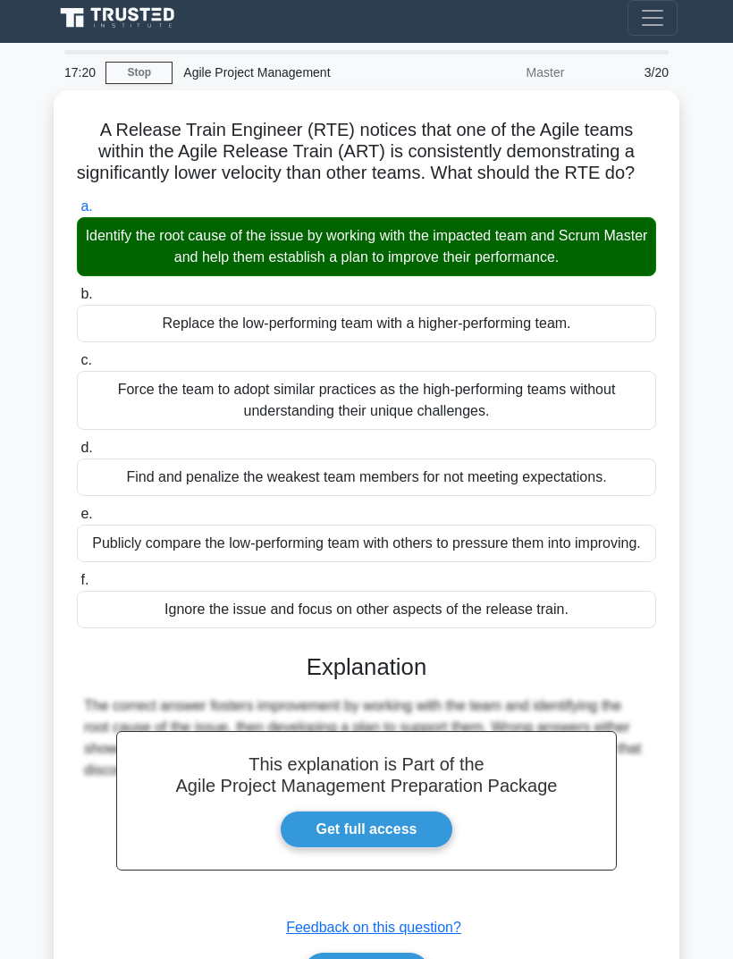
scroll to position [49, 0]
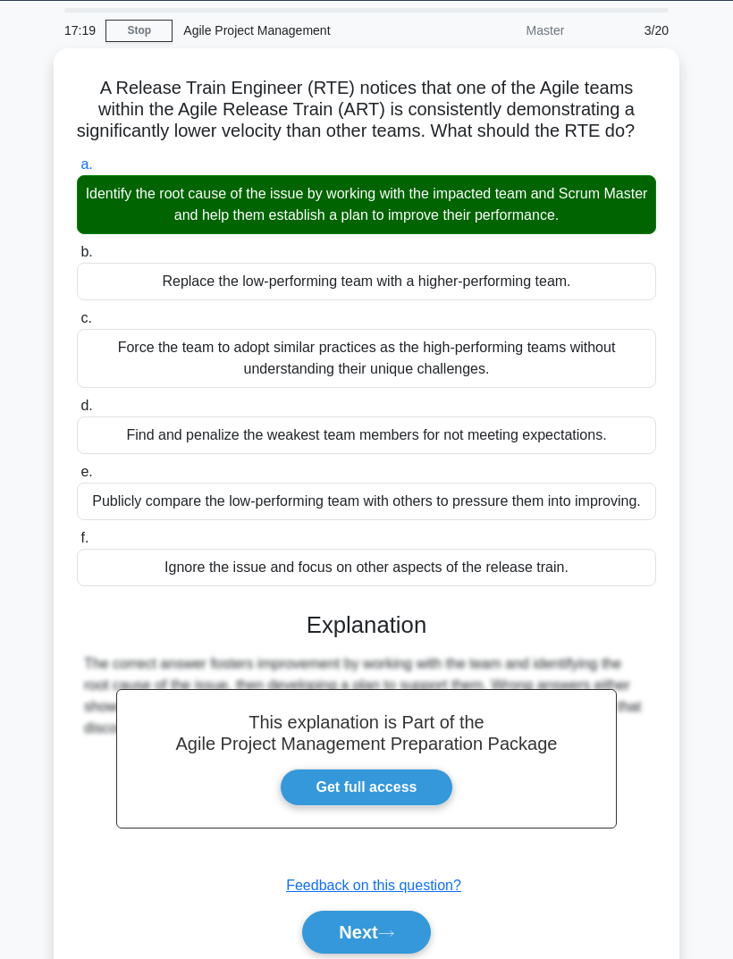
click at [375, 953] on button "Next" at bounding box center [366, 932] width 128 height 43
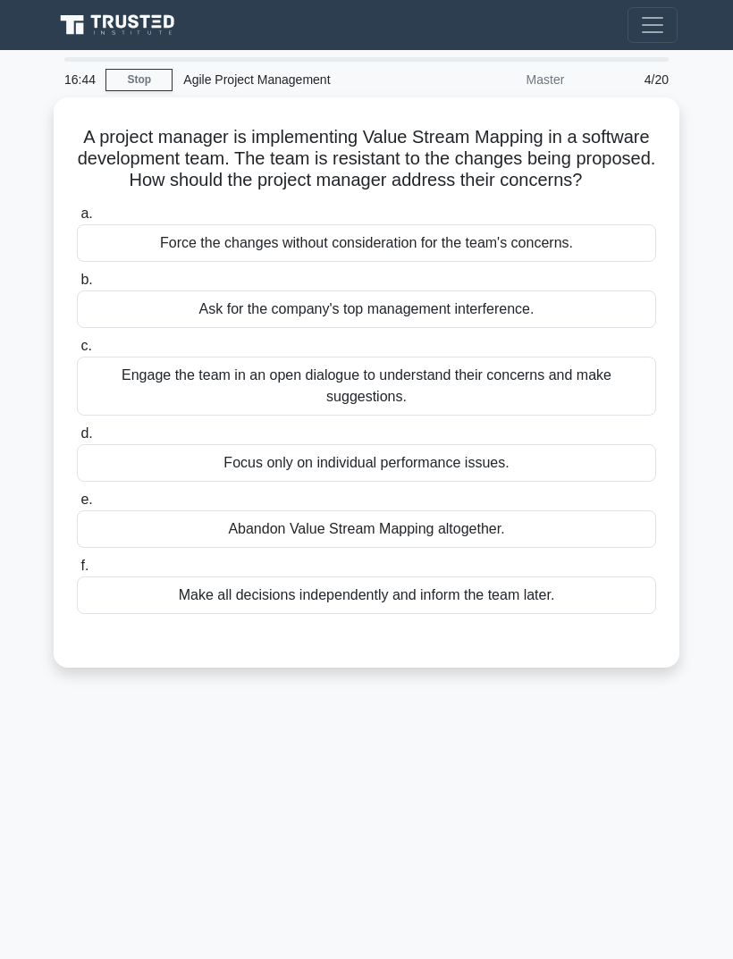
click at [579, 409] on div "Engage the team in an open dialogue to understand their concerns and make sugge…" at bounding box center [366, 386] width 579 height 59
click at [77, 352] on input "c. Engage the team in an open dialogue to understand their concerns and make su…" at bounding box center [77, 346] width 0 height 12
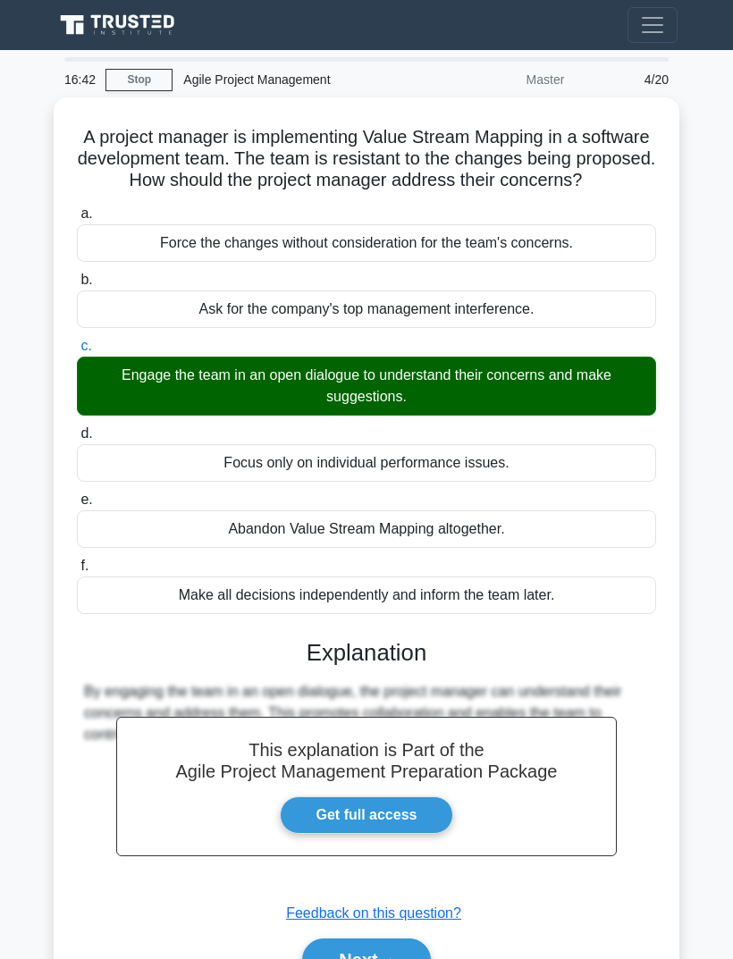
click at [374, 958] on button "Next" at bounding box center [366, 959] width 128 height 43
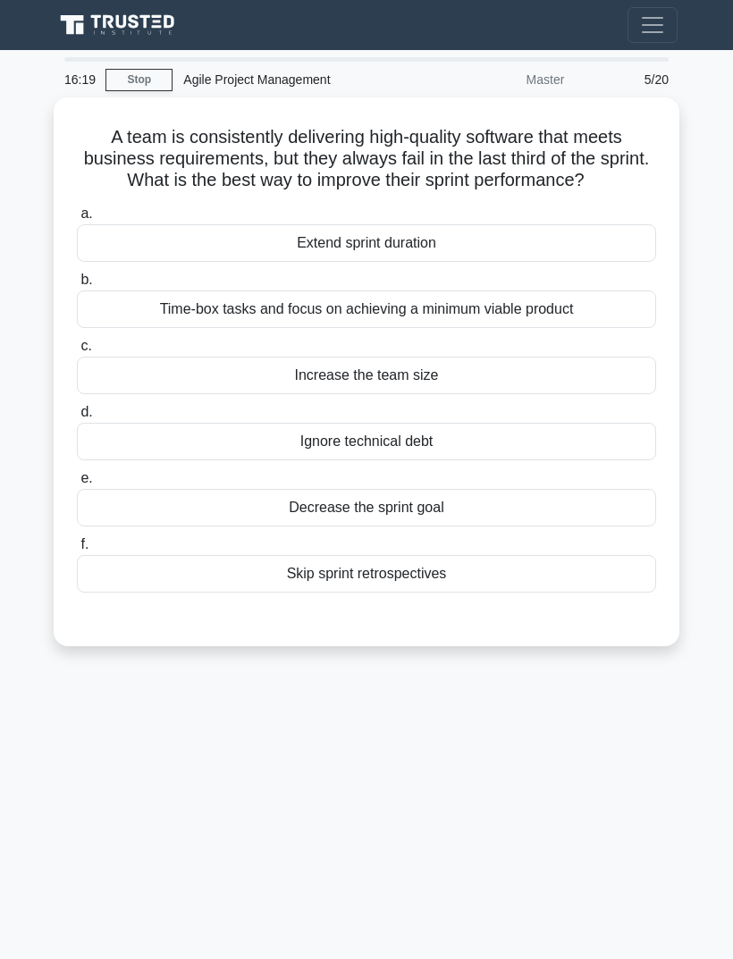
click at [590, 328] on div "Time-box tasks and focus on achieving a minimum viable product" at bounding box center [366, 309] width 579 height 38
click at [77, 286] on input "b. Time-box tasks and focus on achieving a minimum viable product" at bounding box center [77, 280] width 0 height 12
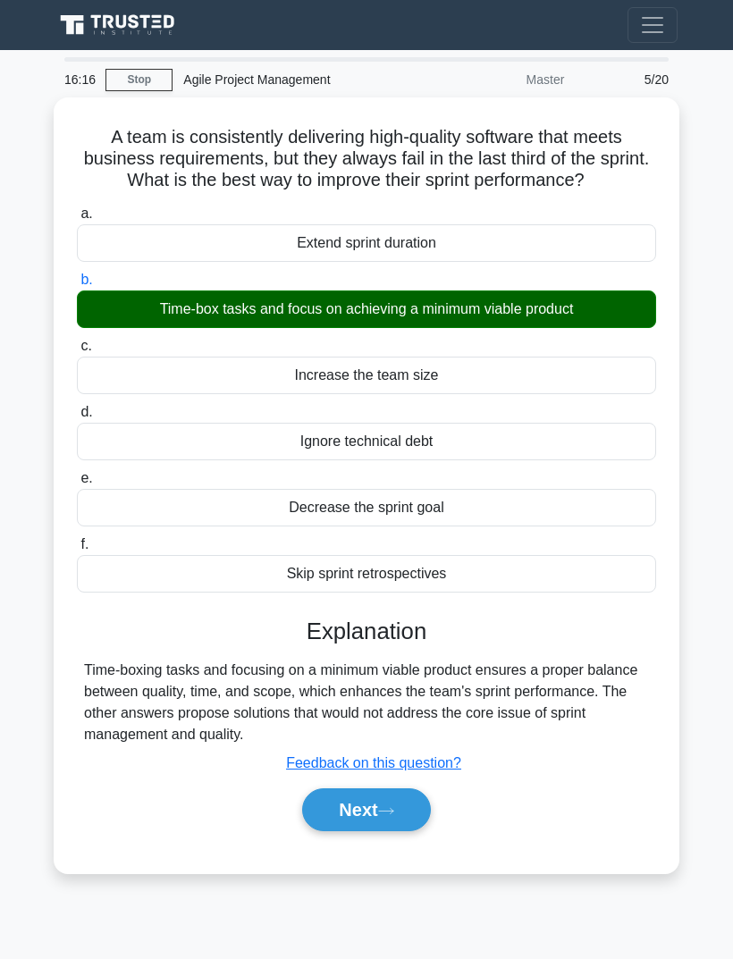
click at [389, 816] on icon at bounding box center [386, 811] width 16 height 10
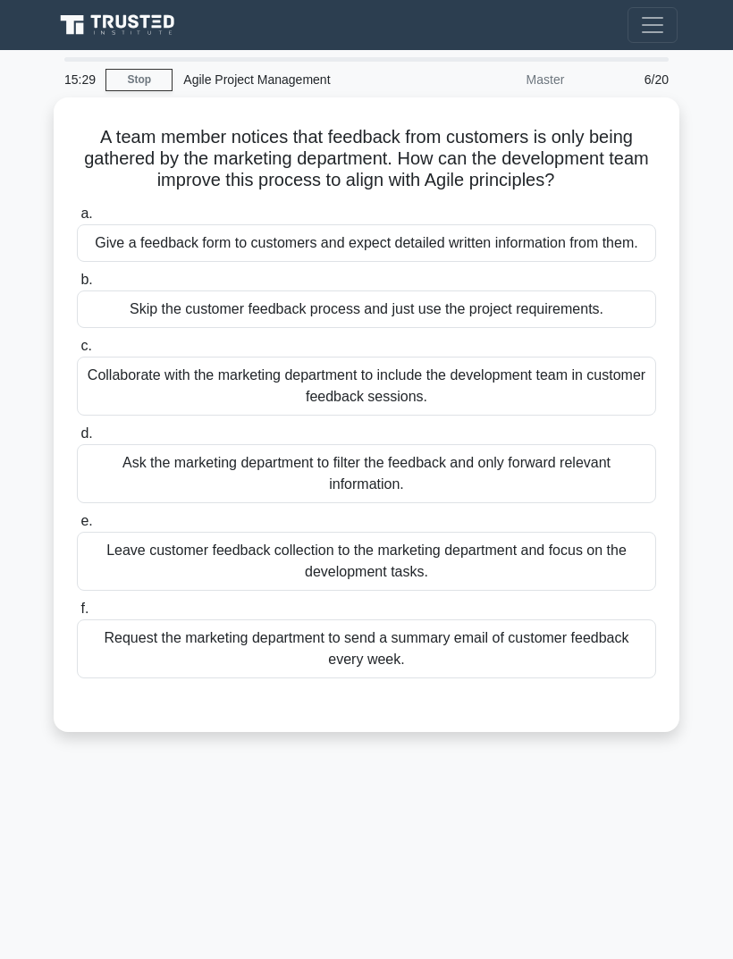
click at [592, 416] on div "Collaborate with the marketing department to include the development team in cu…" at bounding box center [366, 386] width 579 height 59
click at [77, 352] on input "c. Collaborate with the marketing department to include the development team in…" at bounding box center [77, 346] width 0 height 12
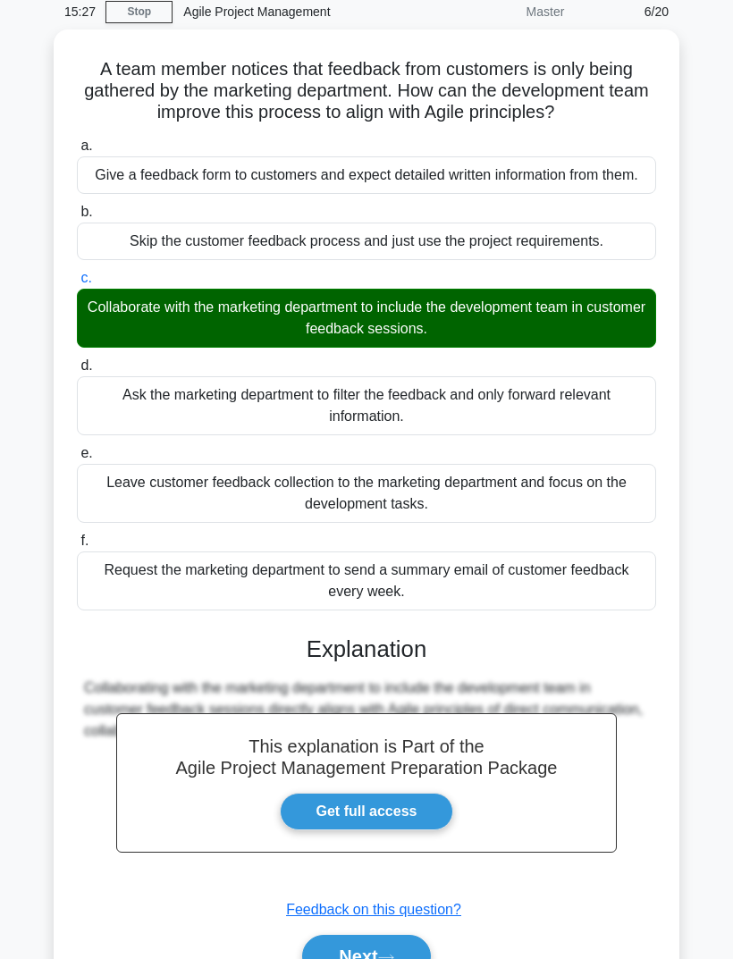
scroll to position [127, 0]
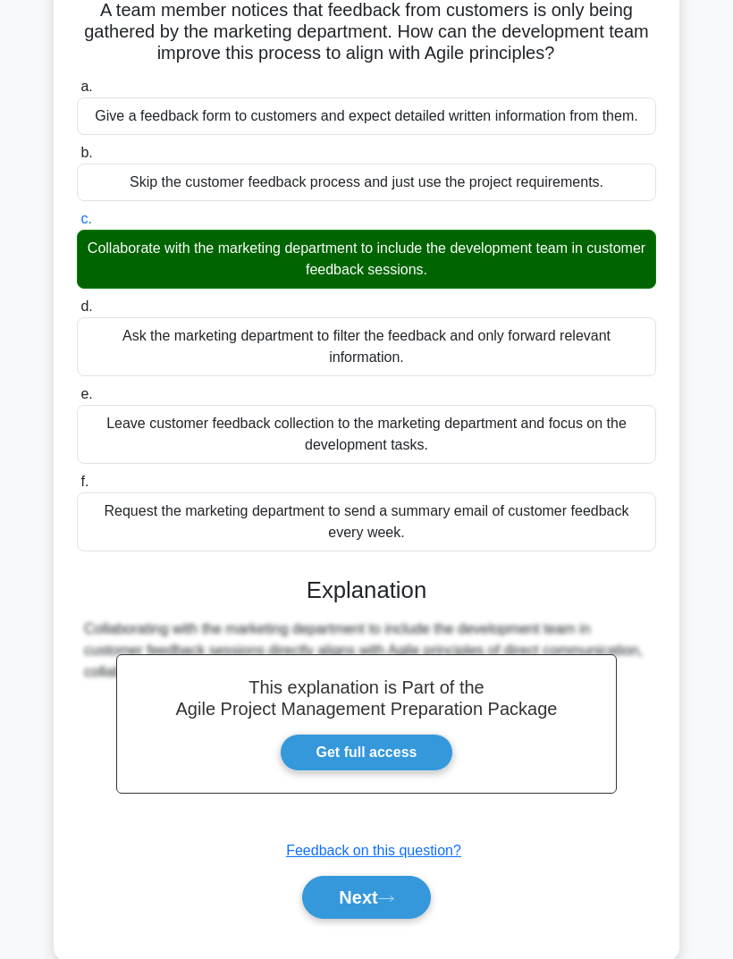
click at [375, 919] on button "Next" at bounding box center [366, 897] width 128 height 43
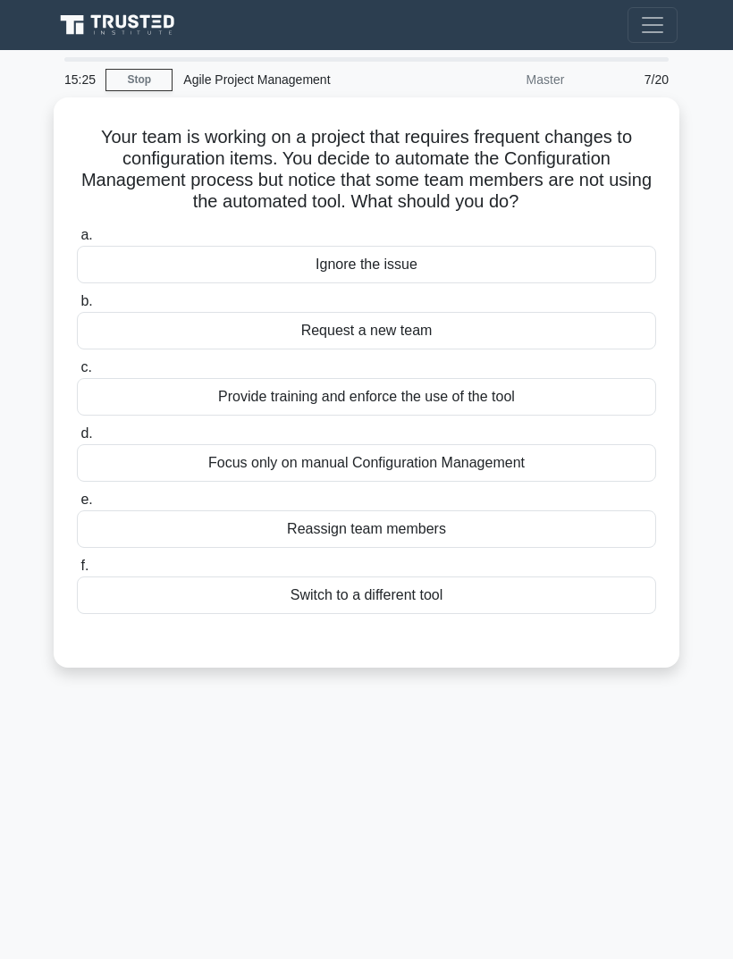
scroll to position [0, 0]
click at [556, 416] on div "Provide training and enforce the use of the tool" at bounding box center [366, 397] width 579 height 38
click at [77, 374] on input "c. Provide training and enforce the use of the tool" at bounding box center [77, 368] width 0 height 12
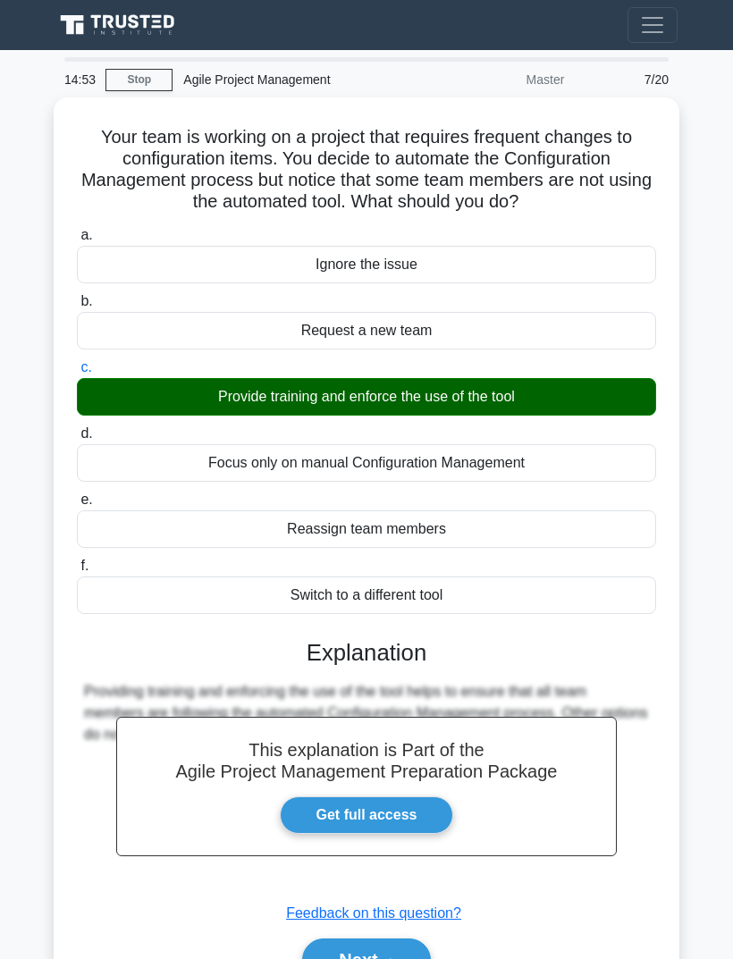
click at [376, 958] on button "Next" at bounding box center [366, 959] width 128 height 43
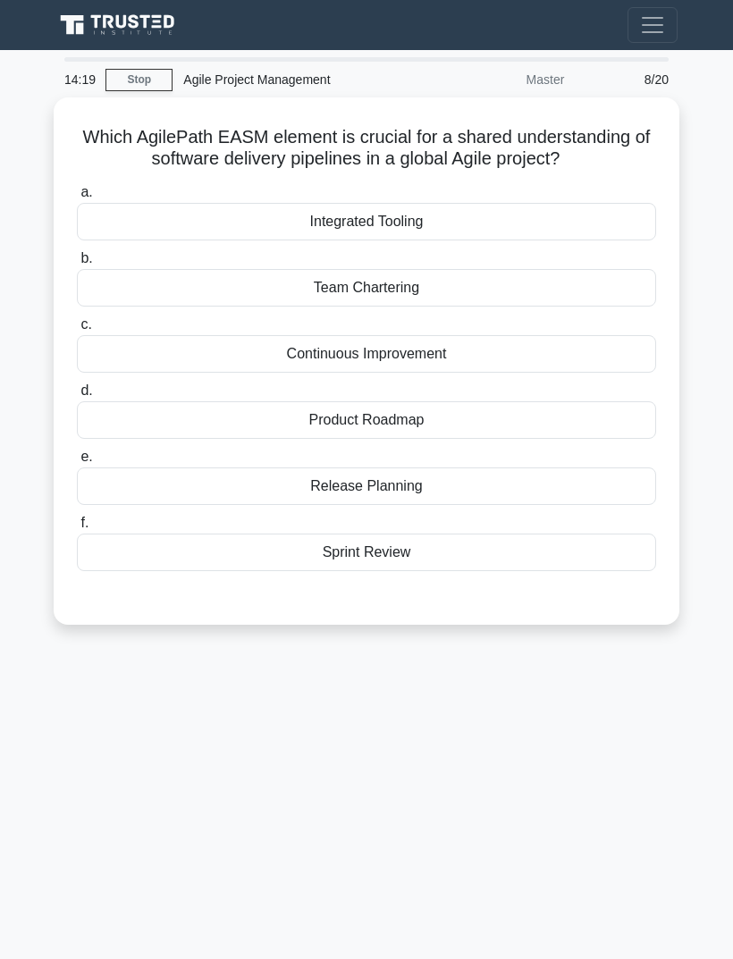
click at [478, 240] on div "Integrated Tooling" at bounding box center [366, 222] width 579 height 38
click at [77, 198] on input "a. Integrated Tooling" at bounding box center [77, 193] width 0 height 12
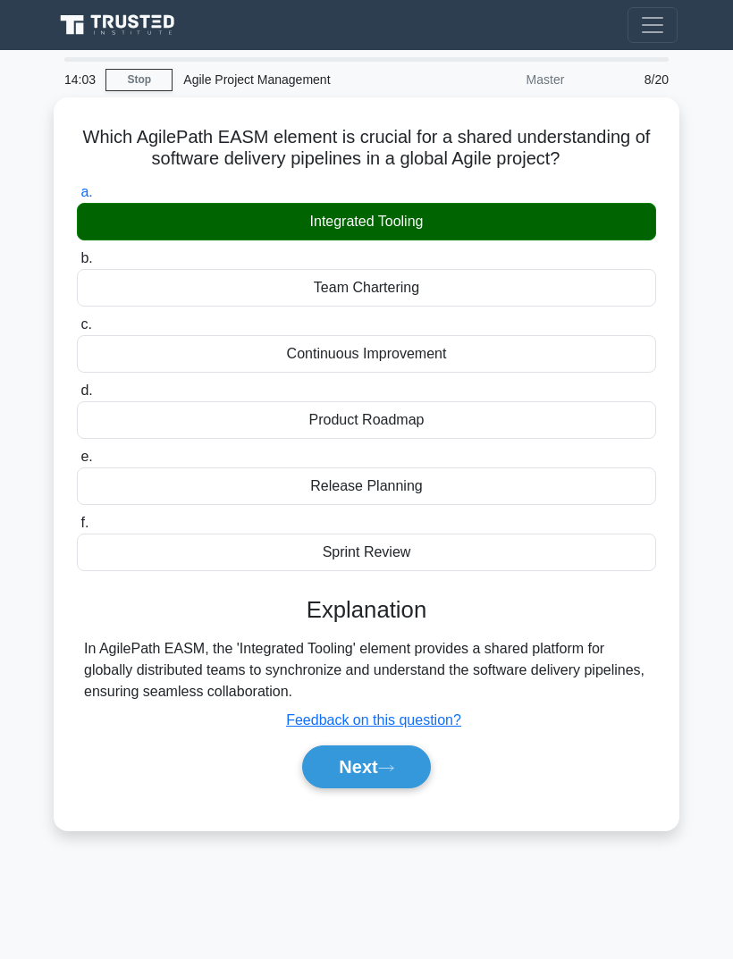
click at [388, 778] on button "Next" at bounding box center [366, 766] width 128 height 43
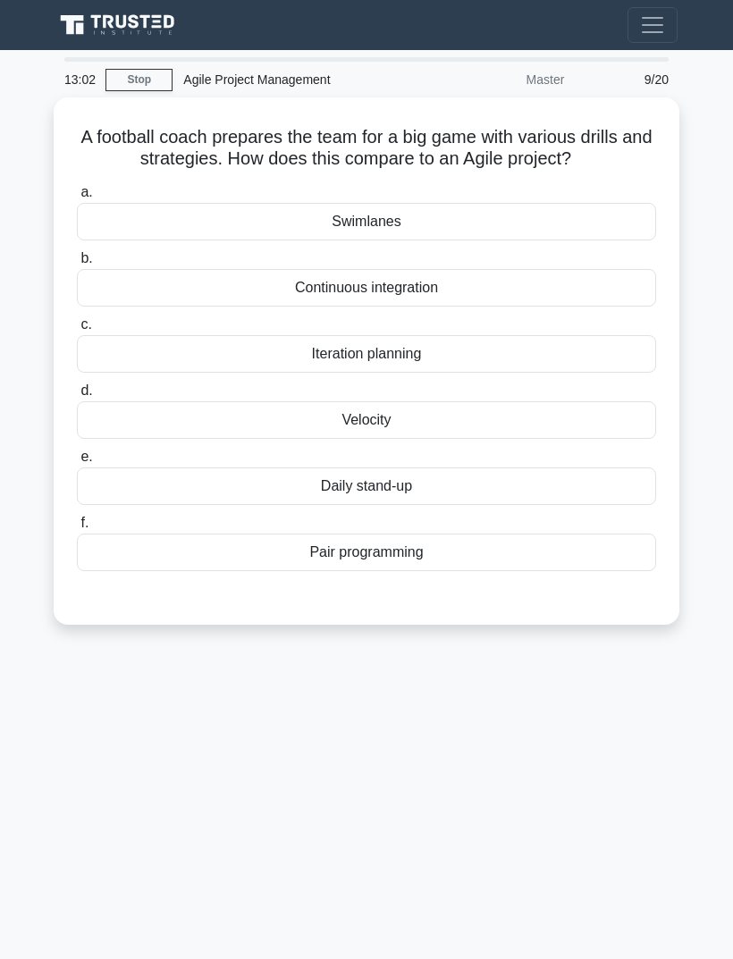
click at [454, 307] on div "Continuous integration" at bounding box center [366, 288] width 579 height 38
click at [77, 265] on input "b. Continuous integration" at bounding box center [77, 259] width 0 height 12
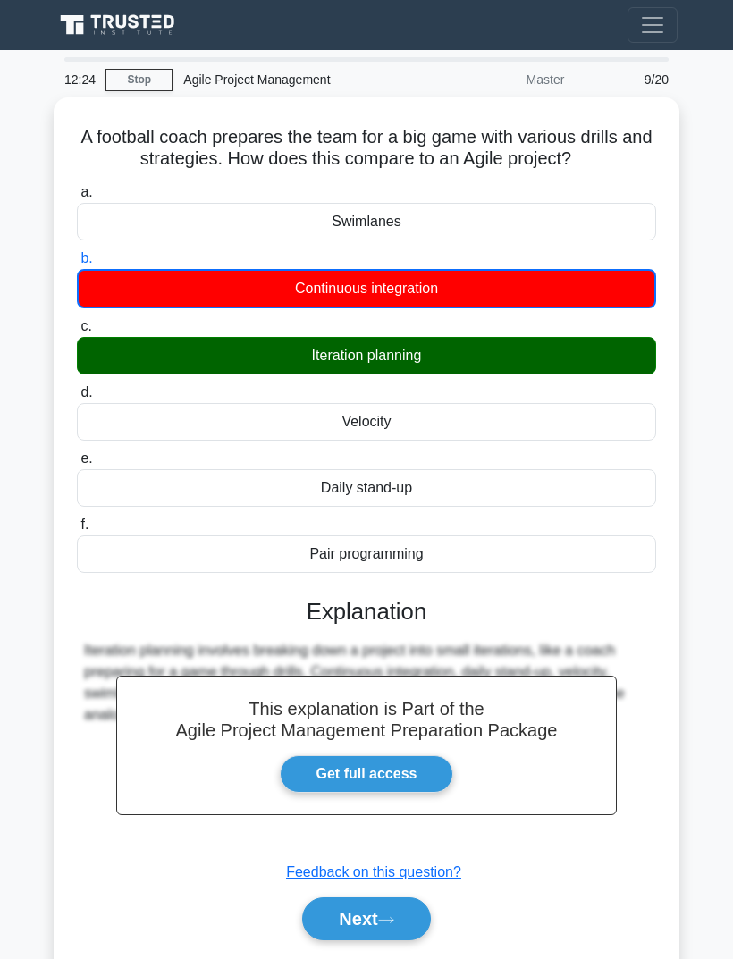
click at [391, 925] on icon at bounding box center [386, 920] width 16 height 10
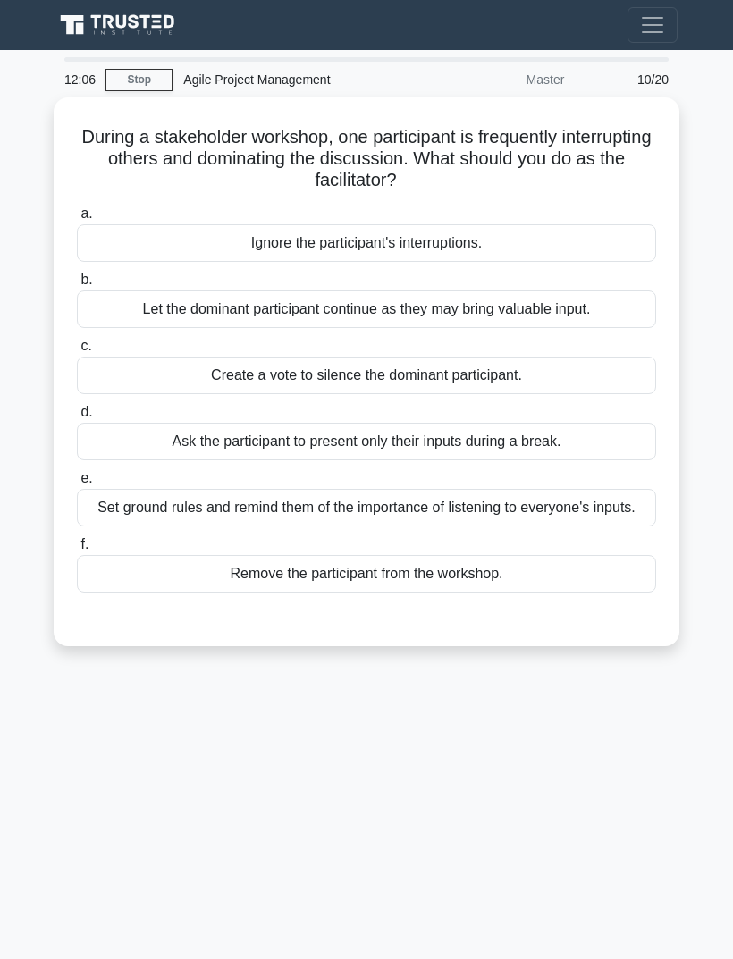
click at [549, 510] on div "Set ground rules and remind them of the importance of listening to everyone's i…" at bounding box center [366, 508] width 579 height 38
click at [77, 484] on input "e. Set ground rules and remind them of the importance of listening to everyone'…" at bounding box center [77, 479] width 0 height 12
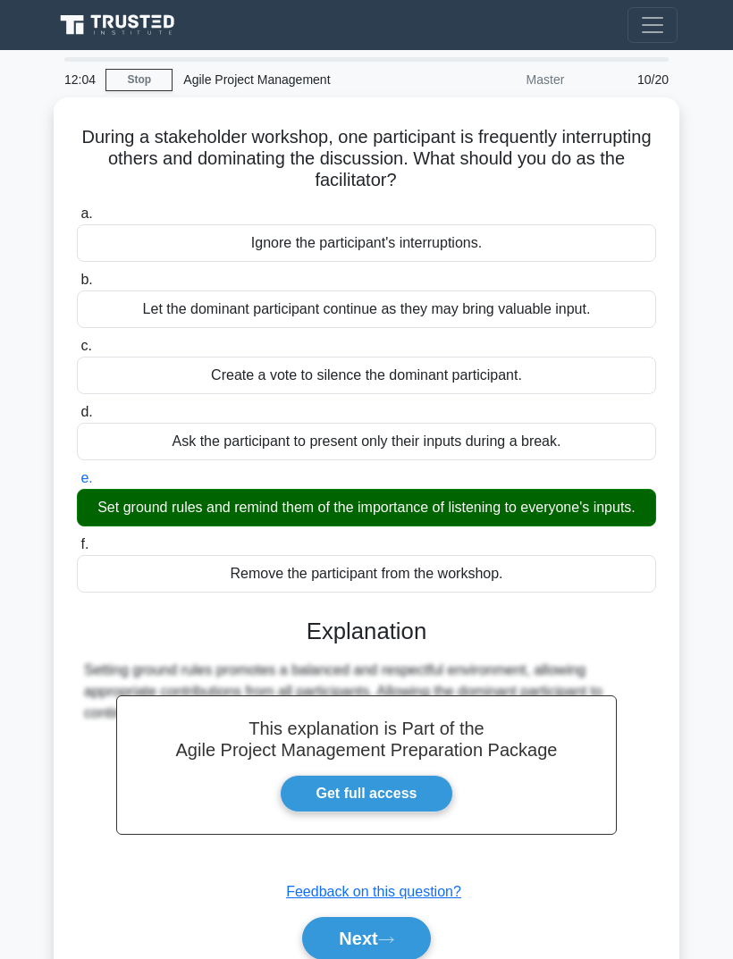
click at [386, 945] on icon at bounding box center [386, 940] width 16 height 10
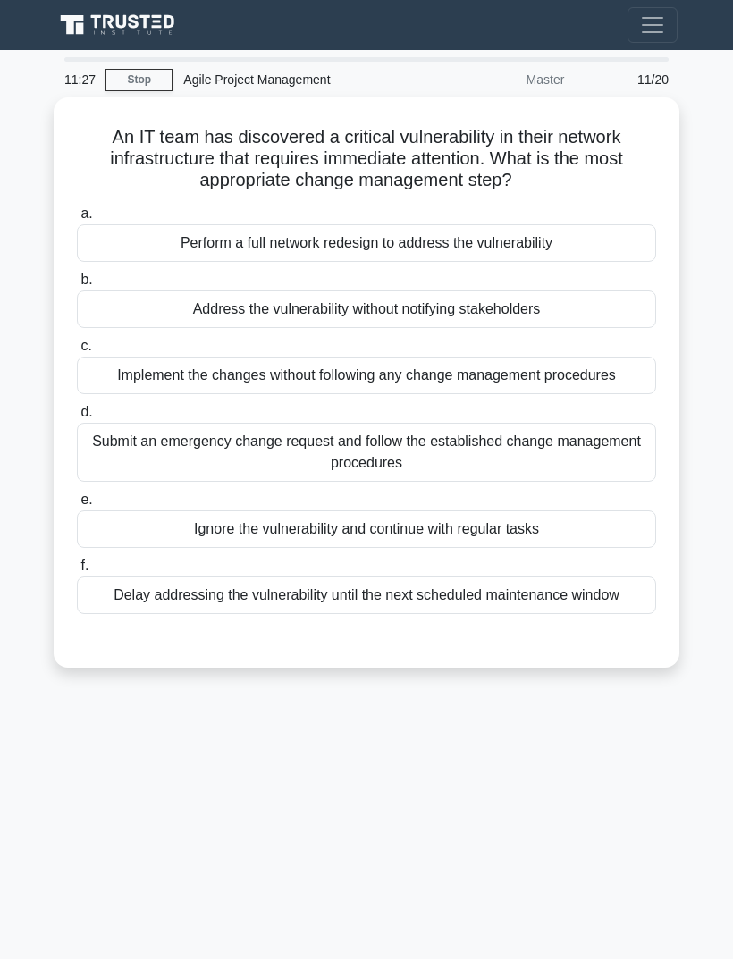
click at [606, 474] on div "Submit an emergency change request and follow the established change management…" at bounding box center [366, 452] width 579 height 59
click at [77, 418] on input "d. Submit an emergency change request and follow the established change managem…" at bounding box center [77, 413] width 0 height 12
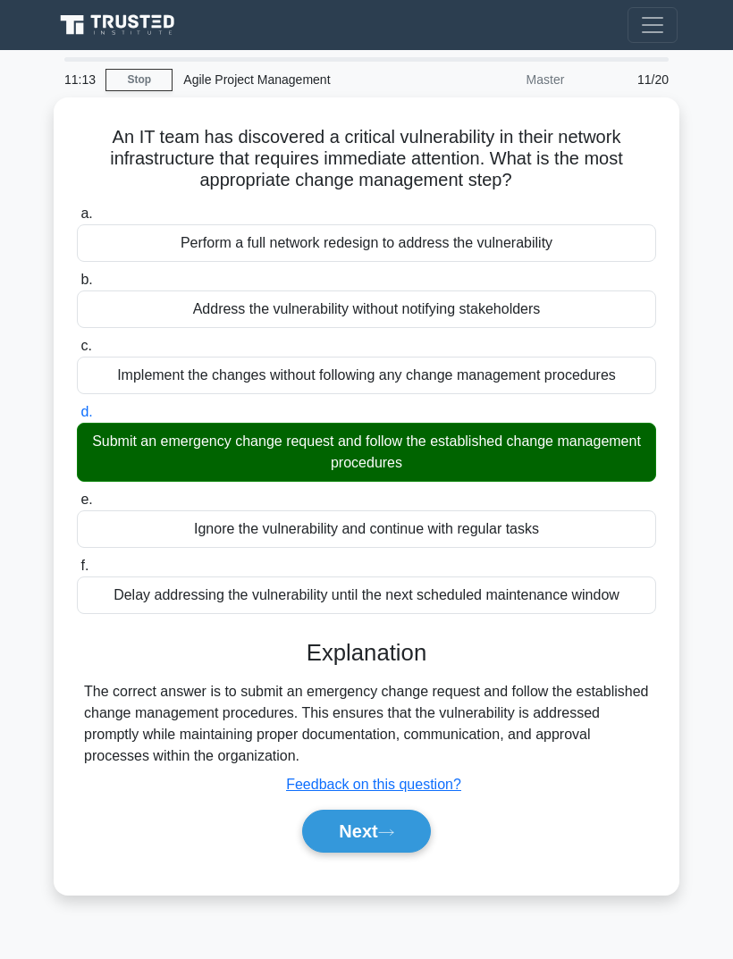
click at [380, 853] on button "Next" at bounding box center [366, 831] width 128 height 43
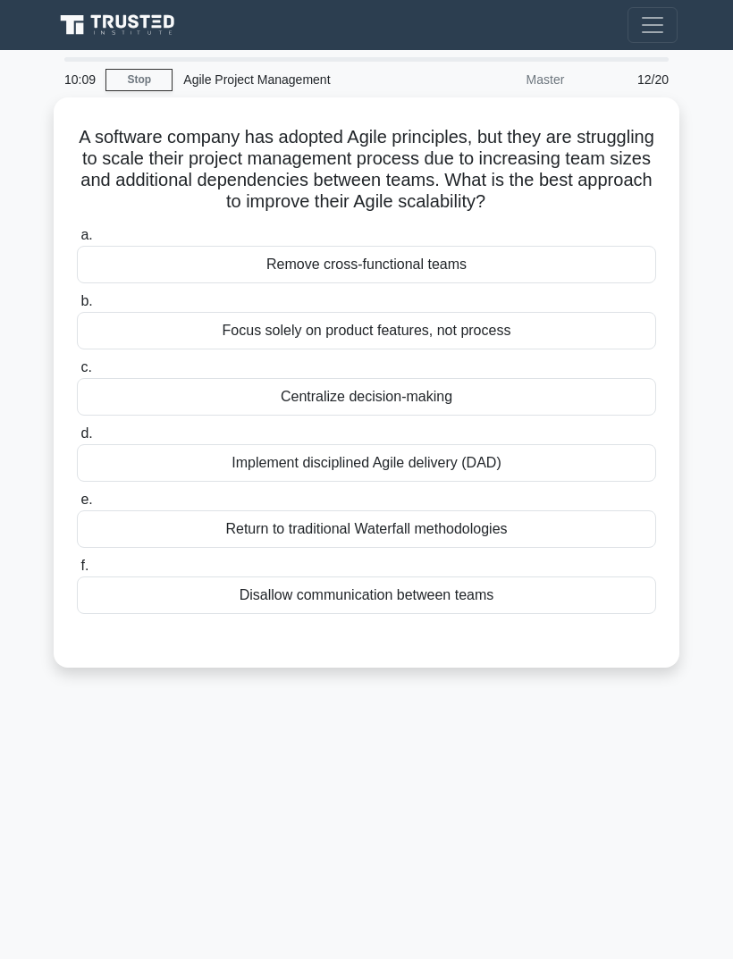
click at [565, 482] on div "Implement disciplined Agile delivery (DAD)" at bounding box center [366, 463] width 579 height 38
click at [77, 440] on input "d. Implement disciplined Agile delivery (DAD)" at bounding box center [77, 434] width 0 height 12
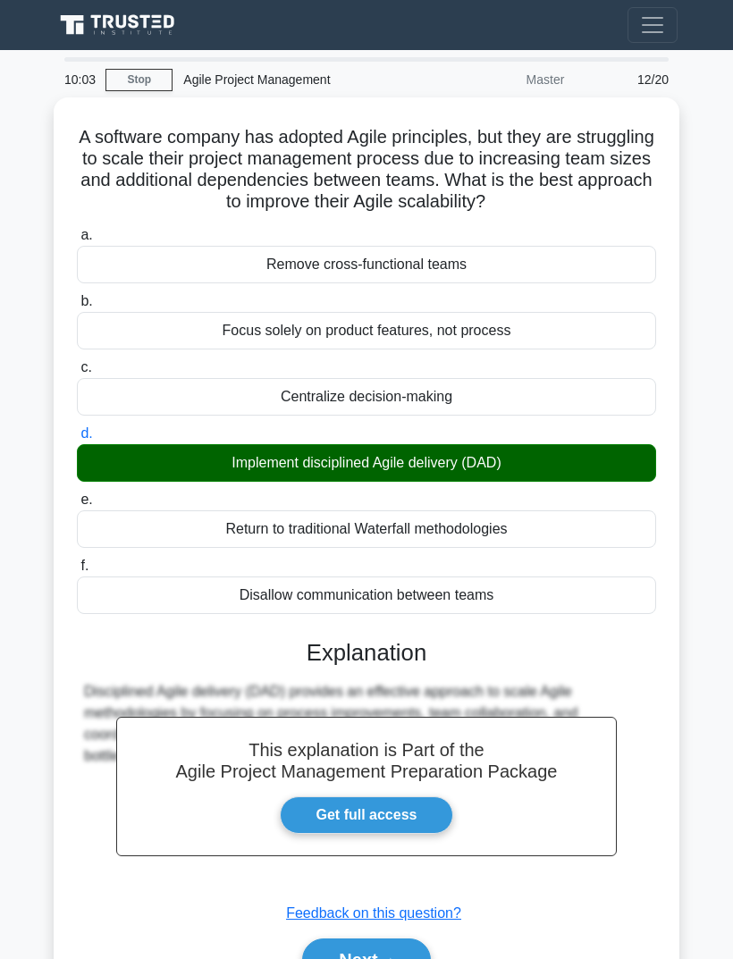
click at [373, 958] on button "Next" at bounding box center [366, 959] width 128 height 43
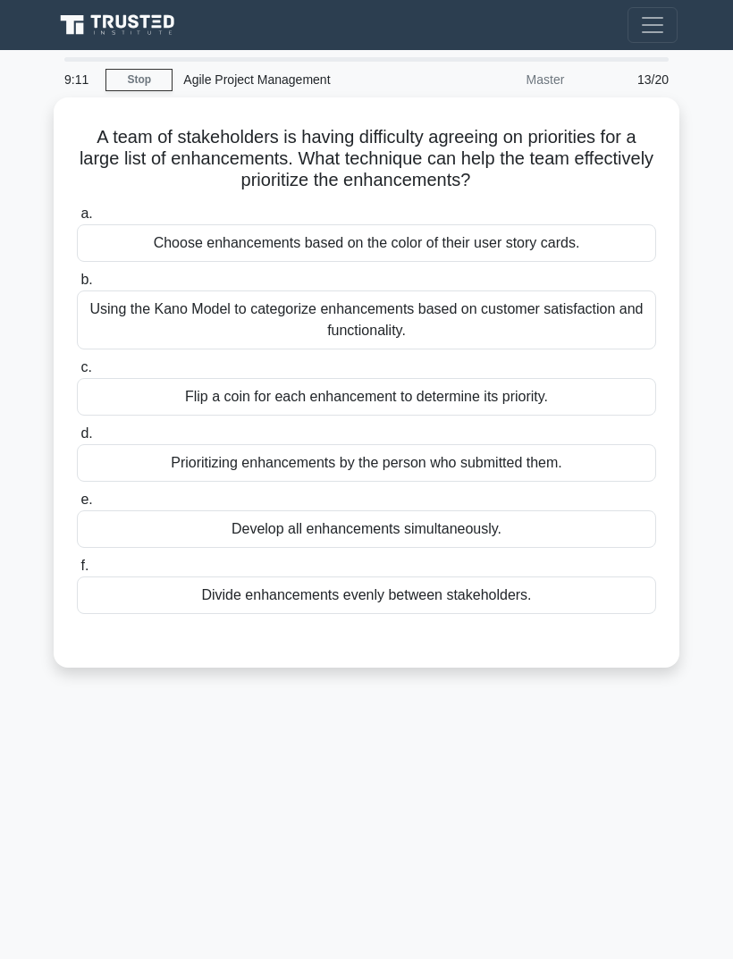
click at [592, 320] on div "Using the Kano Model to categorize enhancements based on customer satisfaction …" at bounding box center [366, 319] width 579 height 59
click at [77, 286] on input "b. Using the Kano Model to categorize enhancements based on customer satisfacti…" at bounding box center [77, 280] width 0 height 12
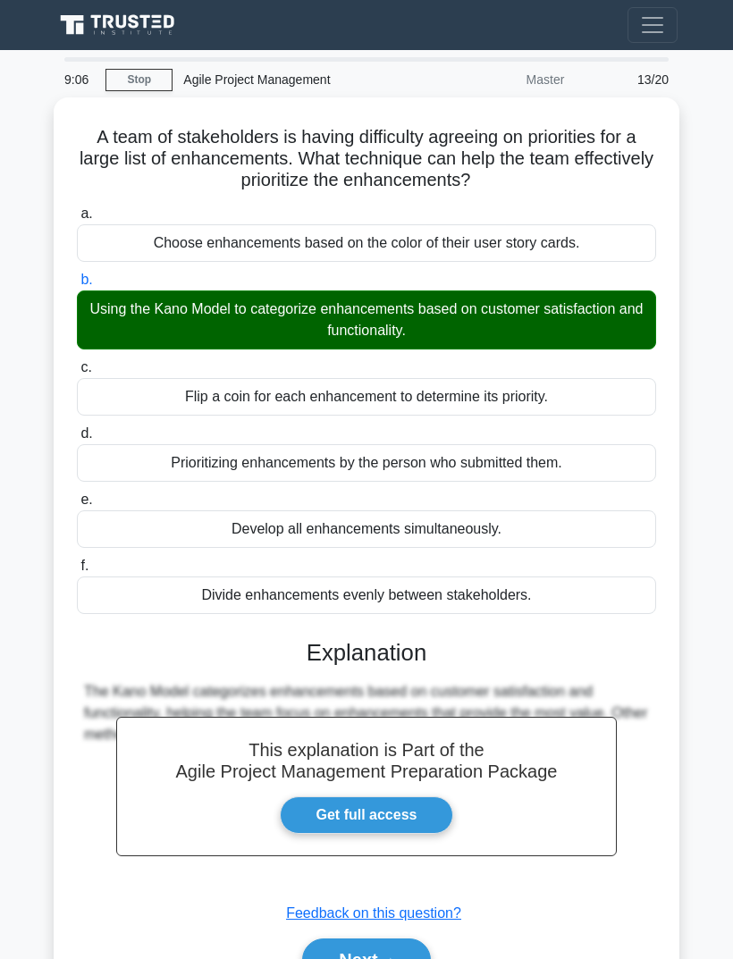
click at [383, 945] on button "Next" at bounding box center [366, 959] width 128 height 43
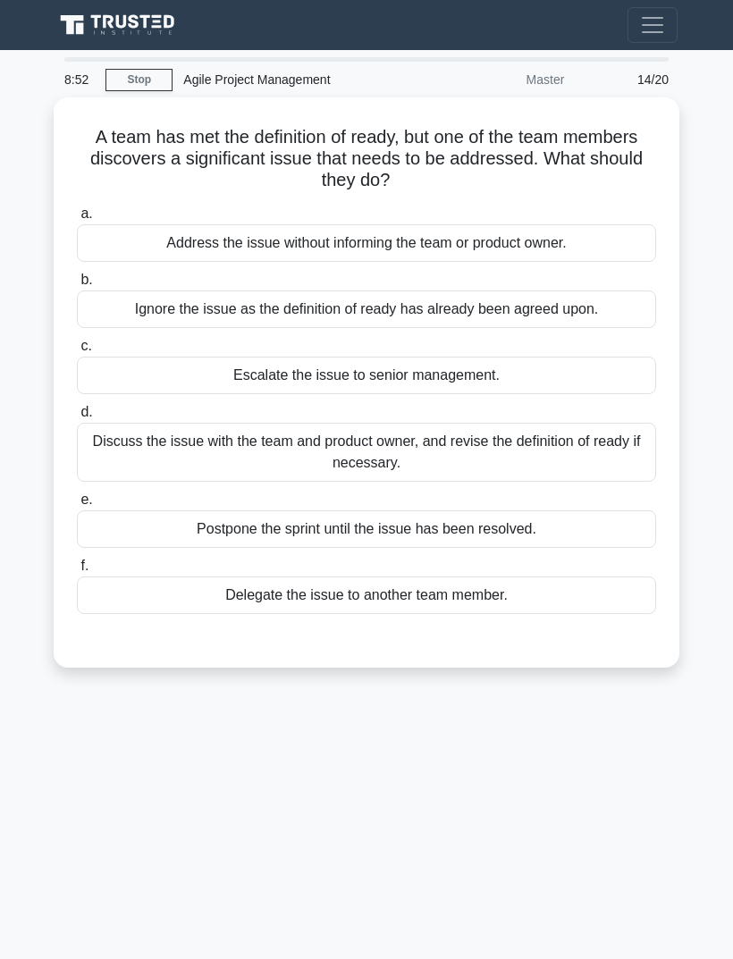
click at [611, 447] on div "Discuss the issue with the team and product owner, and revise the definition of…" at bounding box center [366, 452] width 579 height 59
click at [77, 418] on input "d. Discuss the issue with the team and product owner, and revise the definition…" at bounding box center [77, 413] width 0 height 12
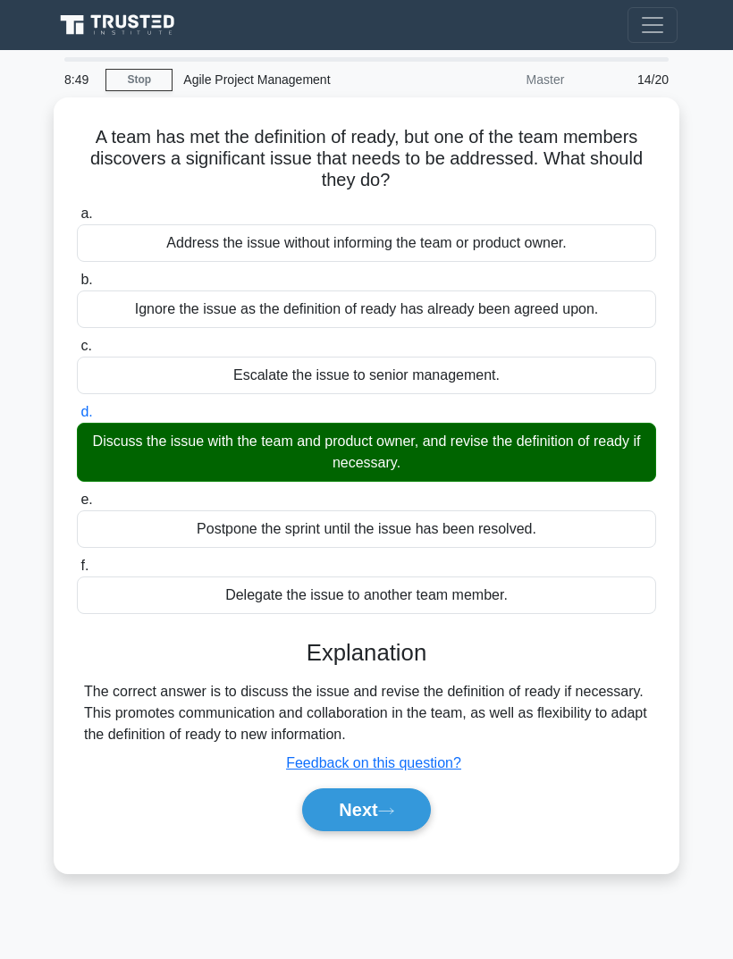
click at [395, 794] on button "Next" at bounding box center [366, 809] width 128 height 43
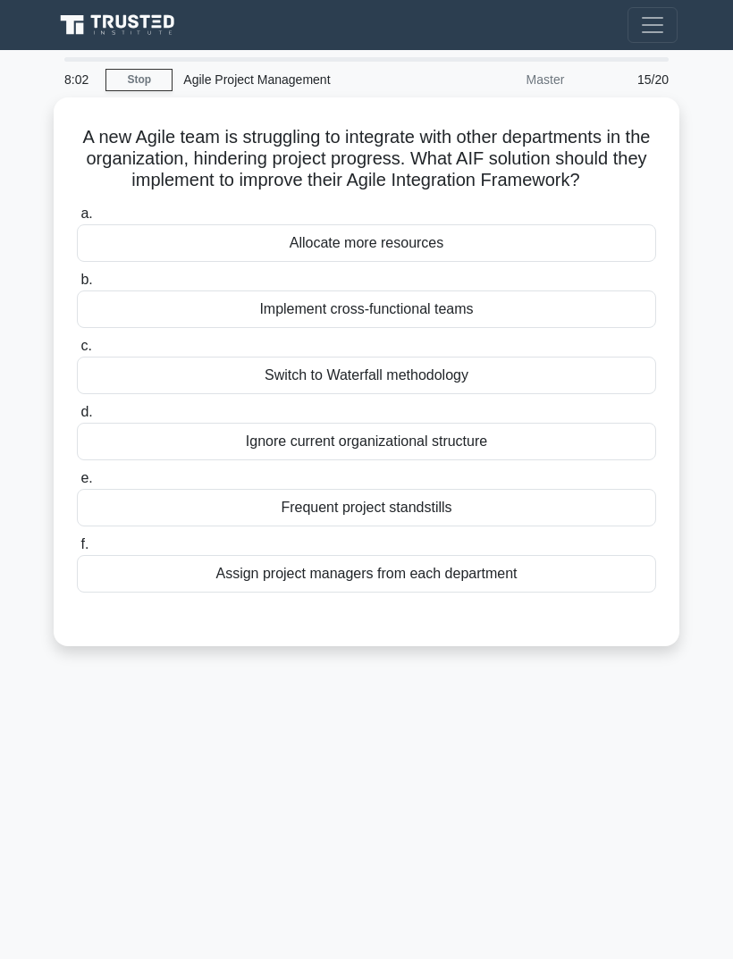
click at [544, 328] on div "Implement cross-functional teams" at bounding box center [366, 309] width 579 height 38
click at [77, 286] on input "b. Implement cross-functional teams" at bounding box center [77, 280] width 0 height 12
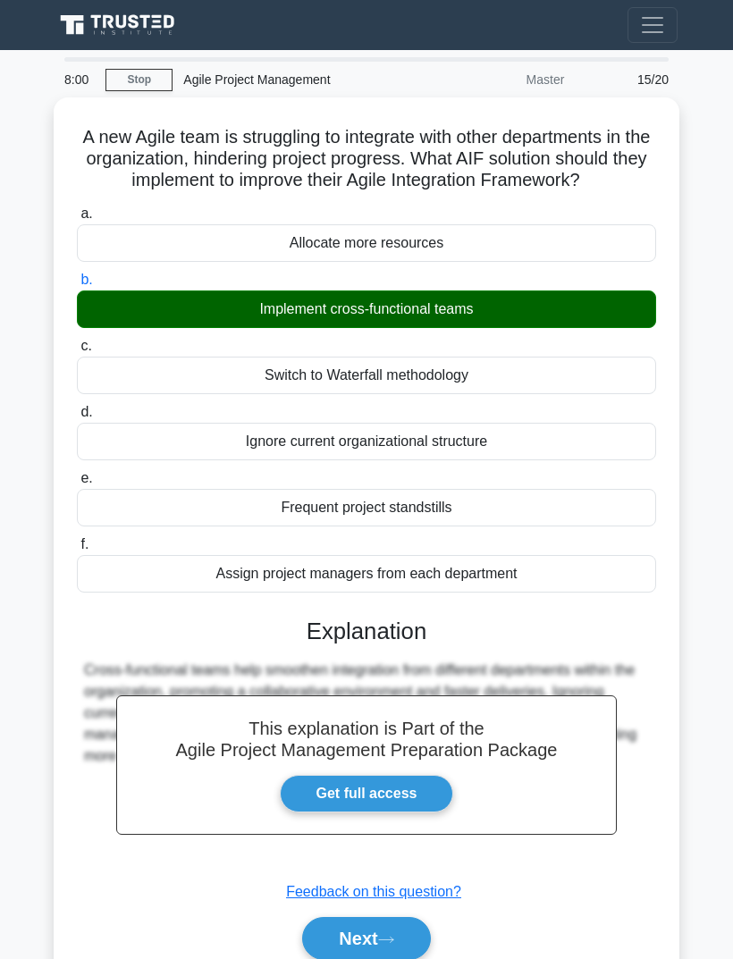
click at [381, 952] on button "Next" at bounding box center [366, 938] width 128 height 43
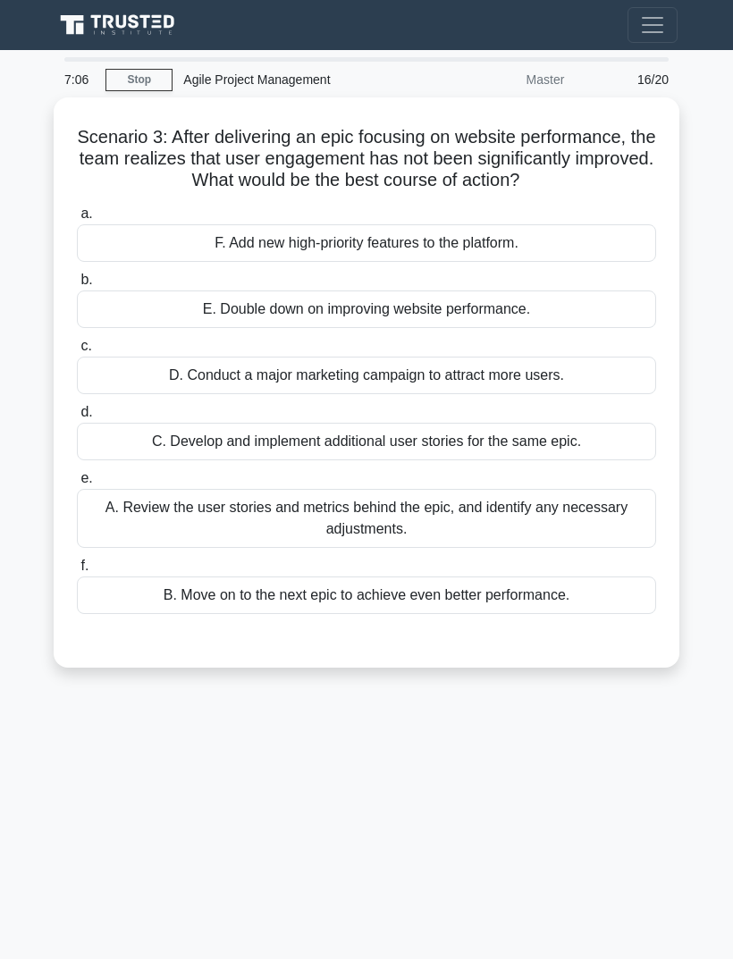
click at [626, 529] on div "A. Review the user stories and metrics behind the epic, and identify any necess…" at bounding box center [366, 518] width 579 height 59
click at [77, 484] on input "e. A. Review the user stories and metrics behind the epic, and identify any nec…" at bounding box center [77, 479] width 0 height 12
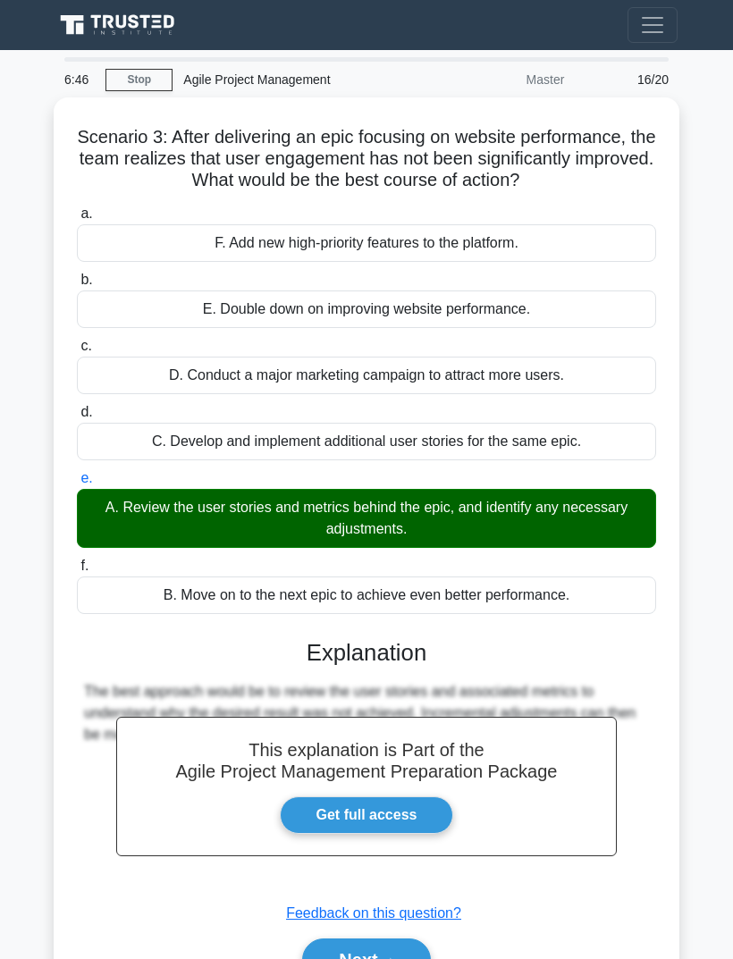
click at [387, 958] on icon at bounding box center [386, 961] width 16 height 10
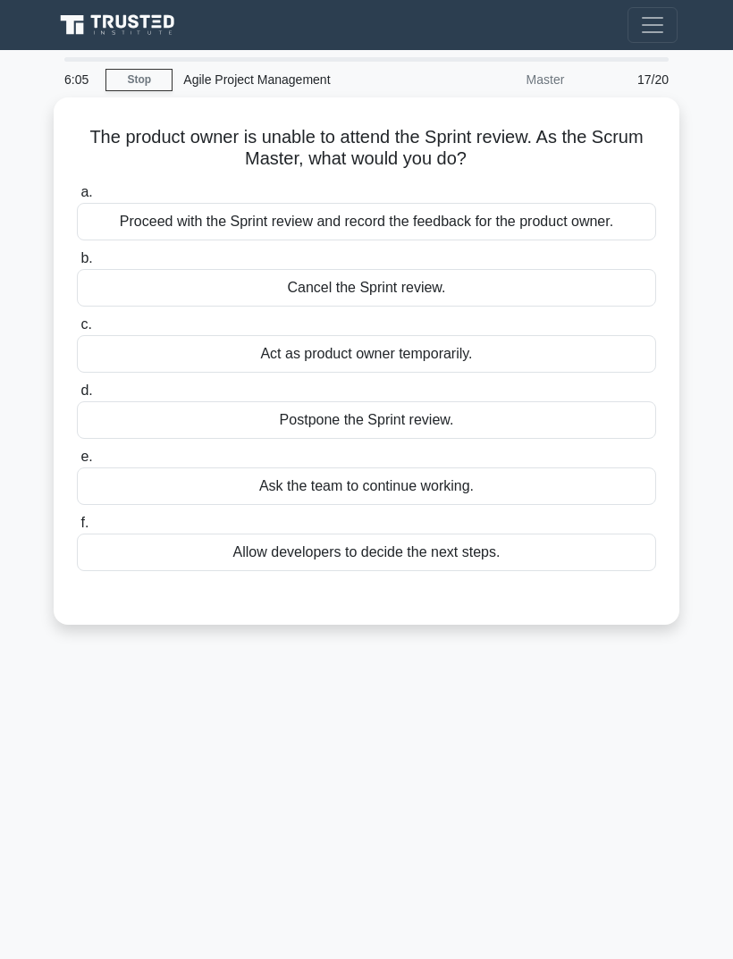
click at [615, 235] on div "Proceed with the Sprint review and record the feedback for the product owner." at bounding box center [366, 222] width 579 height 38
click at [77, 198] on input "a. Proceed with the Sprint review and record the feedback for the product owner." at bounding box center [77, 193] width 0 height 12
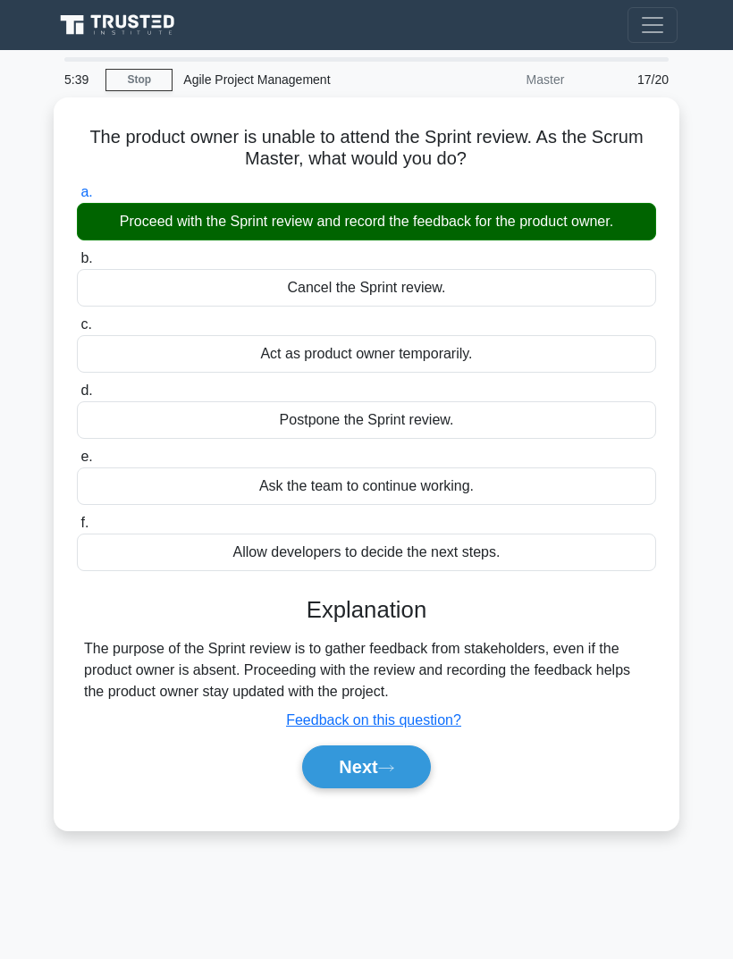
click at [385, 773] on icon at bounding box center [386, 768] width 16 height 10
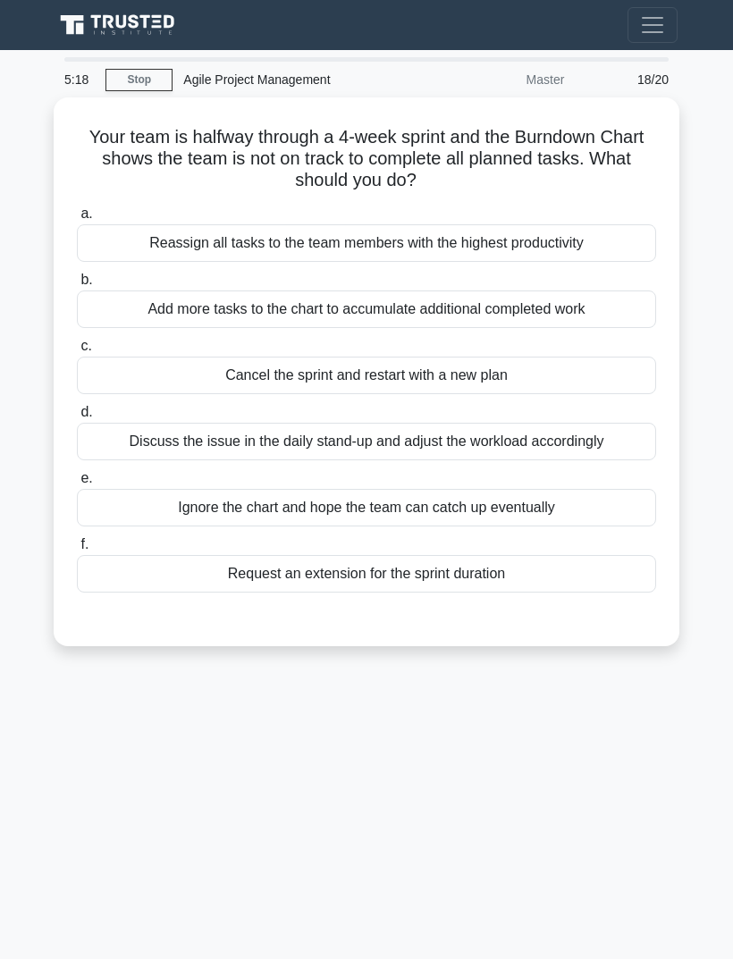
click at [634, 444] on div "Discuss the issue in the daily stand-up and adjust the workload accordingly" at bounding box center [366, 442] width 579 height 38
click at [77, 418] on input "d. Discuss the issue in the daily stand-up and adjust the workload accordingly" at bounding box center [77, 413] width 0 height 12
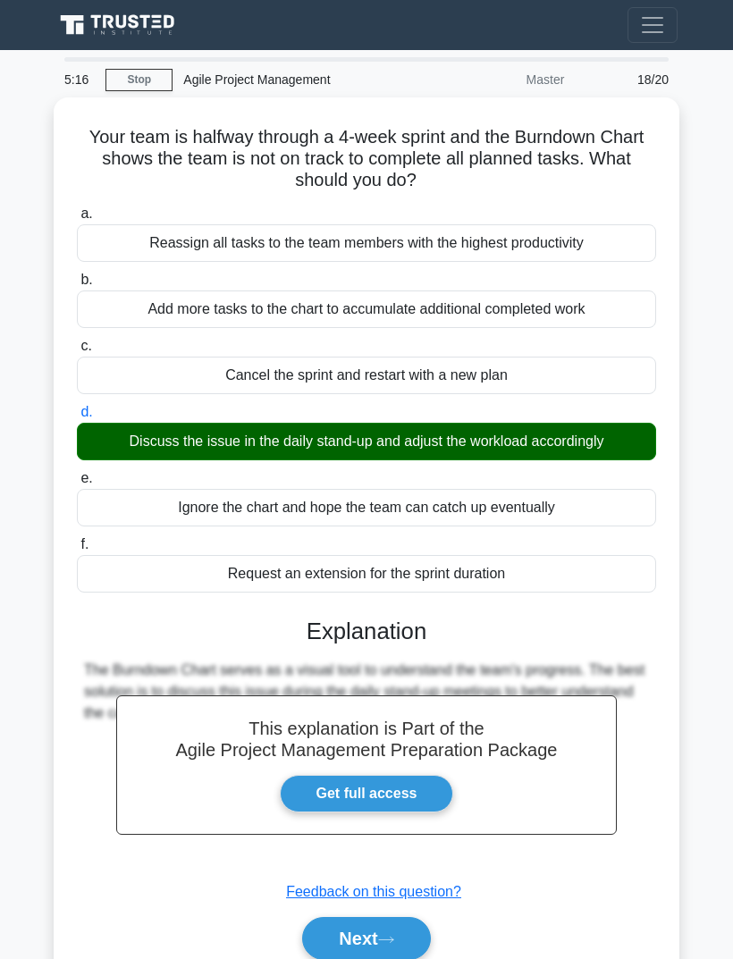
click at [403, 929] on button "Next" at bounding box center [366, 938] width 128 height 43
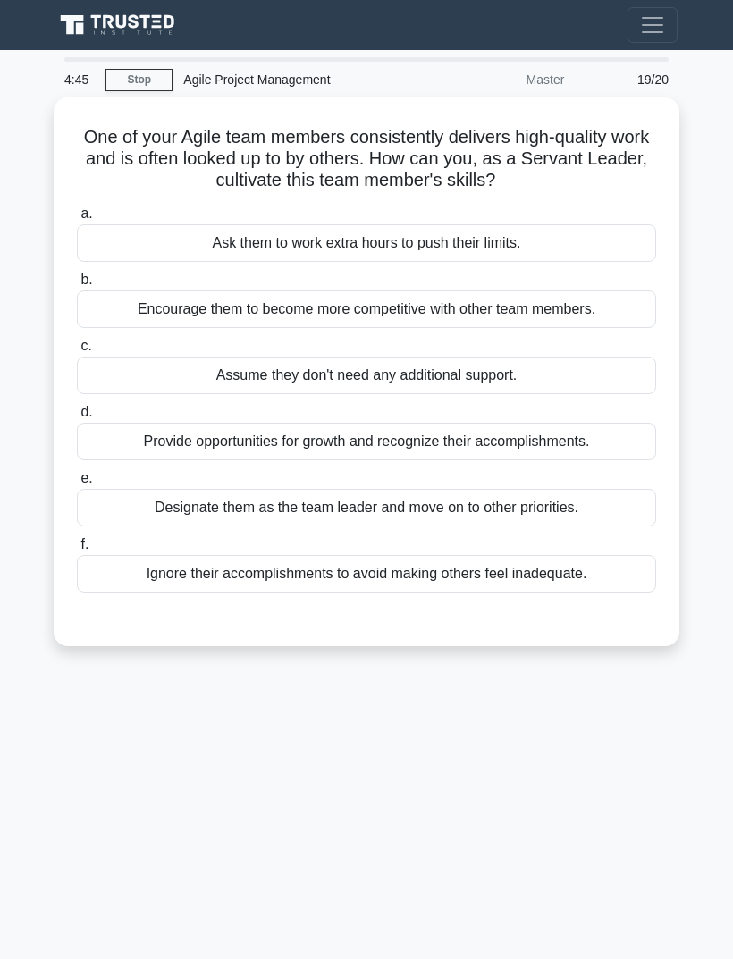
click at [624, 442] on div "Provide opportunities for growth and recognize their accomplishments." at bounding box center [366, 442] width 579 height 38
click at [77, 418] on input "d. Provide opportunities for growth and recognize their accomplishments." at bounding box center [77, 413] width 0 height 12
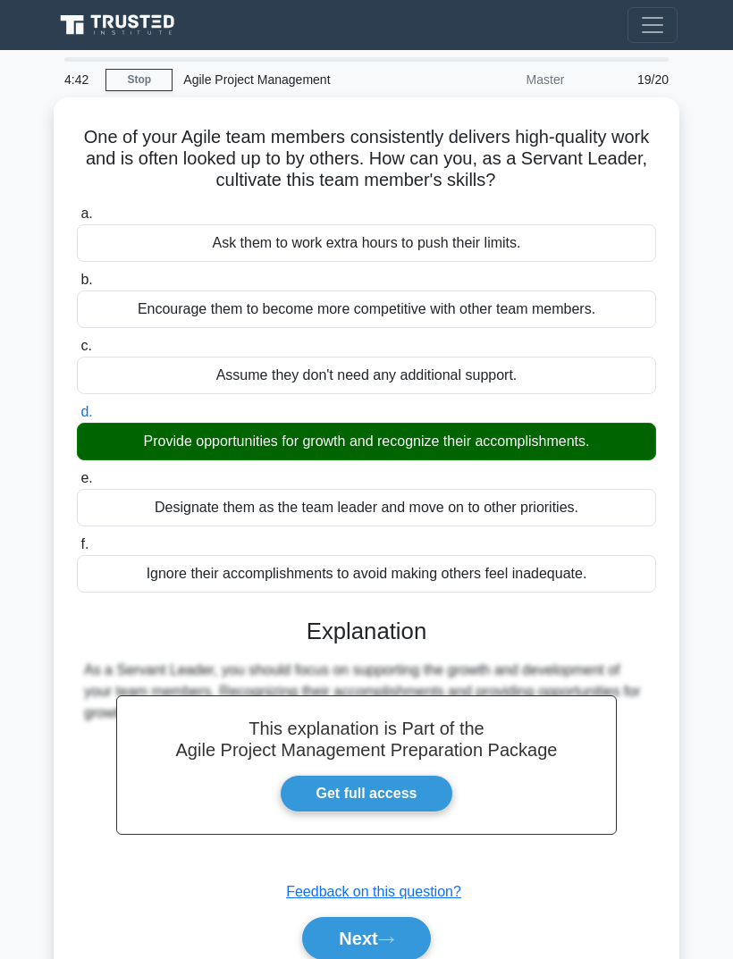
click at [396, 920] on button "Next" at bounding box center [366, 938] width 128 height 43
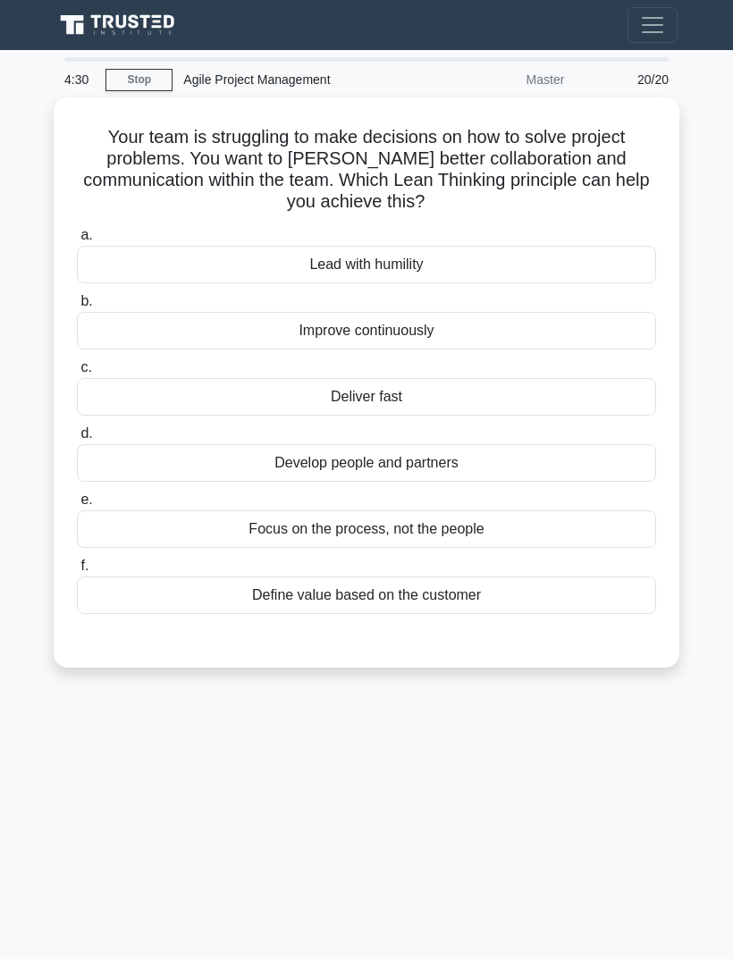
click at [501, 463] on div "Develop people and partners" at bounding box center [366, 463] width 579 height 38
click at [77, 440] on input "d. Develop people and partners" at bounding box center [77, 434] width 0 height 12
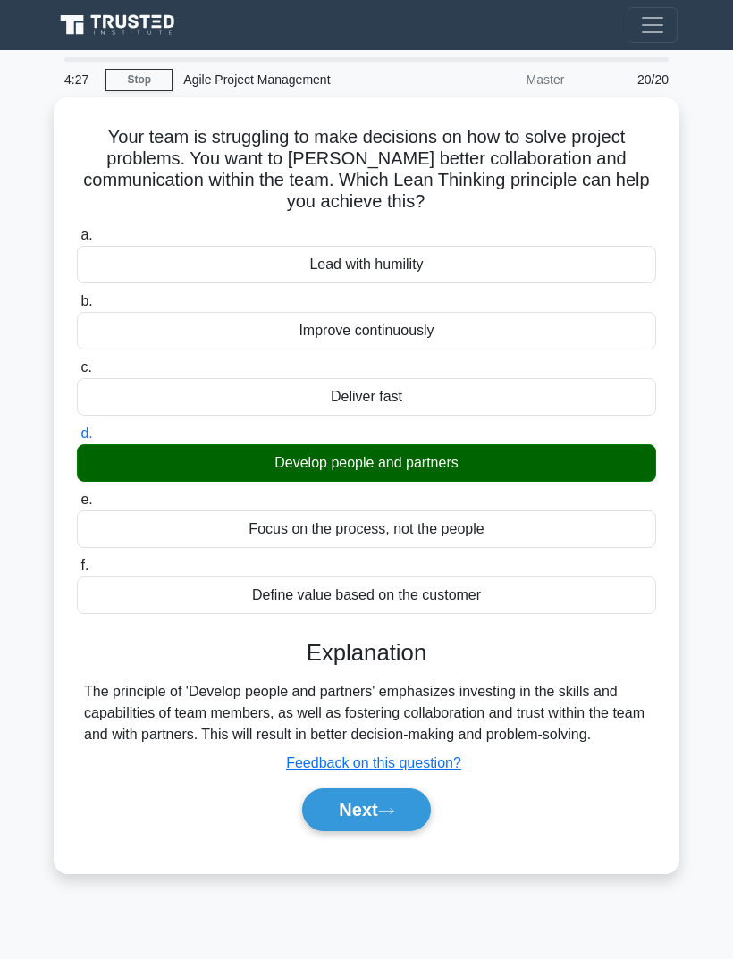
click at [386, 817] on button "Next" at bounding box center [366, 809] width 128 height 43
